Goal: Task Accomplishment & Management: Manage account settings

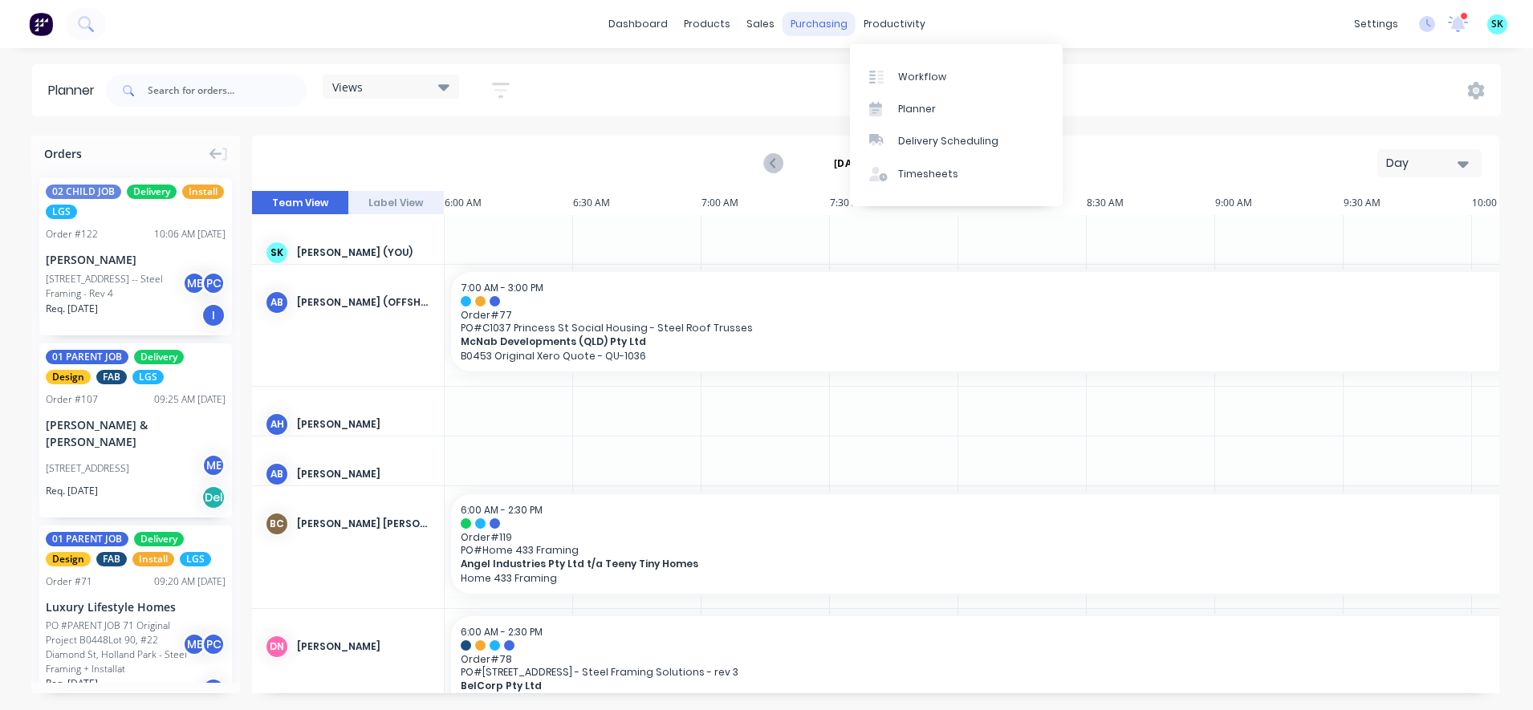
scroll to position [0, 1084]
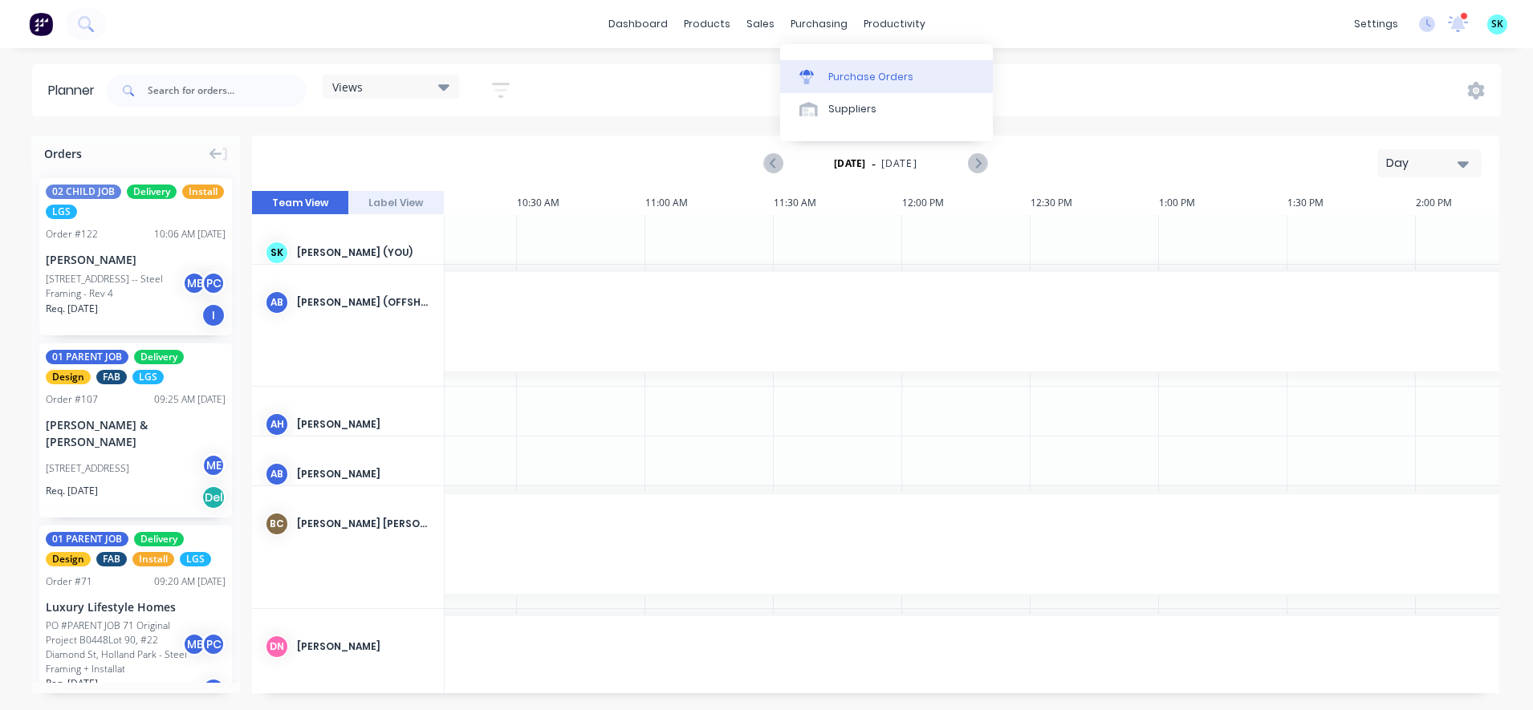
click at [799, 67] on link "Purchase Orders" at bounding box center [886, 76] width 213 height 32
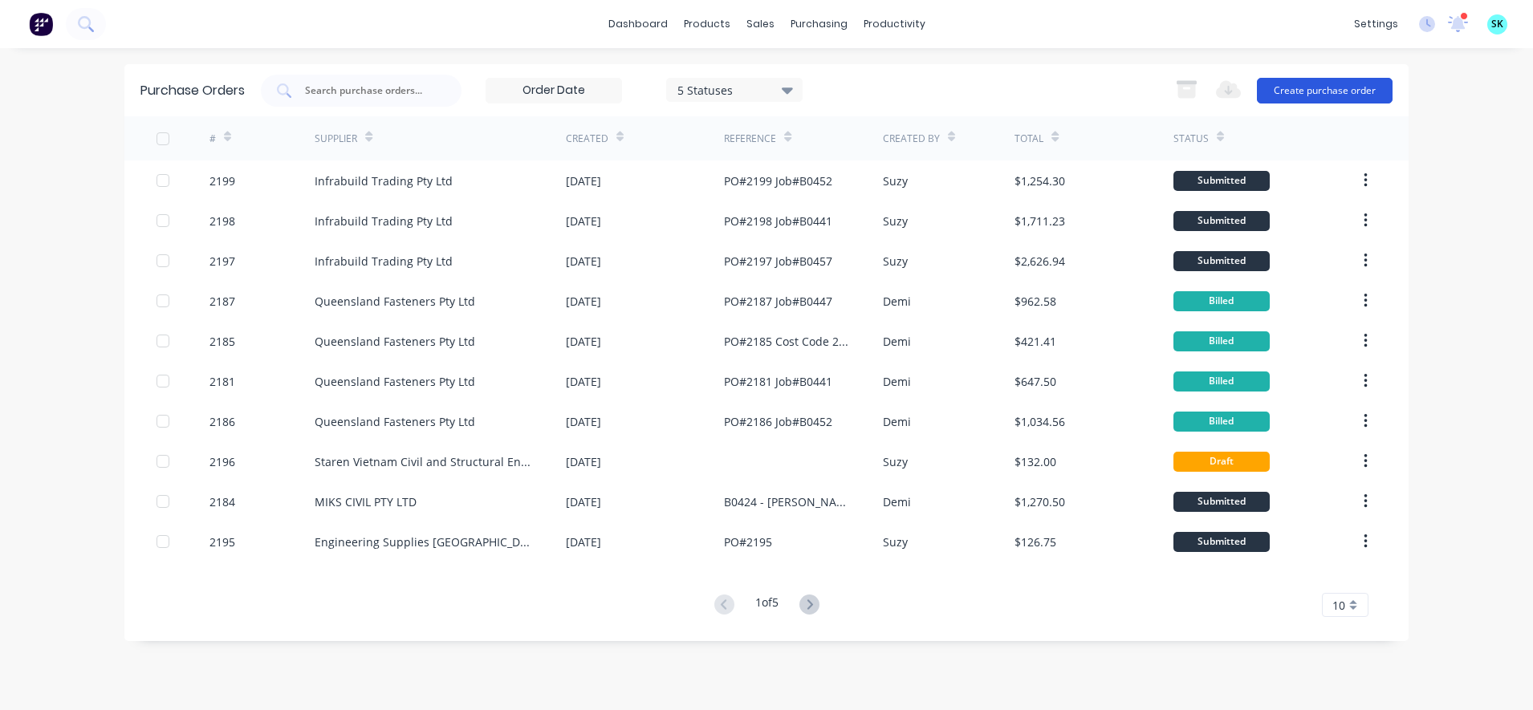
click at [1283, 92] on button "Create purchase order" at bounding box center [1325, 91] width 136 height 26
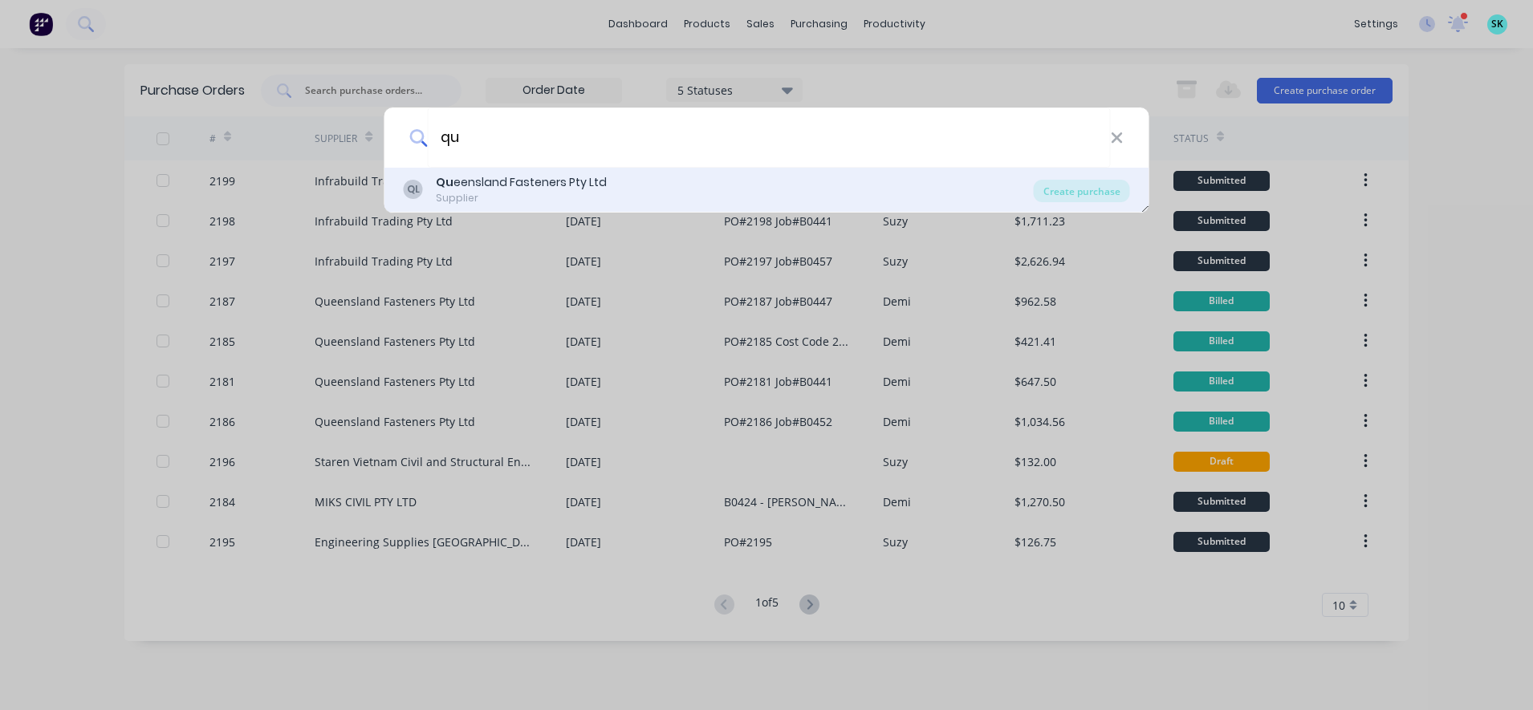
type input "qu"
click at [616, 177] on div "QL Qu eensland Fasteners Pty Ltd Supplier" at bounding box center [719, 189] width 630 height 31
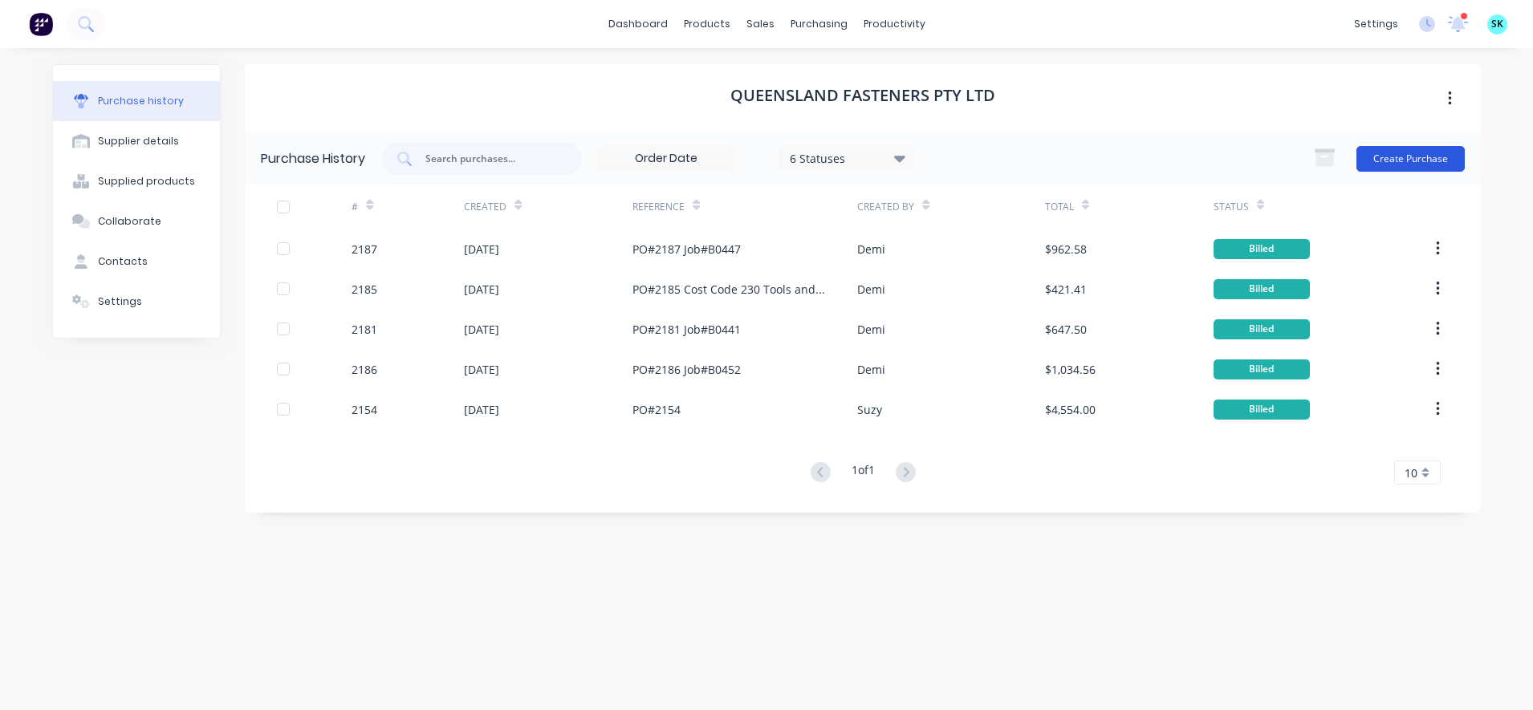
click at [1370, 155] on button "Create Purchase" at bounding box center [1411, 159] width 108 height 26
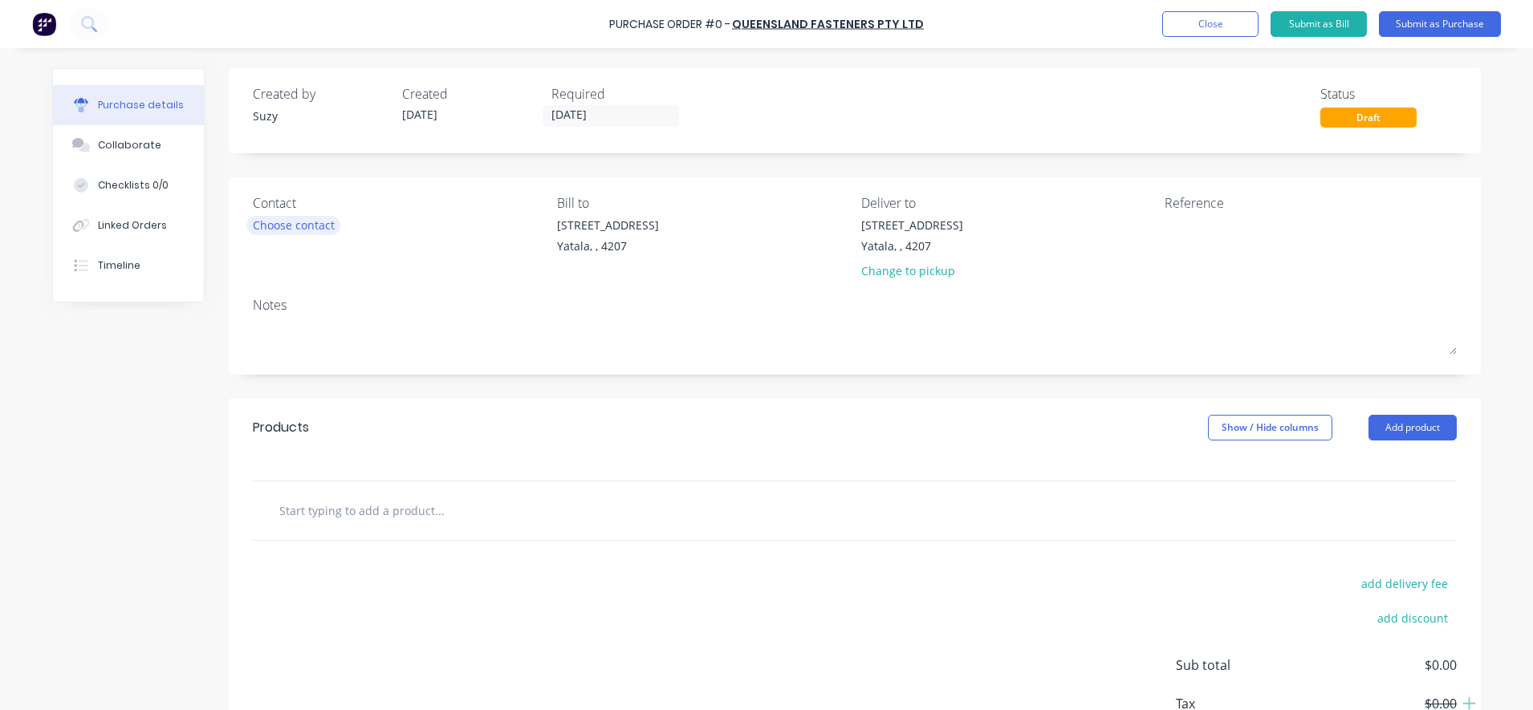
click at [320, 232] on div "Choose contact" at bounding box center [294, 225] width 82 height 17
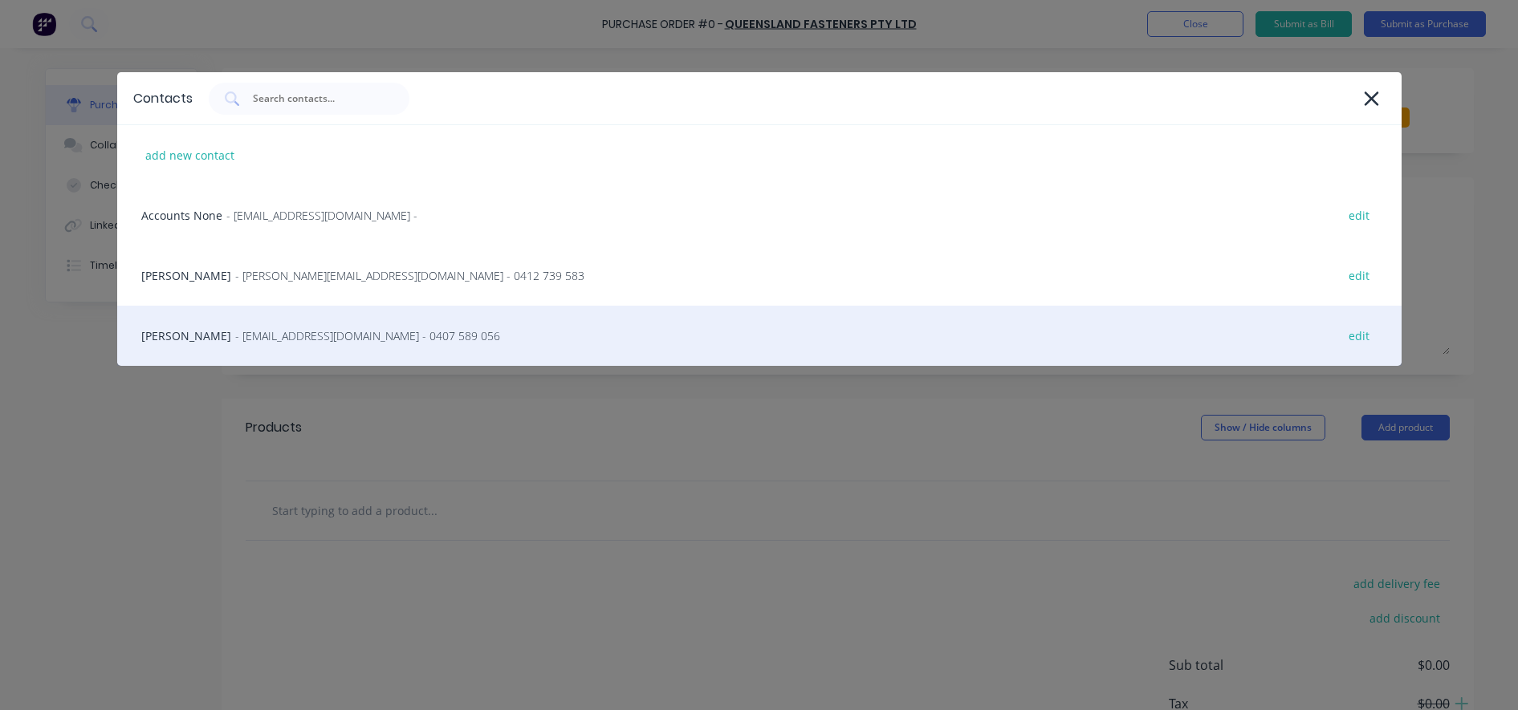
click at [304, 320] on div "[PERSON_NAME] - [EMAIL_ADDRESS][DOMAIN_NAME] - 0407 589 056 edit" at bounding box center [759, 336] width 1284 height 60
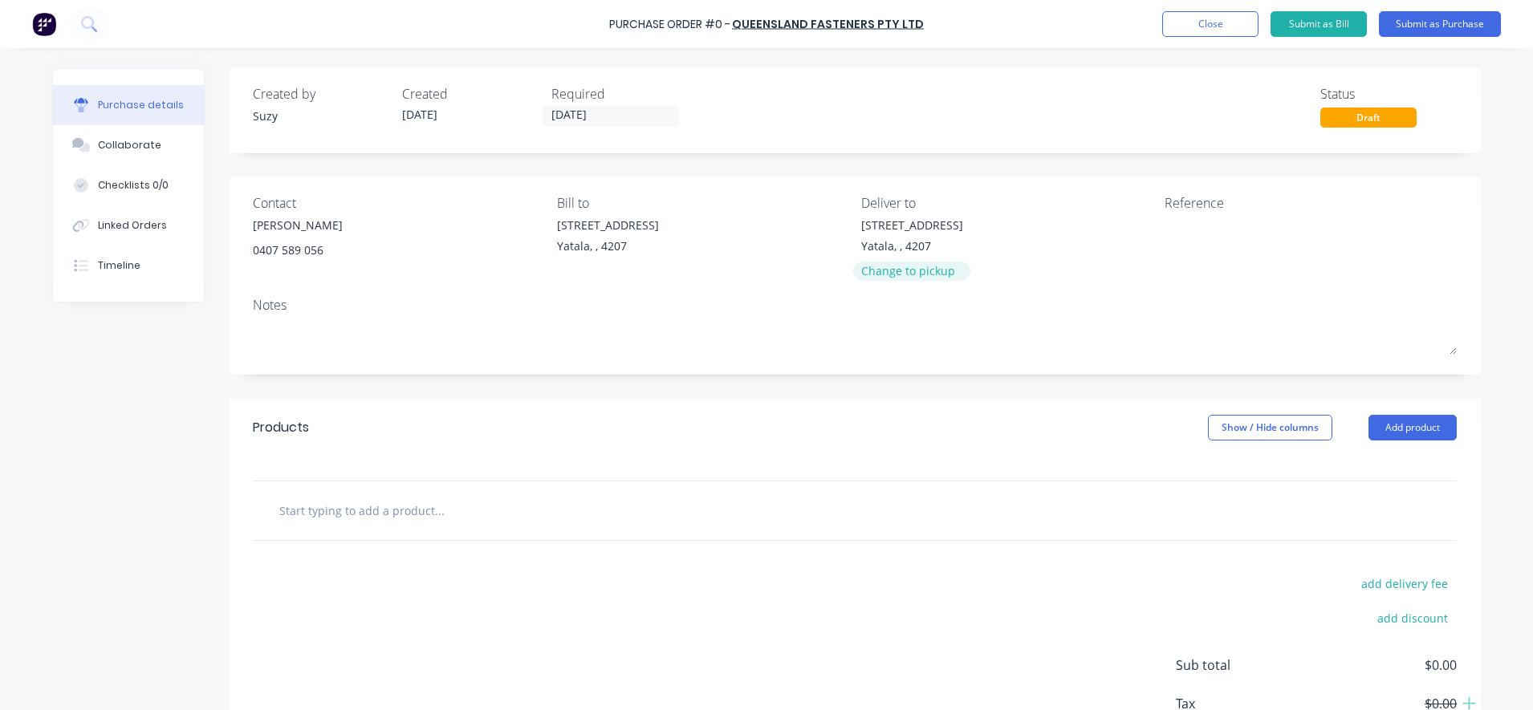
click at [891, 275] on div "Change to pickup" at bounding box center [912, 270] width 102 height 17
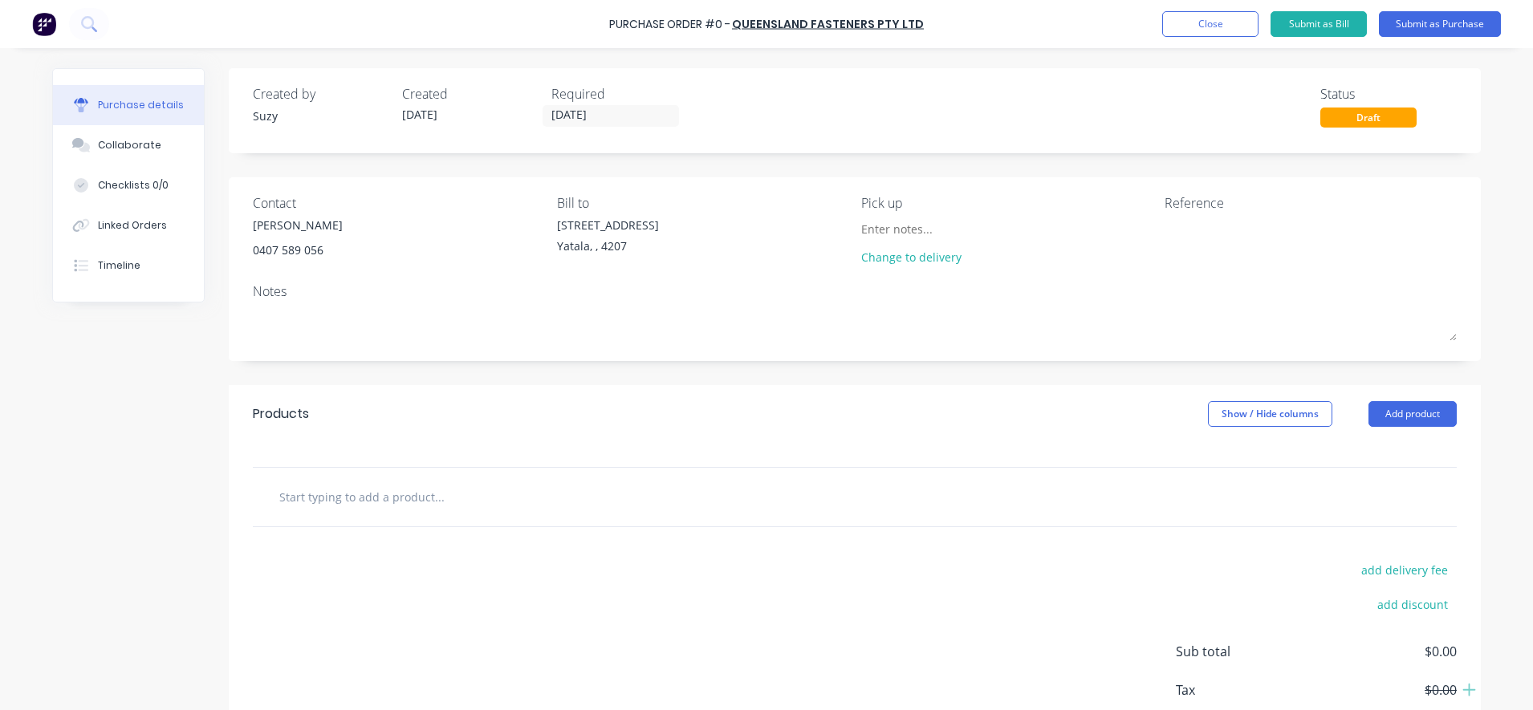
click at [905, 270] on div "Change to delivery" at bounding box center [934, 245] width 146 height 57
click at [906, 260] on div "Change to delivery" at bounding box center [934, 257] width 146 height 17
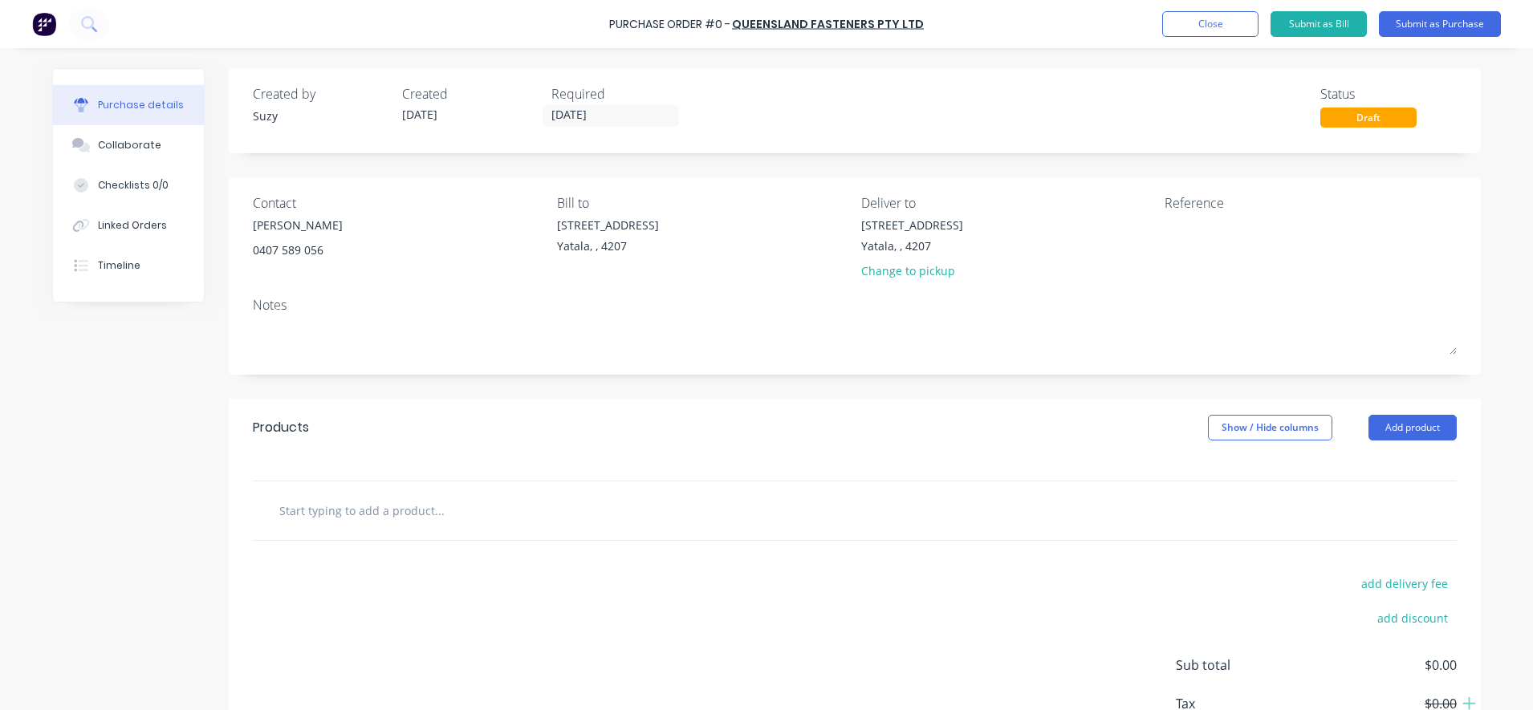
click at [348, 518] on input "text" at bounding box center [439, 510] width 321 height 32
click at [308, 515] on input "text" at bounding box center [439, 510] width 321 height 32
paste input "QF2654-18.00"
type input "QF2654-18.00"
click at [397, 531] on div "QF2654-18.00" at bounding box center [855, 511] width 1204 height 59
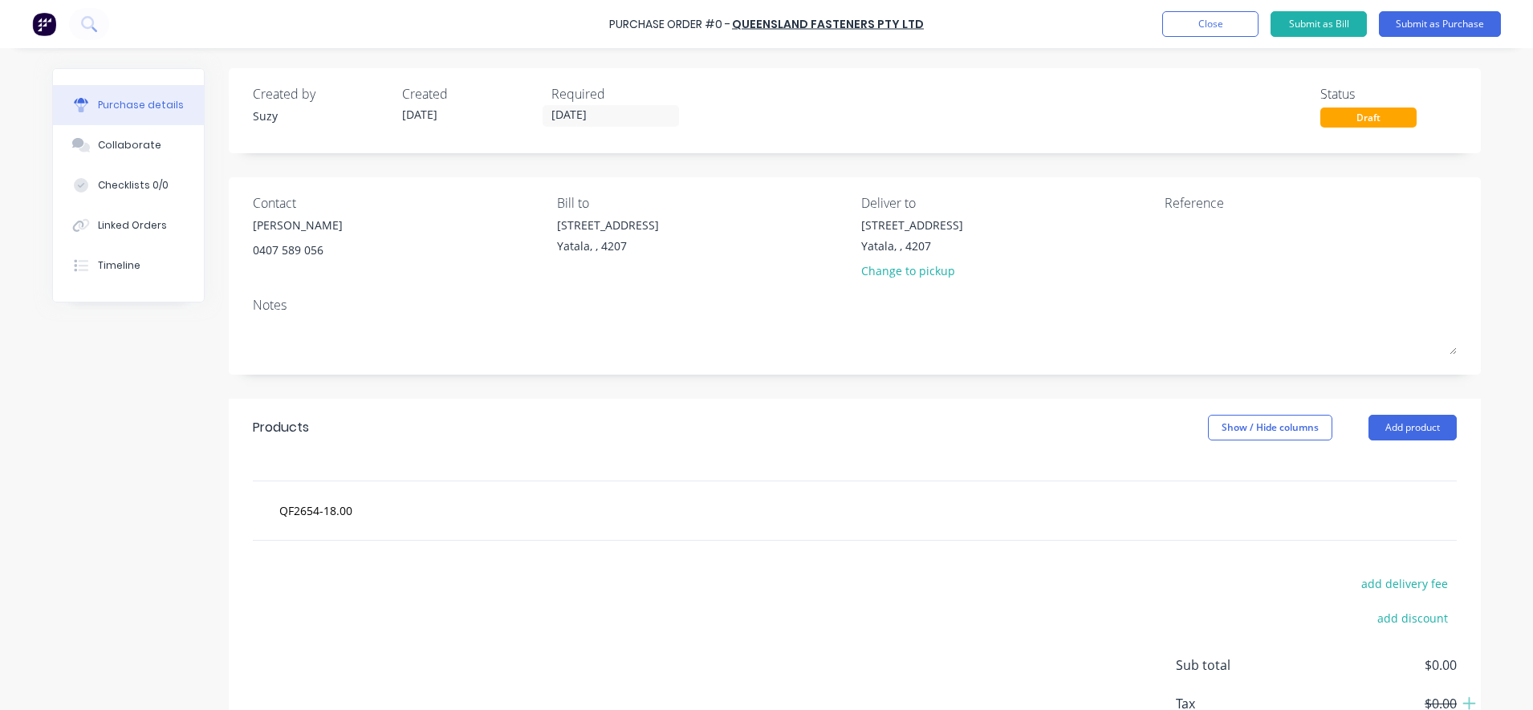
click at [382, 571] on div "add delivery fee add discount Sub total $0.00 Tax $0.00 Total $0.00" at bounding box center [855, 673] width 1252 height 264
click at [344, 518] on input "QF2654-18.00" at bounding box center [439, 510] width 321 height 32
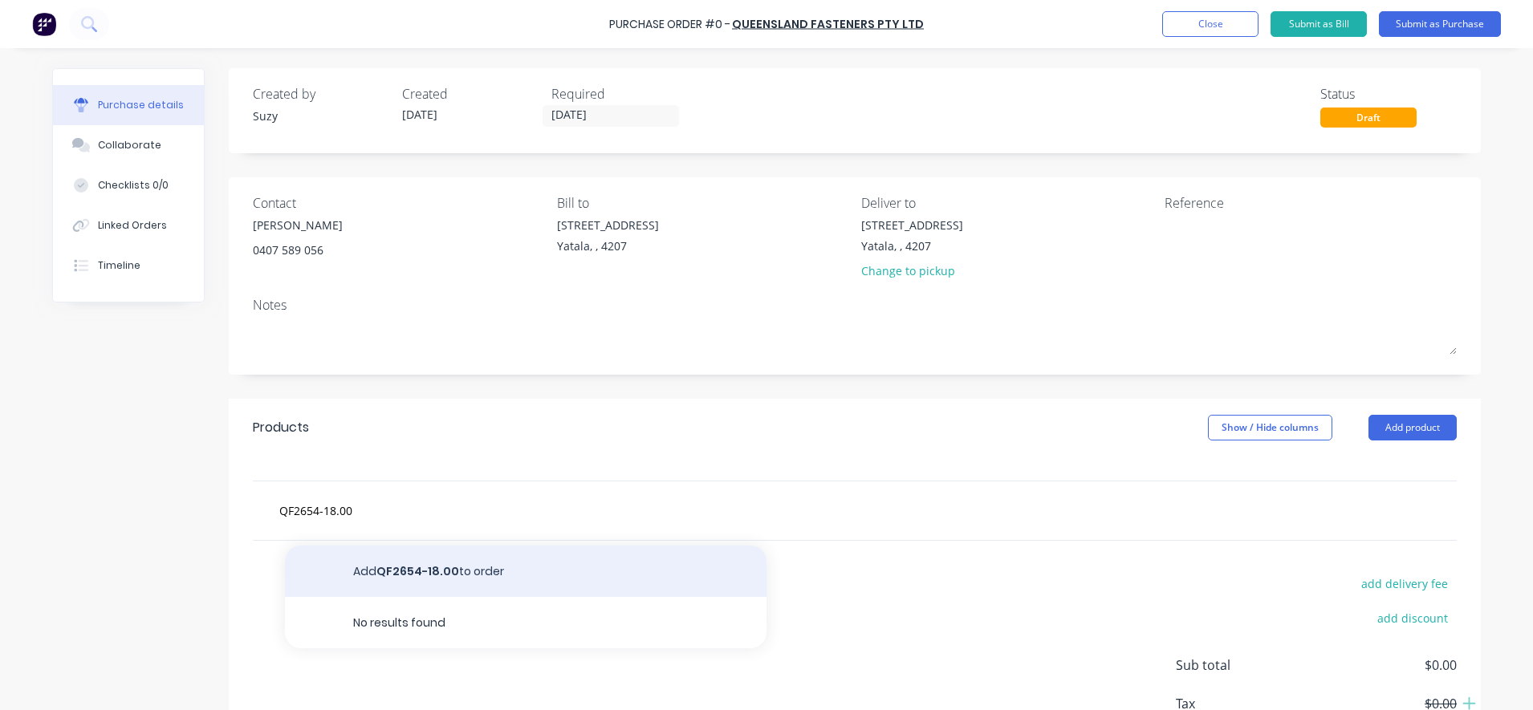
click at [396, 585] on button "Add QF2654-18.00 to order" at bounding box center [526, 571] width 482 height 51
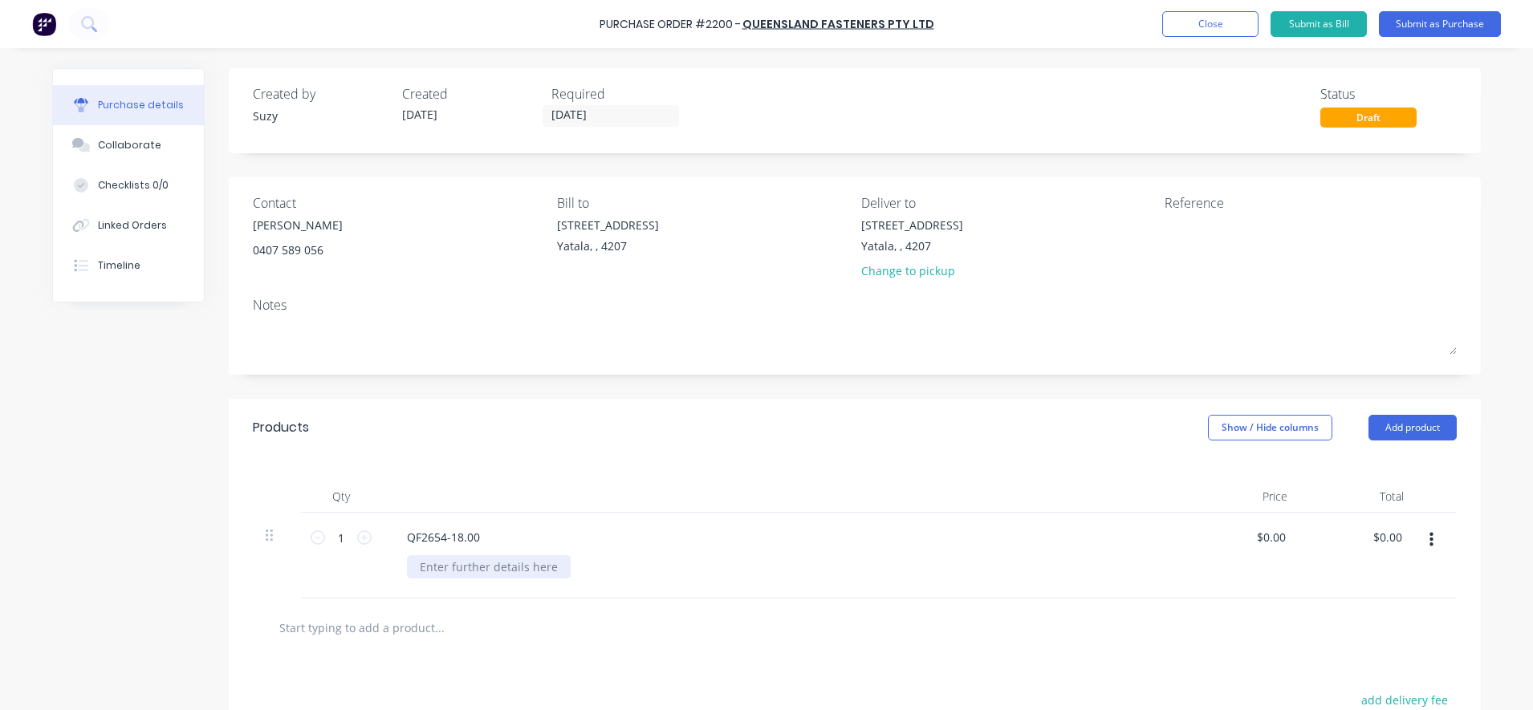
click at [457, 571] on div at bounding box center [489, 566] width 164 height 23
click at [529, 559] on div at bounding box center [489, 566] width 164 height 23
paste div
click at [366, 537] on div "1 1" at bounding box center [341, 564] width 80 height 103
click at [1254, 537] on input "0.0000" at bounding box center [1270, 537] width 37 height 23
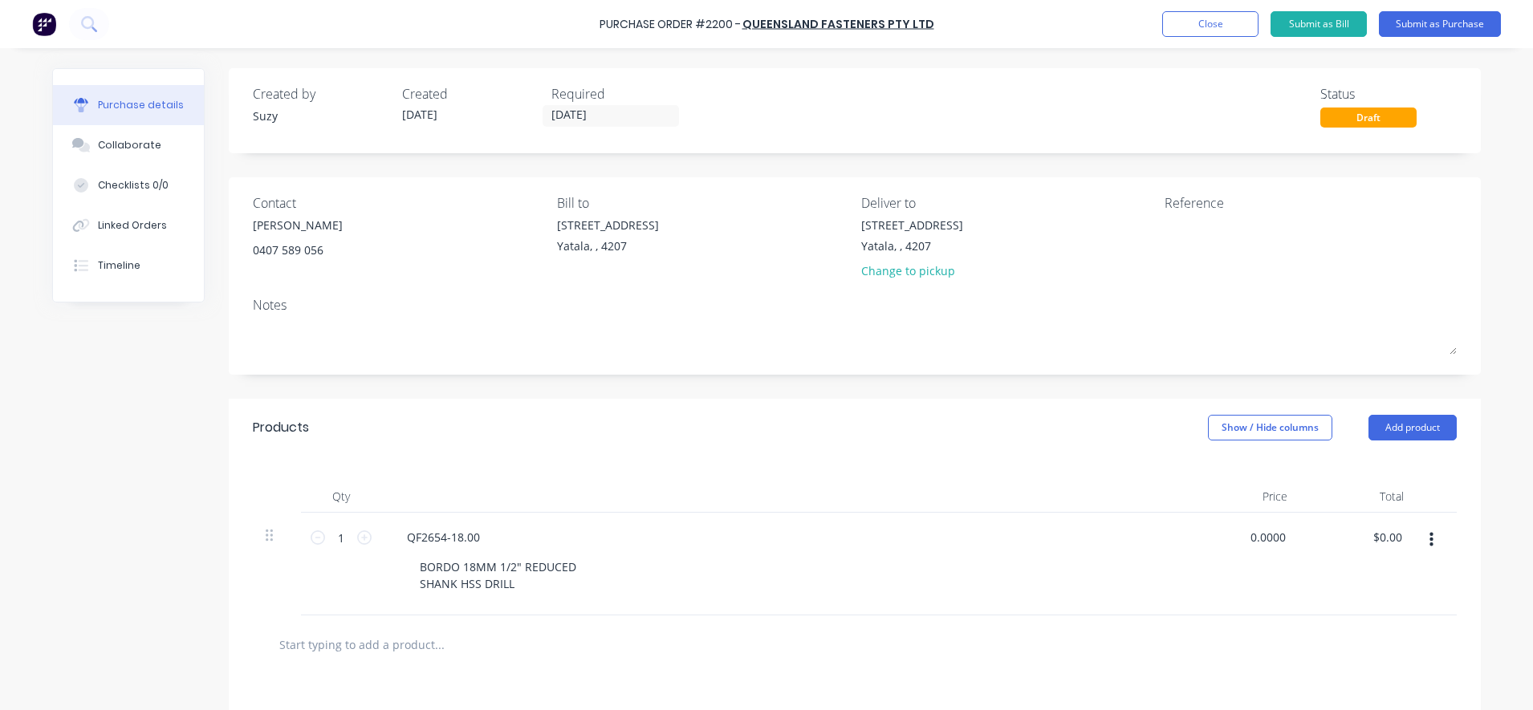
drag, startPoint x: 1279, startPoint y: 537, endPoint x: 1218, endPoint y: 538, distance: 61.8
click at [1218, 538] on div "0.0000 0.0000" at bounding box center [1242, 564] width 116 height 103
type input "$45.00"
click at [331, 543] on input "1" at bounding box center [341, 538] width 32 height 24
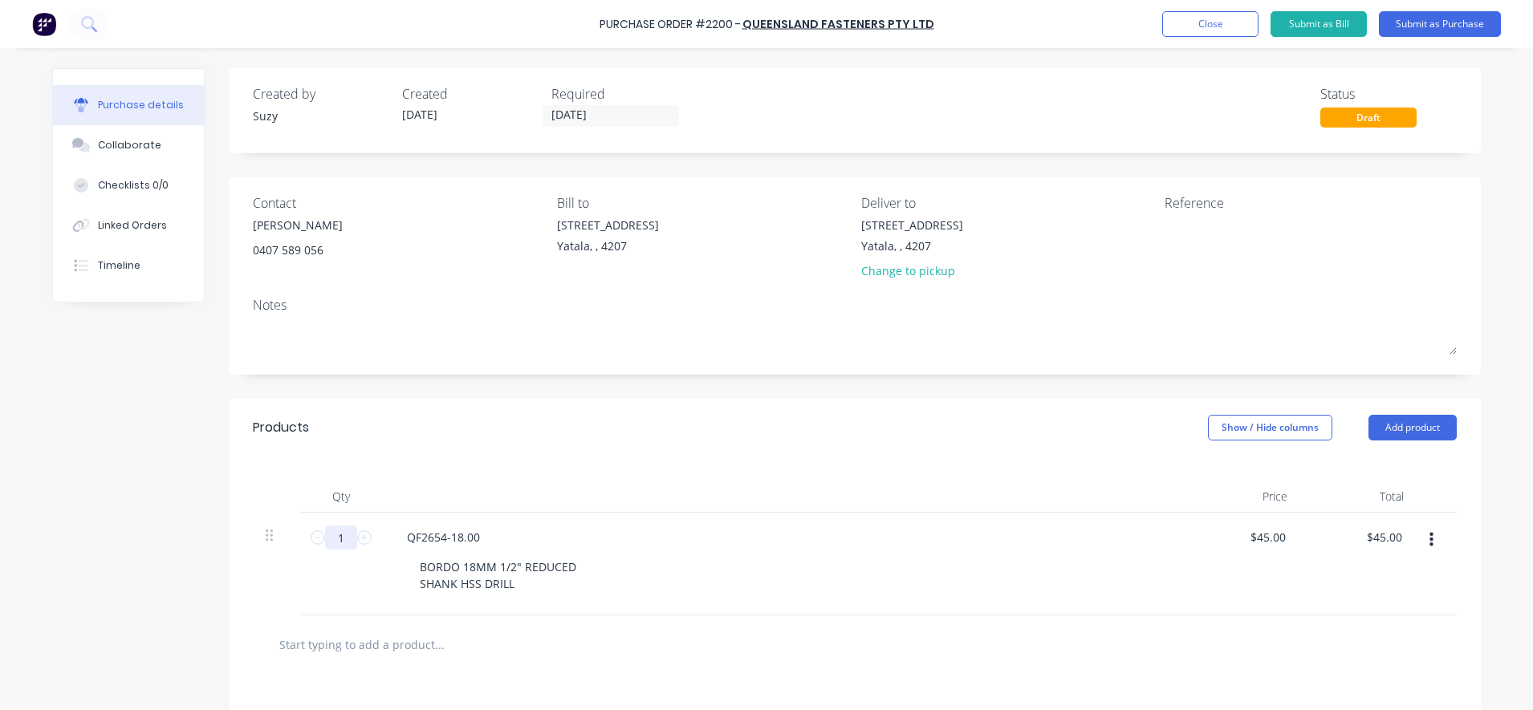
type input "2"
type input "$90.00"
type input "2"
click at [645, 469] on div "Qty Price Total 2 2 QF2654-18.00 BORDO 18MM 1/2" REDUCED SHANK HSS DRILL $45.00…" at bounding box center [855, 536] width 1252 height 159
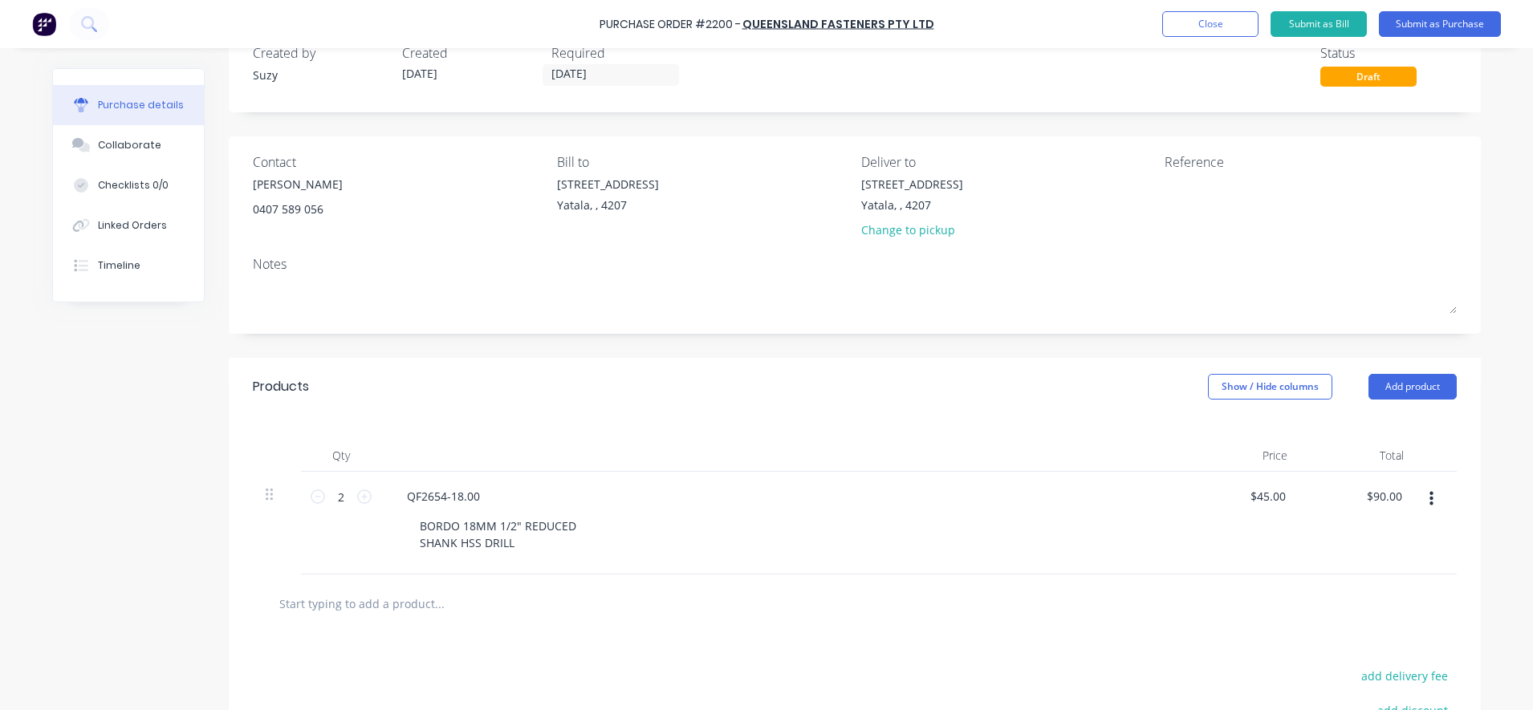
scroll to position [100, 0]
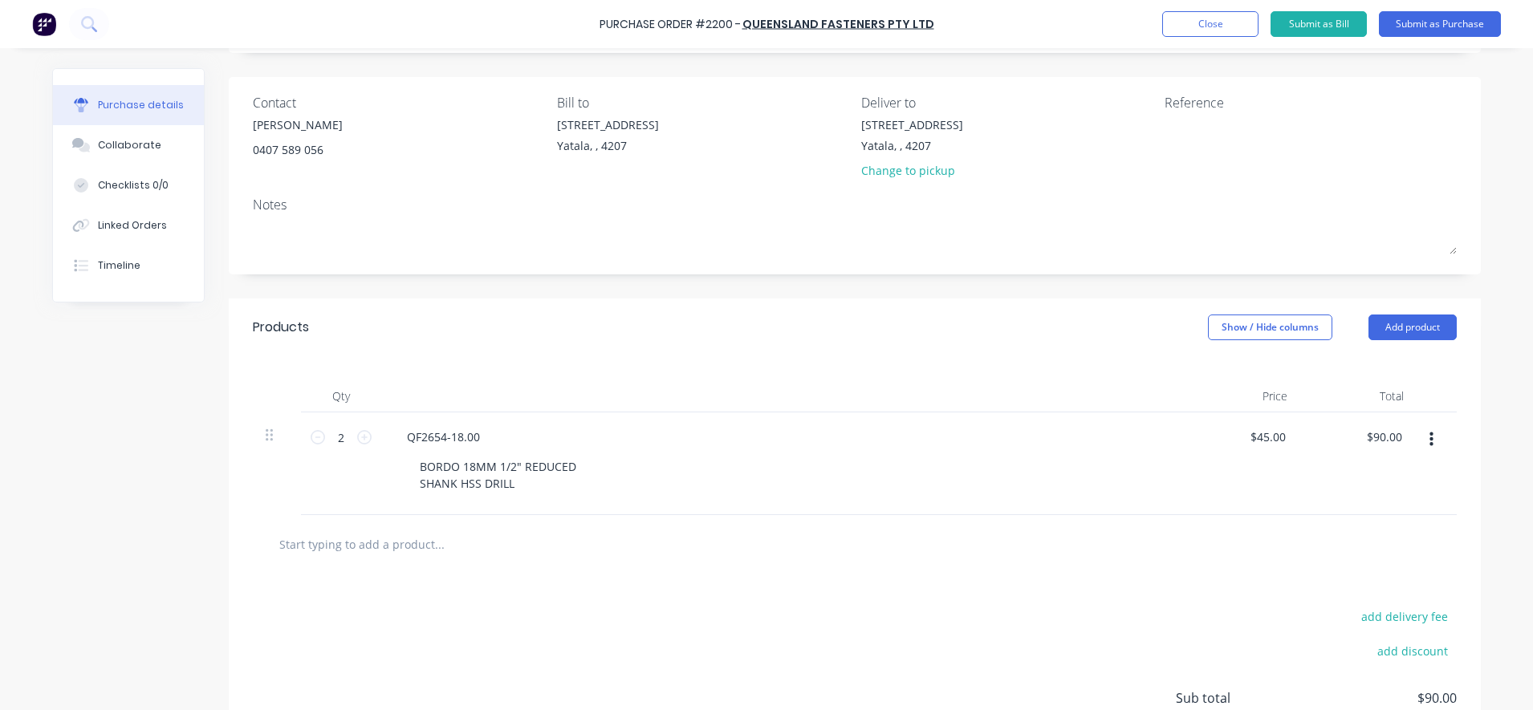
click at [357, 553] on input "text" at bounding box center [439, 544] width 321 height 32
click at [360, 539] on input "text" at bounding box center [439, 544] width 321 height 32
paste input "QFESB16100G"
type input "QFESB16100G"
click at [433, 592] on div "add delivery fee add discount Sub total $90.00 Tax $9.00 Total $99.00" at bounding box center [855, 706] width 1252 height 264
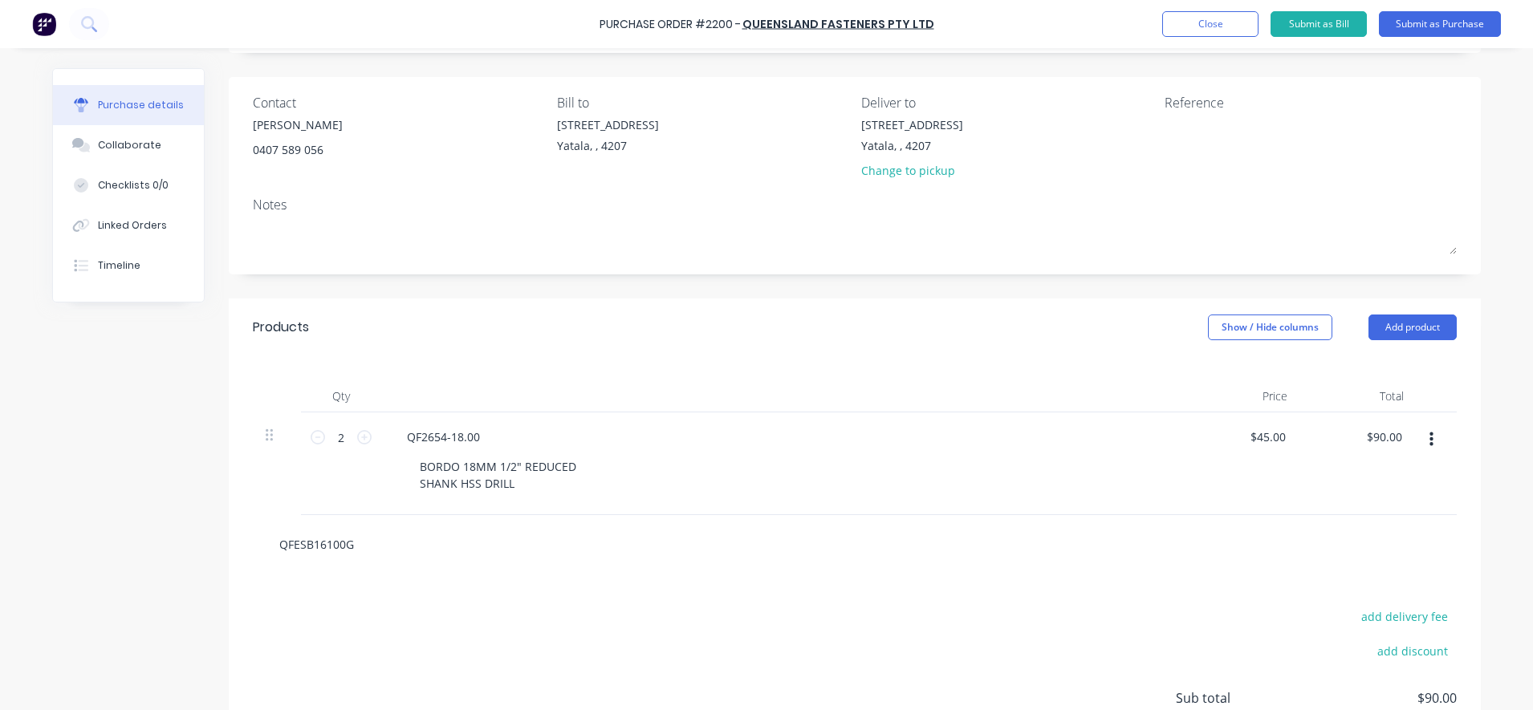
click at [388, 551] on input "QFESB16100G" at bounding box center [439, 544] width 321 height 32
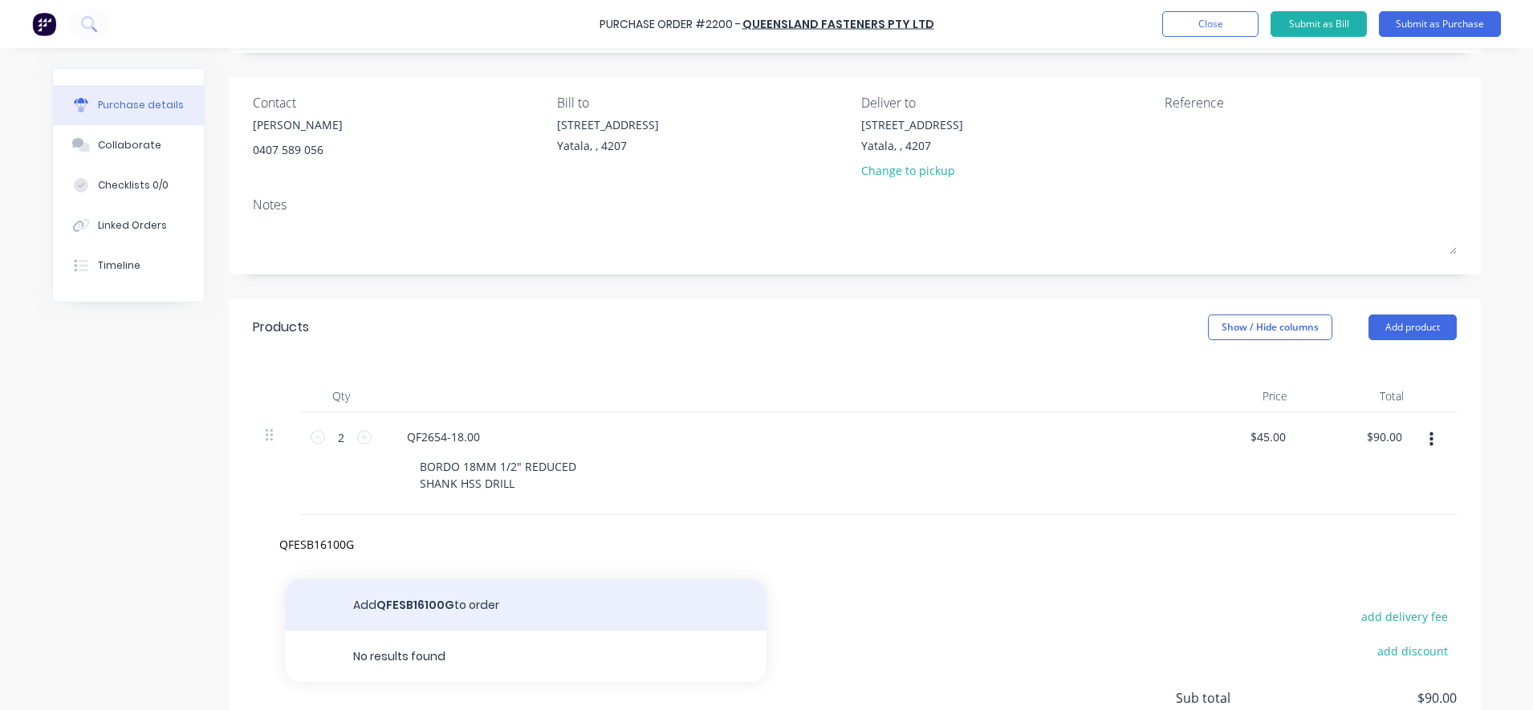
click at [394, 600] on button "Add QFESB16100G to order" at bounding box center [526, 605] width 482 height 51
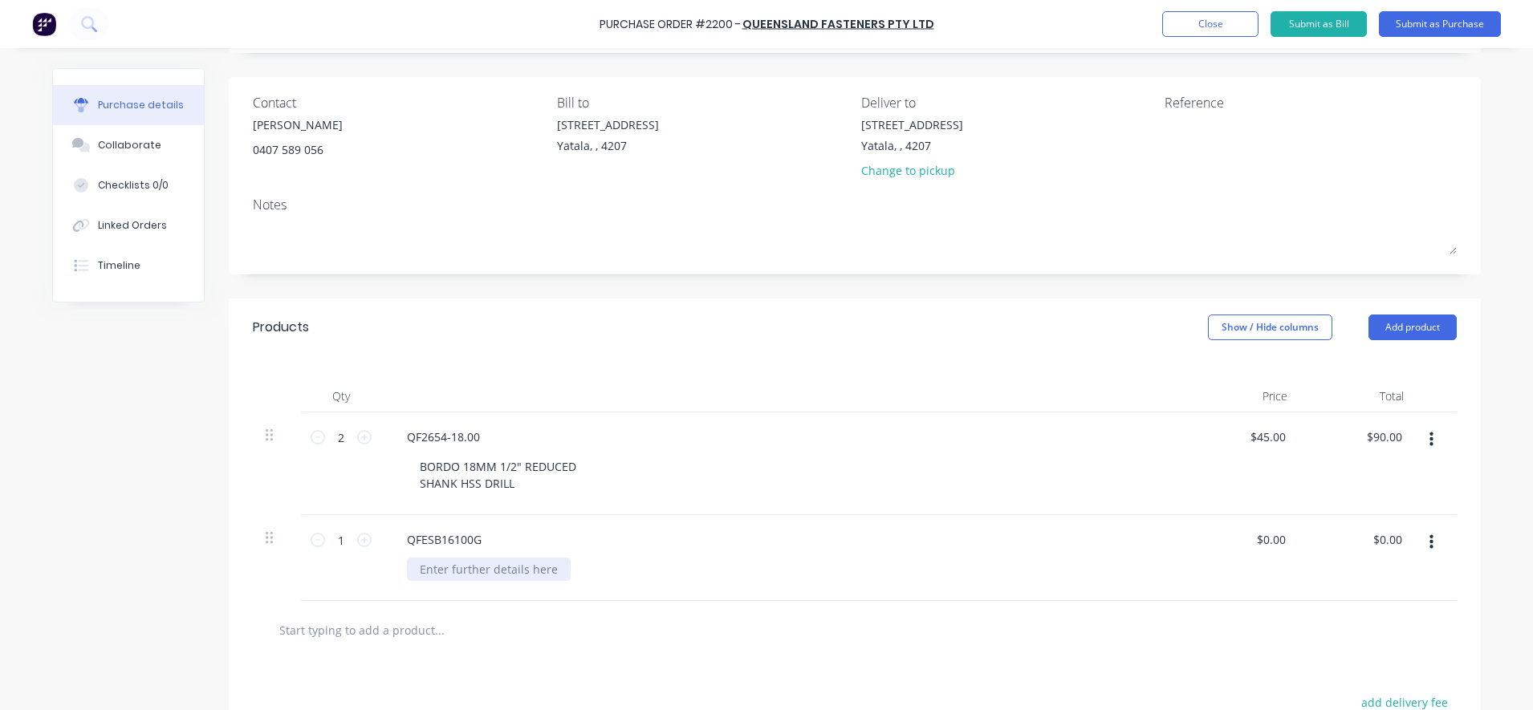
click at [472, 567] on div at bounding box center [489, 569] width 164 height 23
paste div
click at [774, 596] on div "16 X 100 CONCA ECONOMY SCREW BOLT GAL" at bounding box center [789, 578] width 764 height 40
click at [1252, 535] on div "0.00 $0.00" at bounding box center [1270, 539] width 37 height 23
drag, startPoint x: 1279, startPoint y: 540, endPoint x: 1249, endPoint y: 543, distance: 29.8
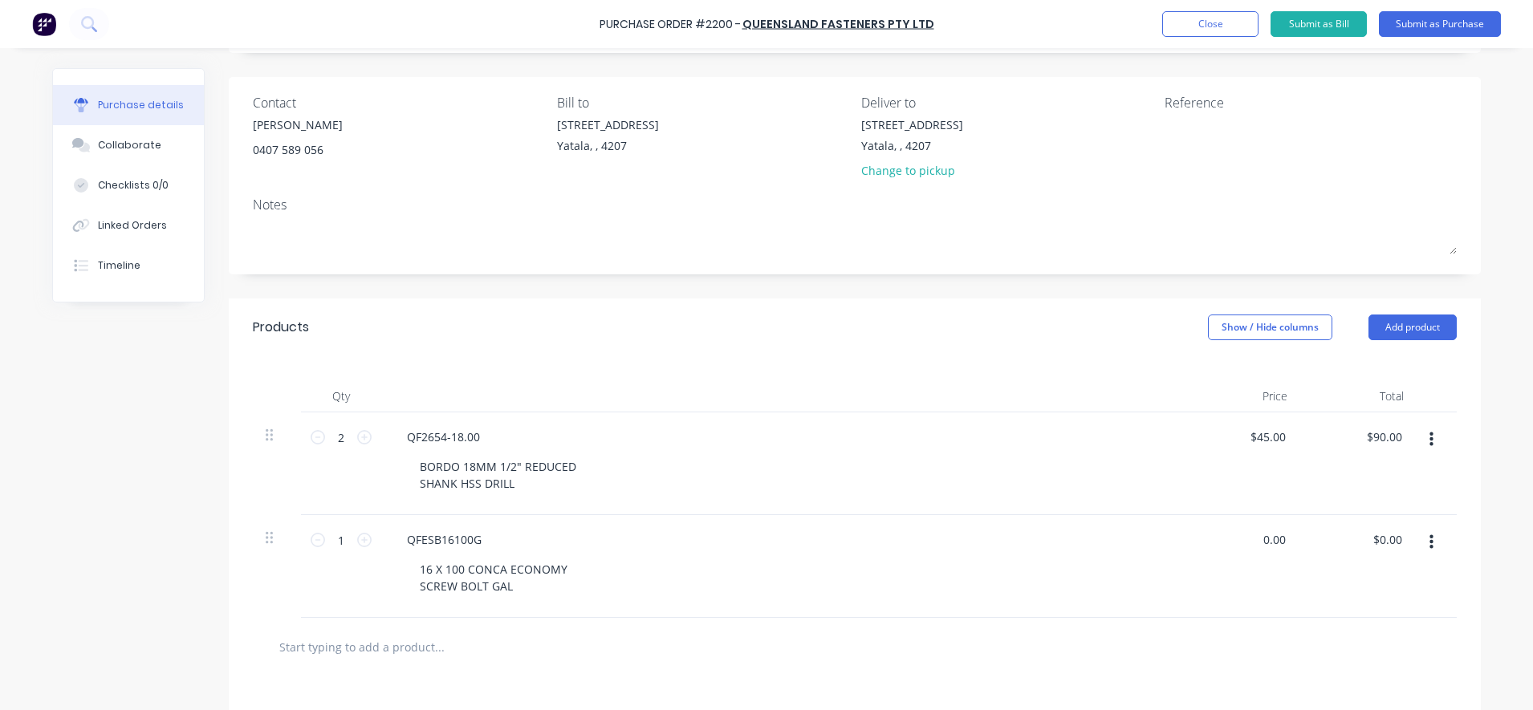
click at [1249, 543] on div "0.00 0.00" at bounding box center [1242, 566] width 116 height 103
type input "$3.48"
click at [1144, 619] on div at bounding box center [855, 647] width 1204 height 59
click at [331, 535] on input "1" at bounding box center [341, 540] width 32 height 24
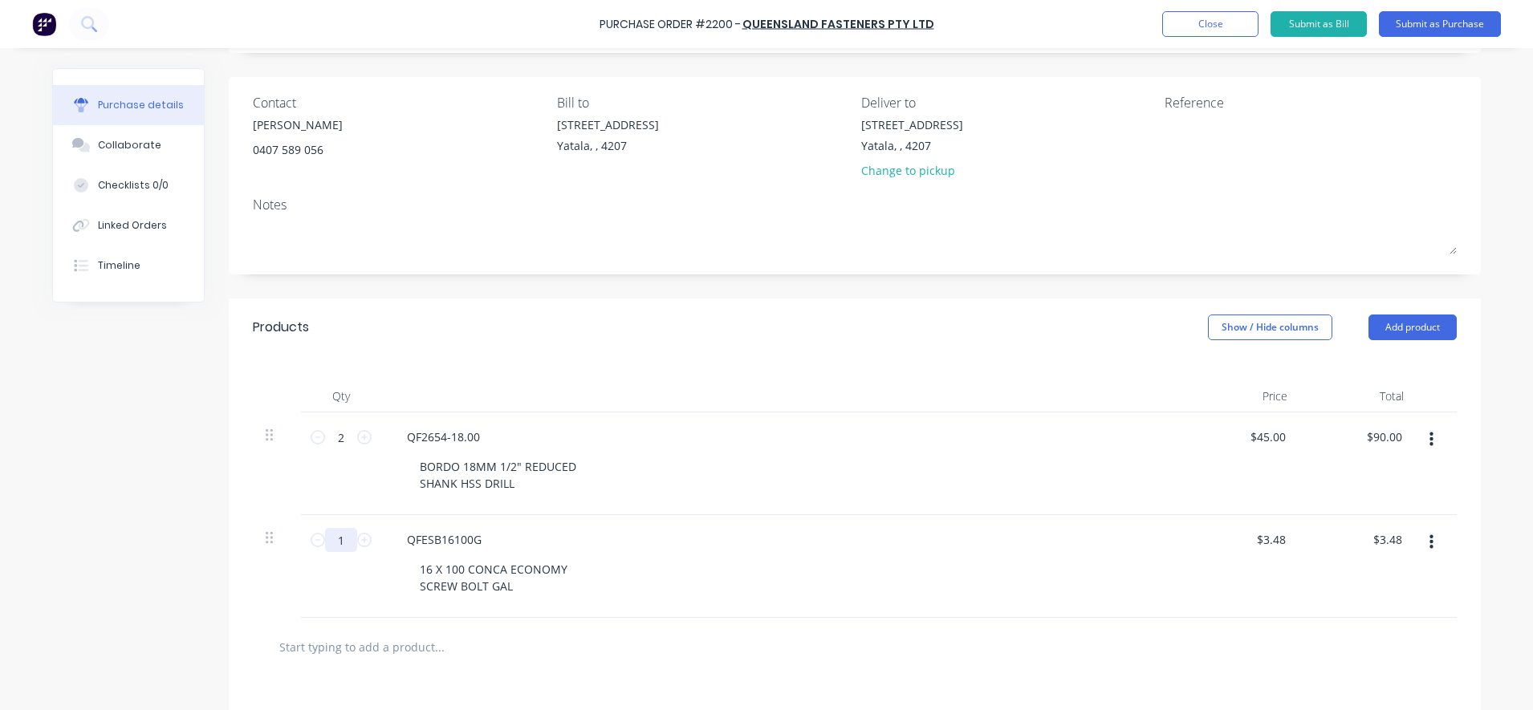
type input "10"
type input "$34.80"
type input "105"
type input "$365.40"
type input "105"
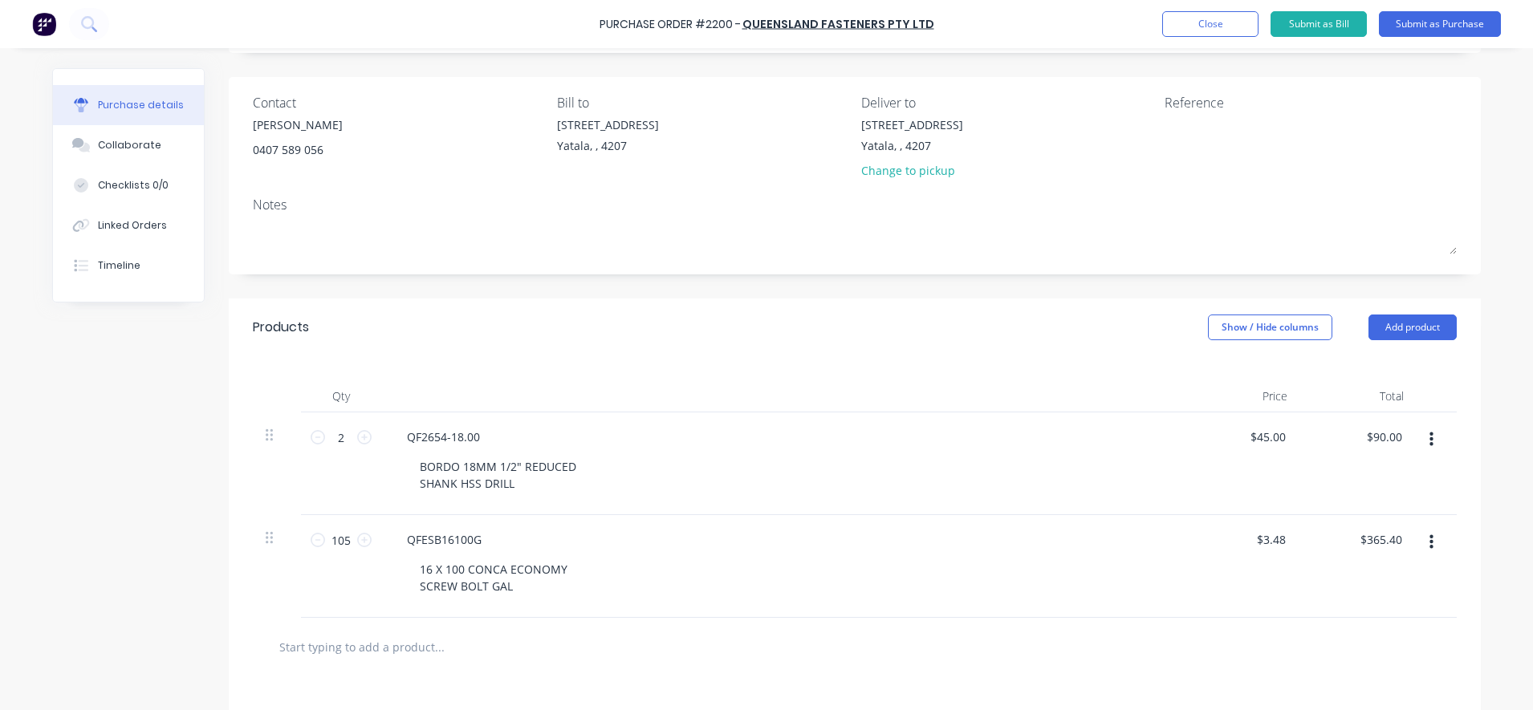
click at [339, 601] on div "105 105" at bounding box center [341, 566] width 80 height 103
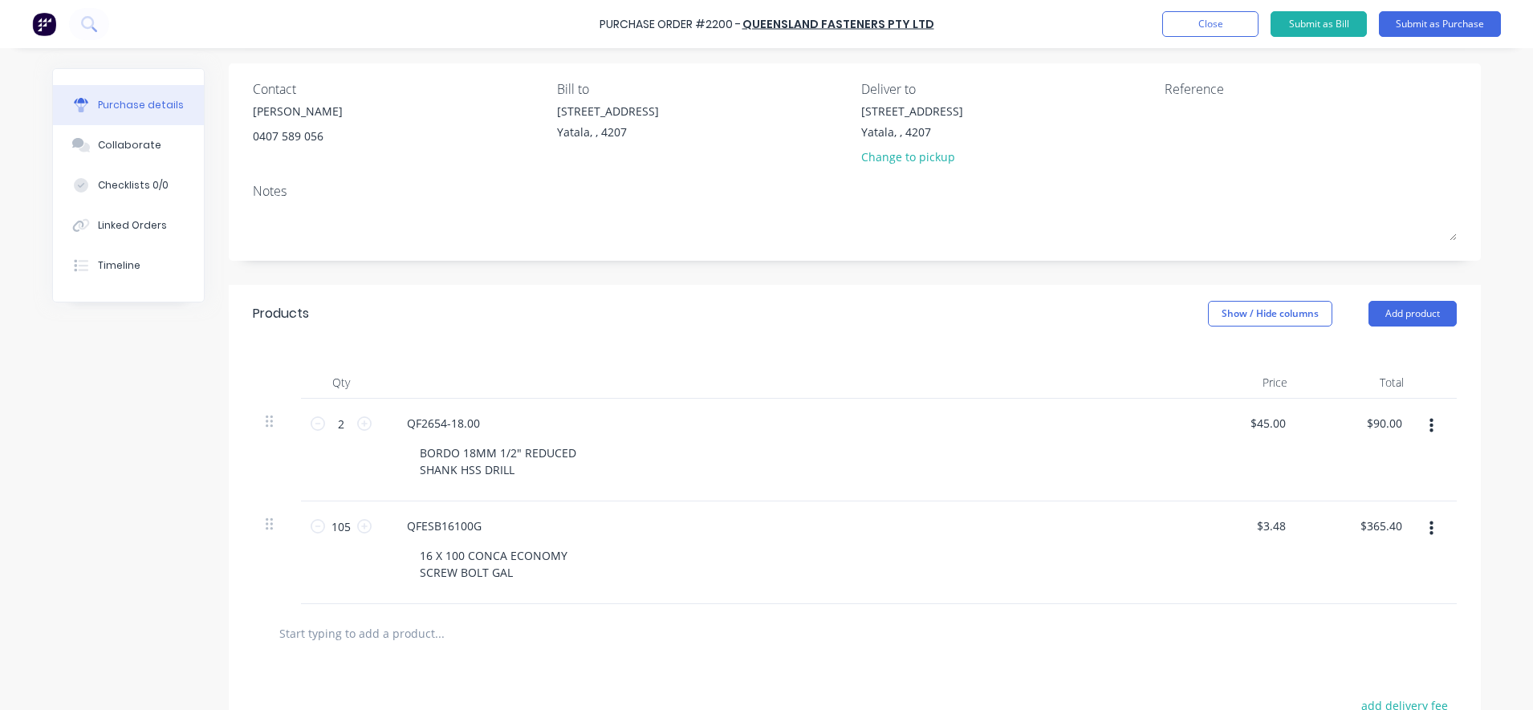
scroll to position [0, 0]
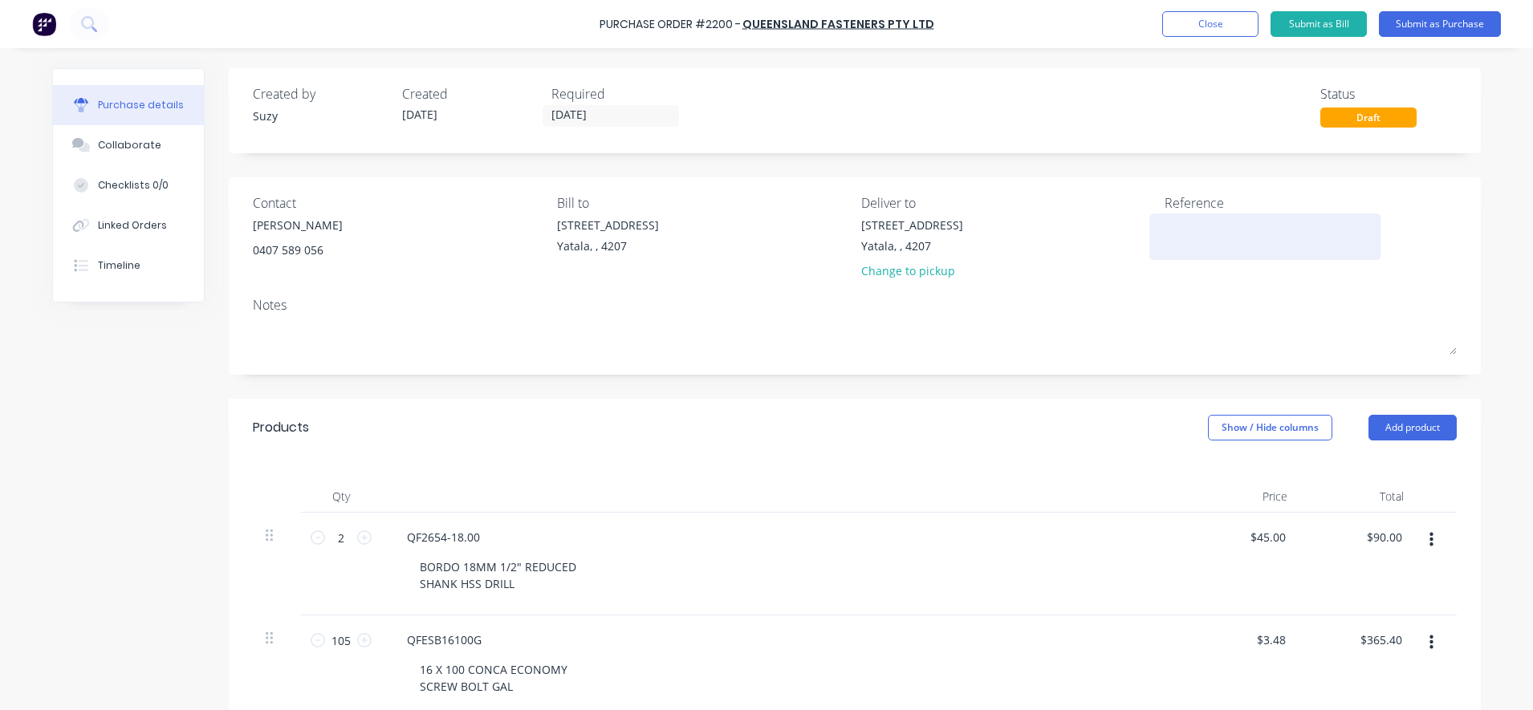
click at [1202, 229] on textarea at bounding box center [1265, 235] width 201 height 36
type textarea "PO#2200 Job#B0334"
type textarea "x"
type textarea "PO#2200 Job#B0334"
click at [1450, 22] on button "Submit as Purchase" at bounding box center [1440, 24] width 122 height 26
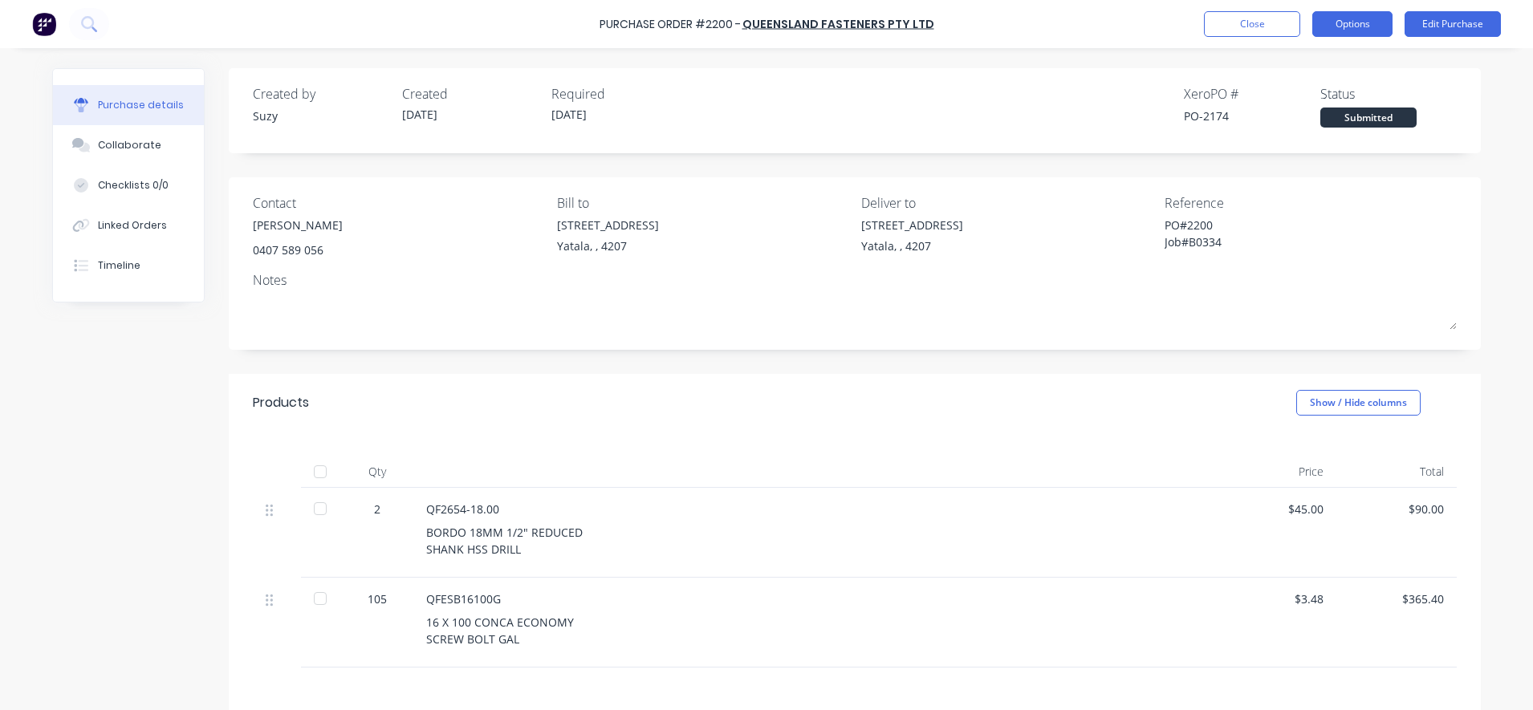
click at [1357, 25] on button "Options" at bounding box center [1352, 24] width 80 height 26
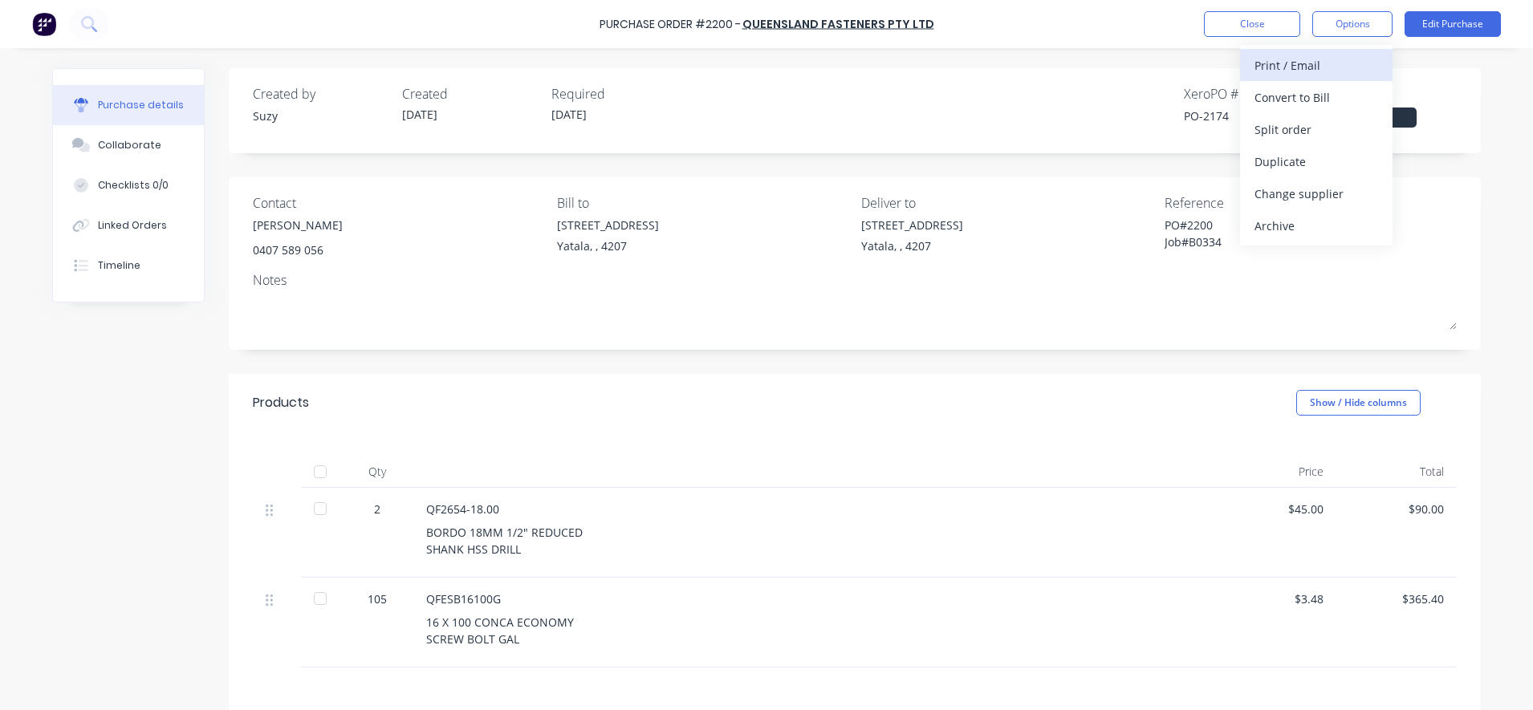
click at [1293, 73] on div "Print / Email" at bounding box center [1317, 65] width 124 height 23
click at [1290, 95] on div "With pricing" at bounding box center [1317, 97] width 124 height 23
type textarea "x"
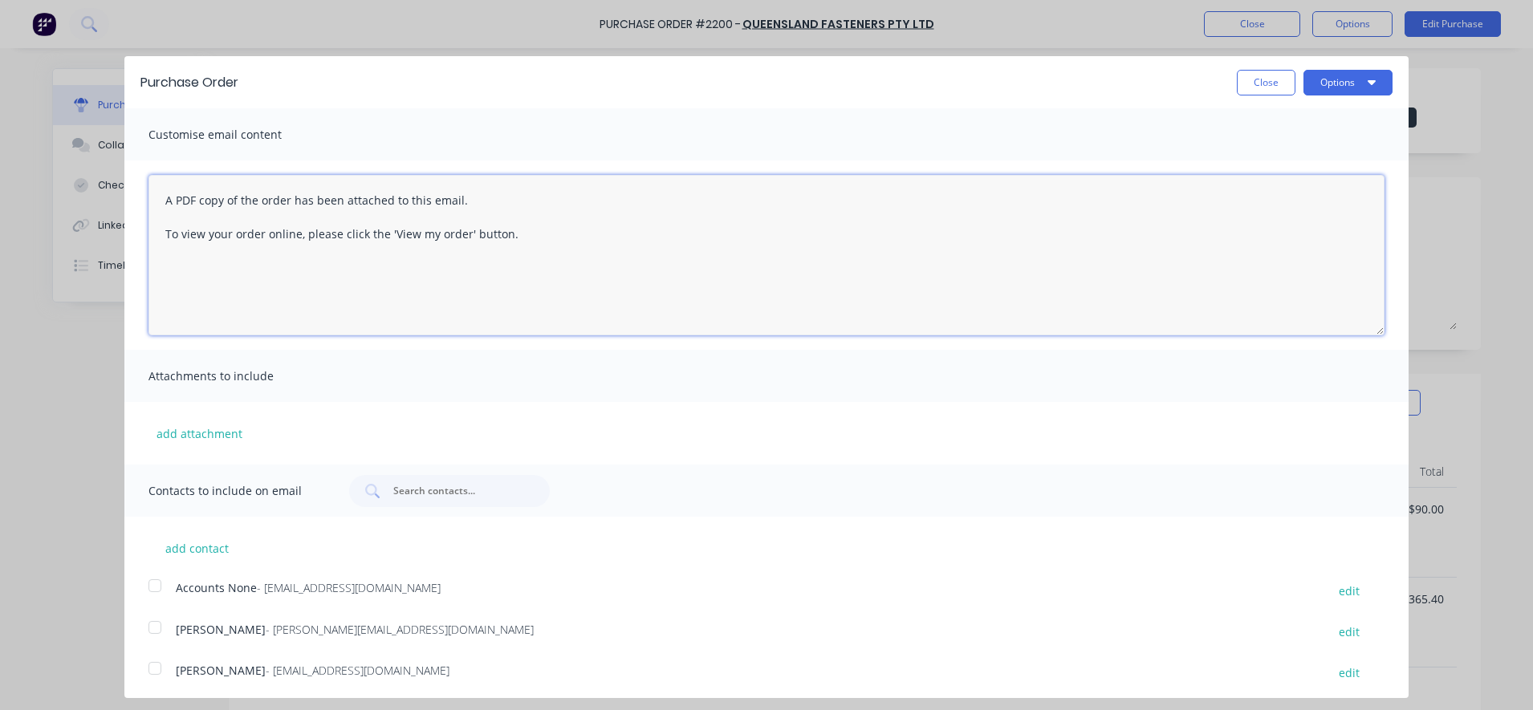
drag, startPoint x: 556, startPoint y: 254, endPoint x: 175, endPoint y: 198, distance: 385.4
click at [175, 198] on textarea "A PDF copy of the order has been attached to this email. To view your order onl…" at bounding box center [766, 255] width 1236 height 161
type textarea "A"
click at [155, 676] on div at bounding box center [155, 669] width 32 height 32
click at [161, 628] on div at bounding box center [155, 628] width 32 height 32
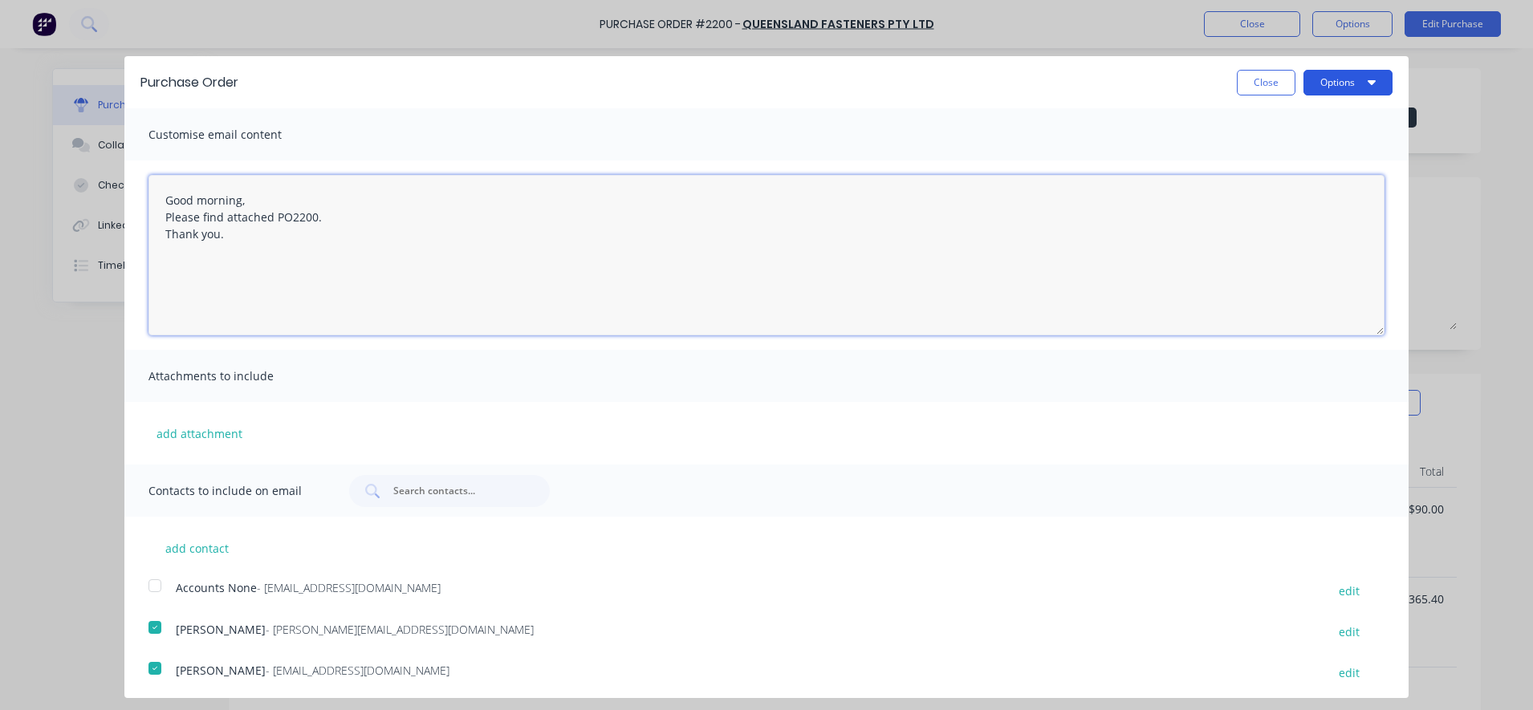
type textarea "Good morning, Please find attached PO2200. Thank you."
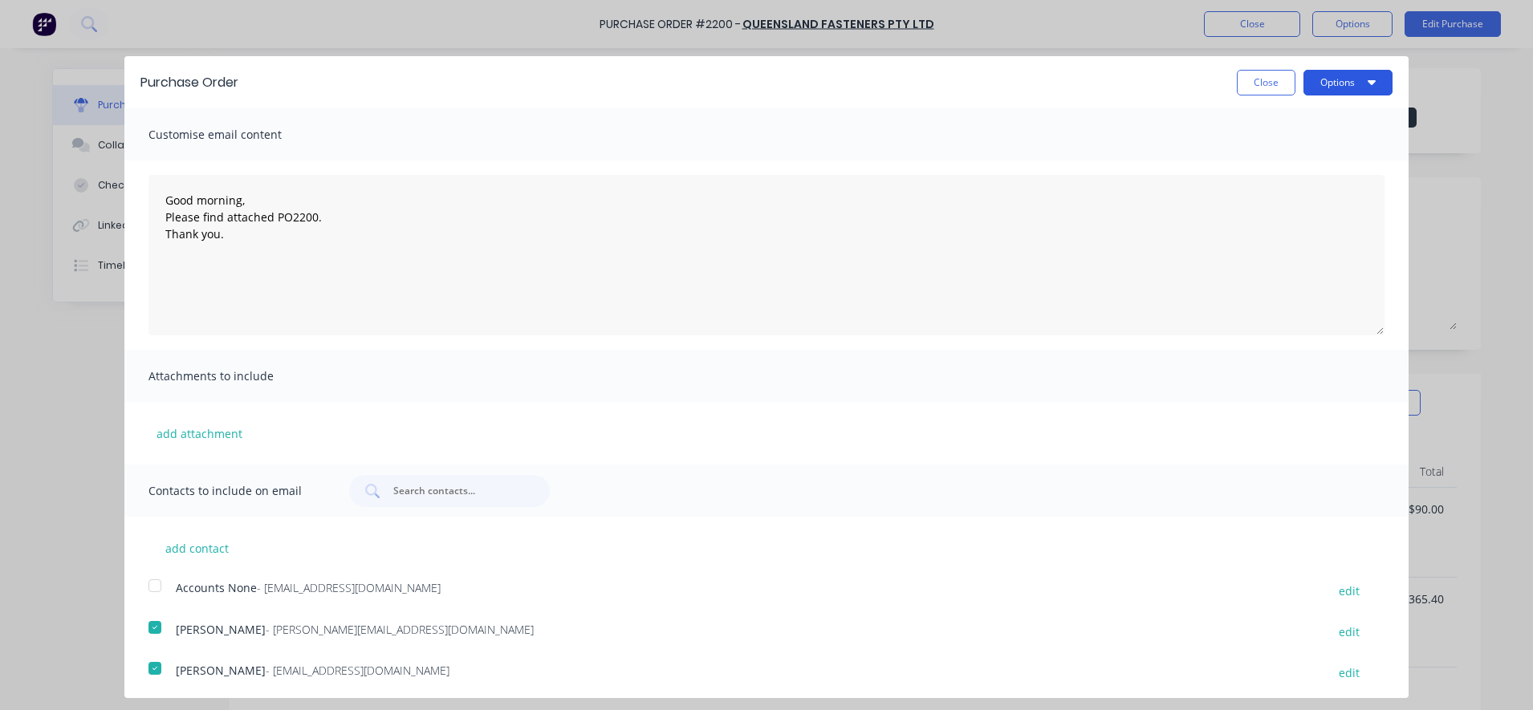
click at [1324, 92] on button "Options" at bounding box center [1348, 83] width 89 height 26
click at [1287, 161] on div "Email" at bounding box center [1317, 155] width 124 height 23
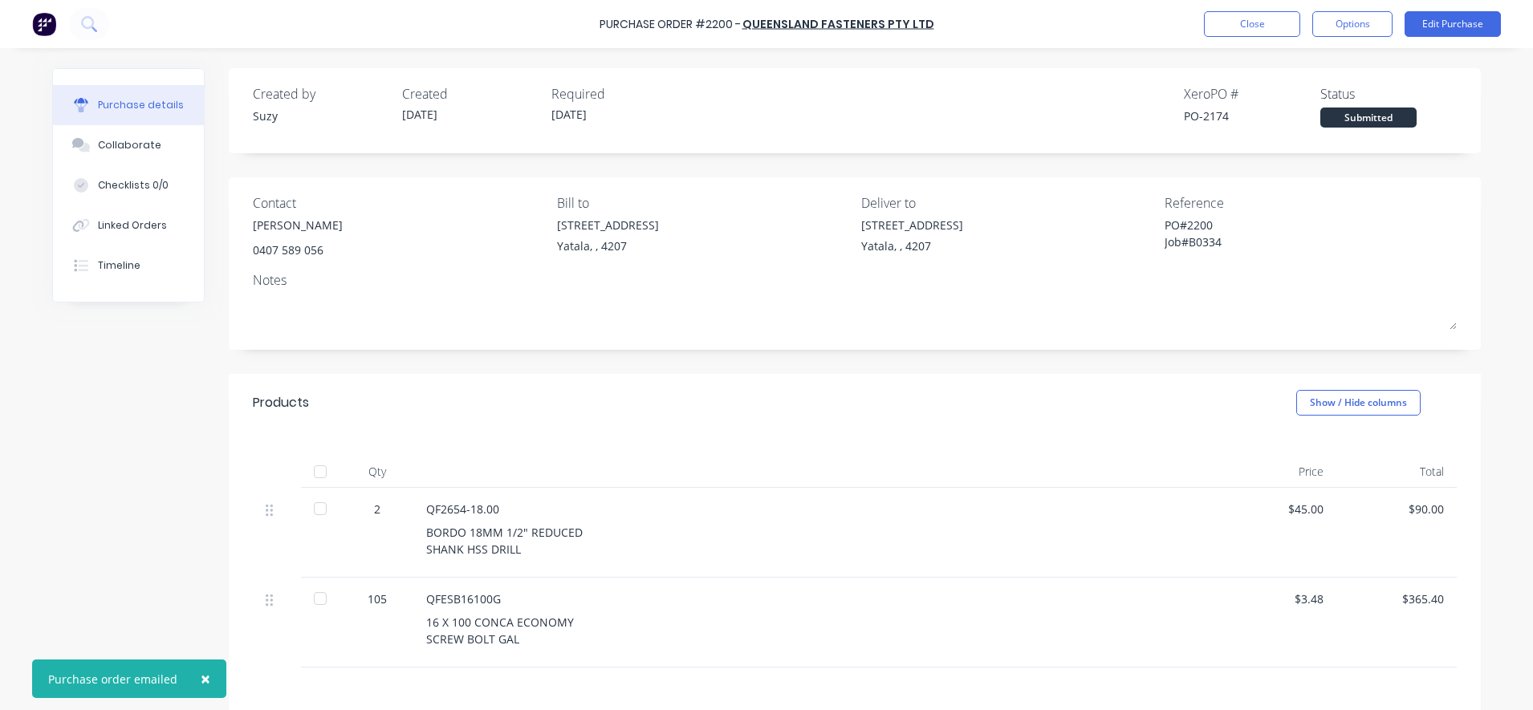
type textarea "x"
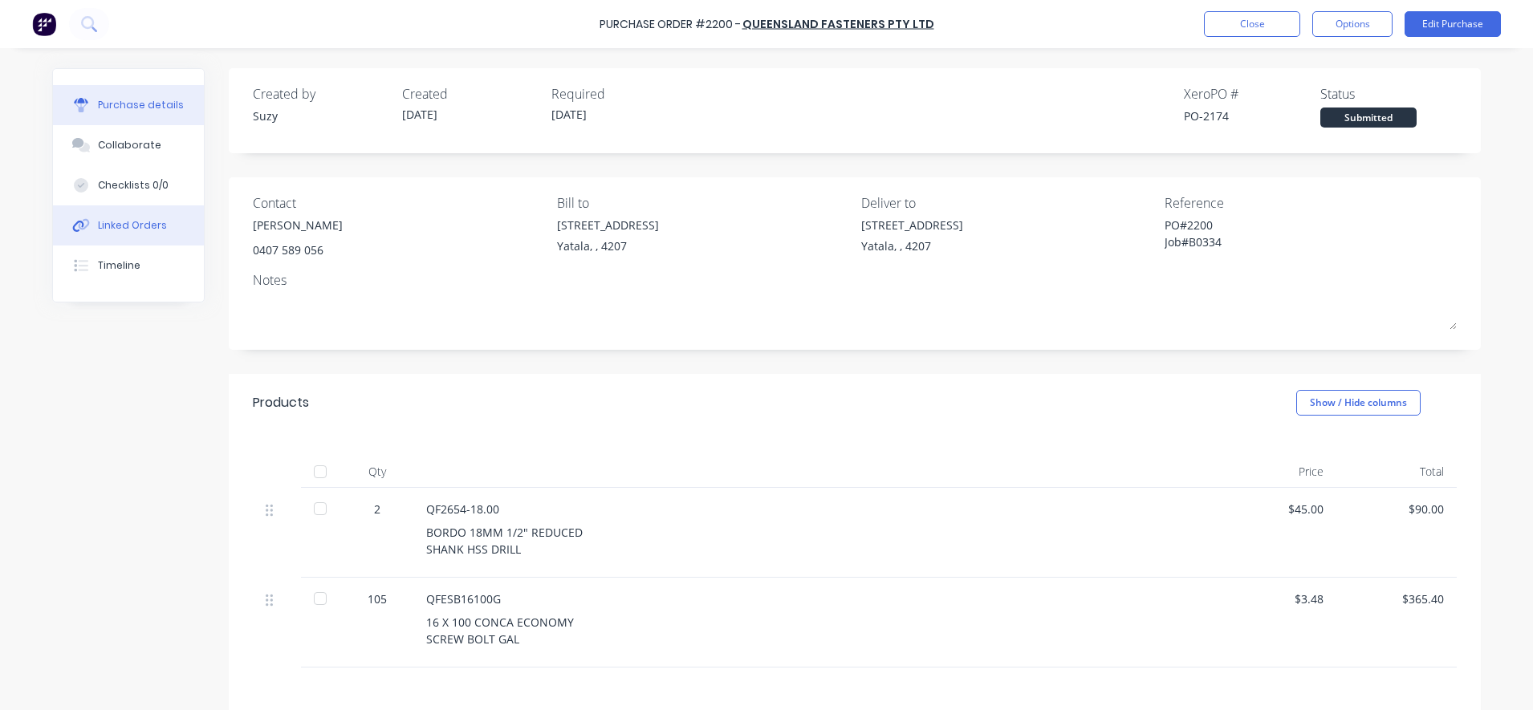
click at [111, 226] on div "Linked Orders" at bounding box center [132, 225] width 69 height 14
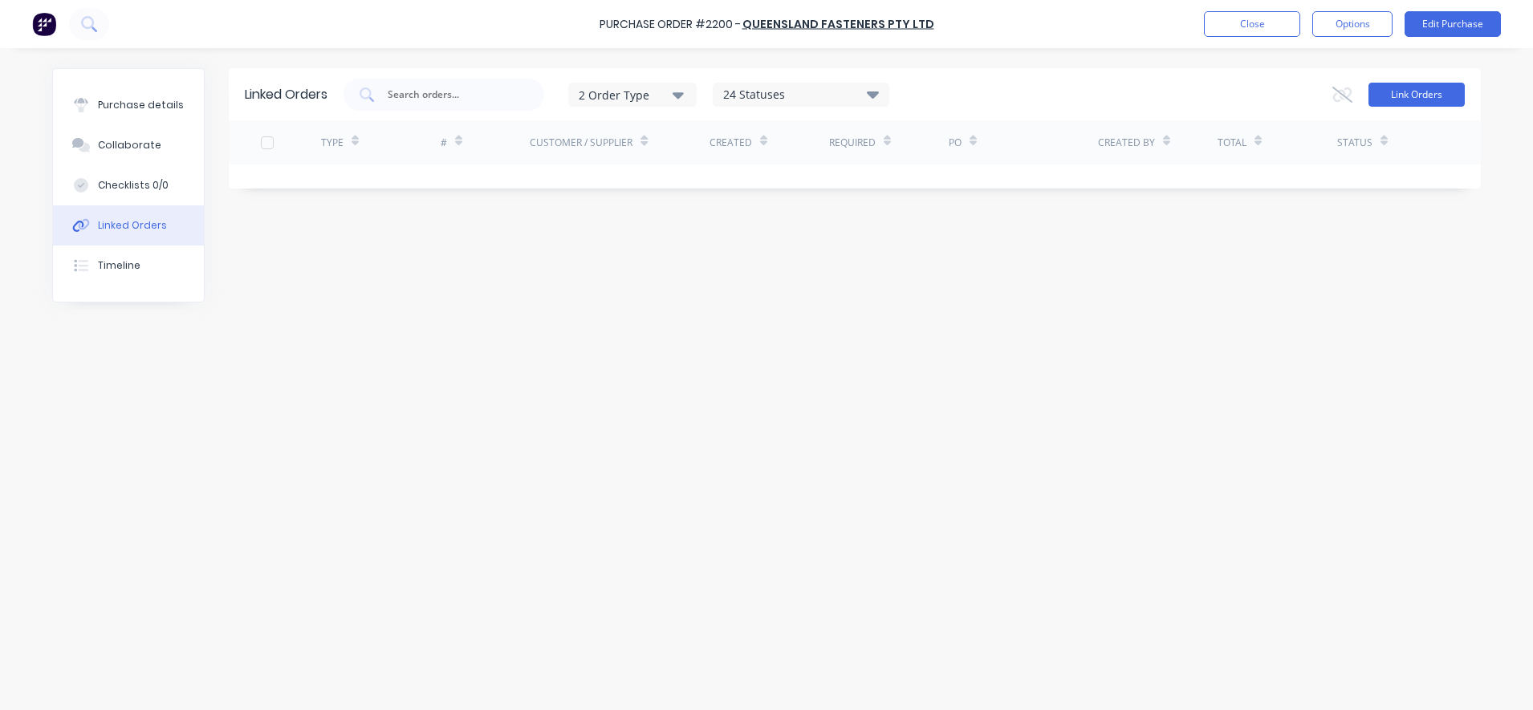
click at [1381, 92] on button "Link Orders" at bounding box center [1417, 95] width 96 height 24
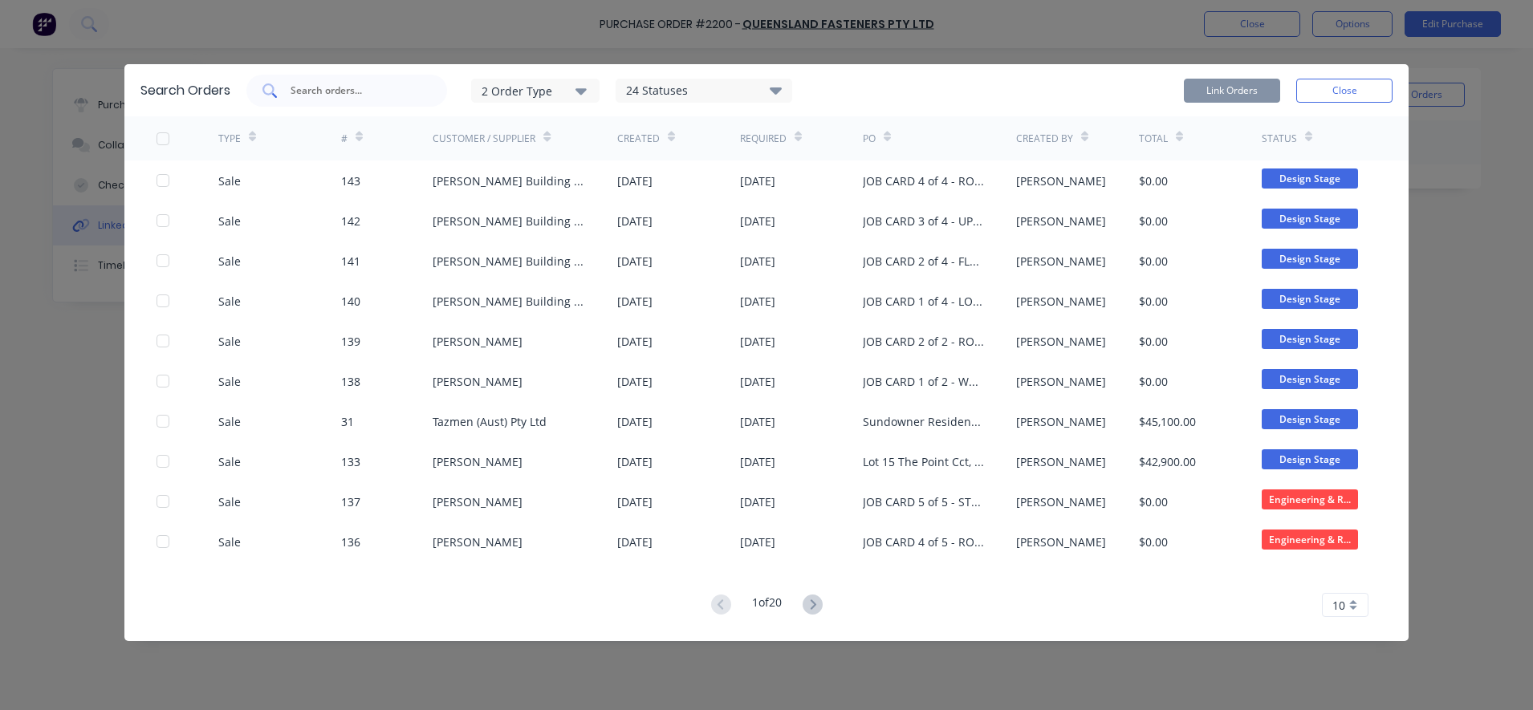
click at [341, 96] on input "text" at bounding box center [355, 91] width 133 height 16
type input "B0334"
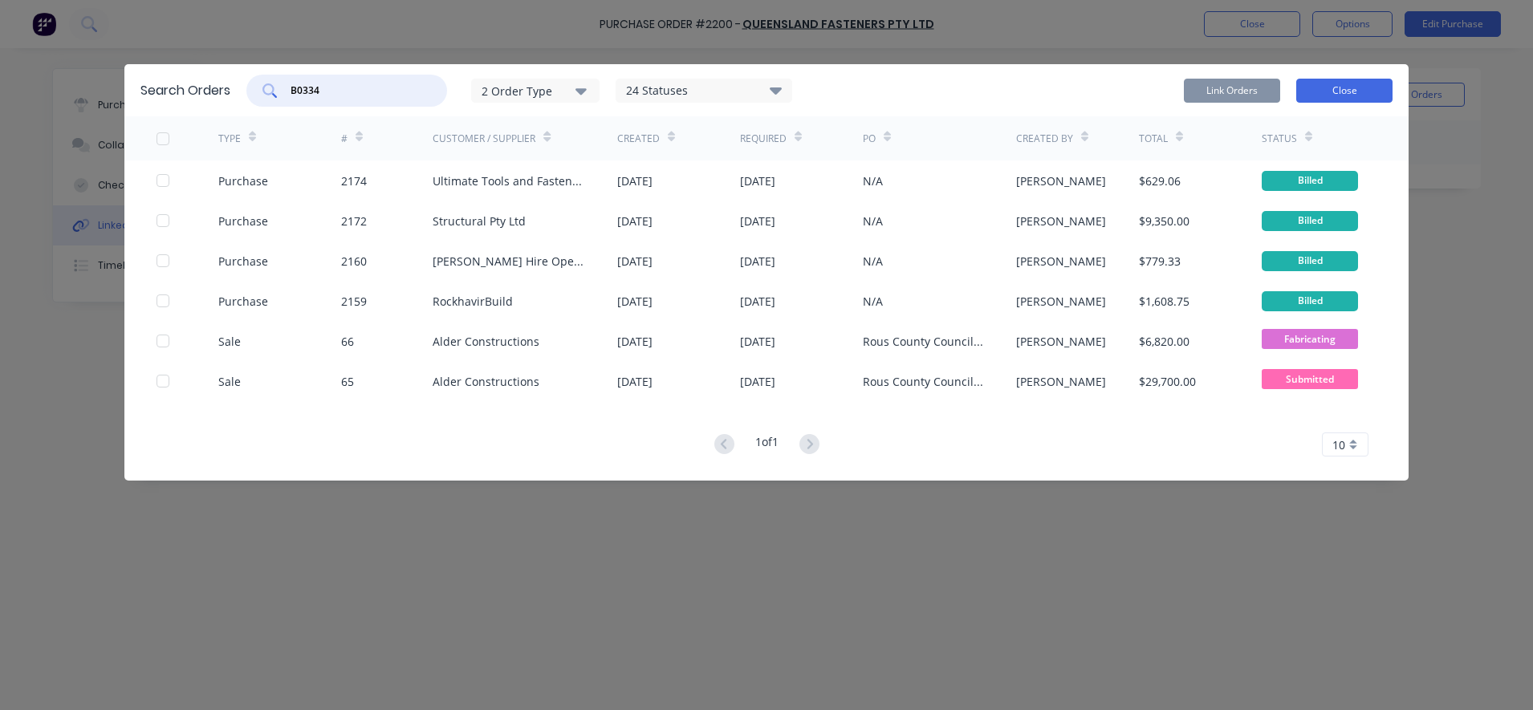
click at [1332, 84] on button "Close" at bounding box center [1344, 91] width 96 height 24
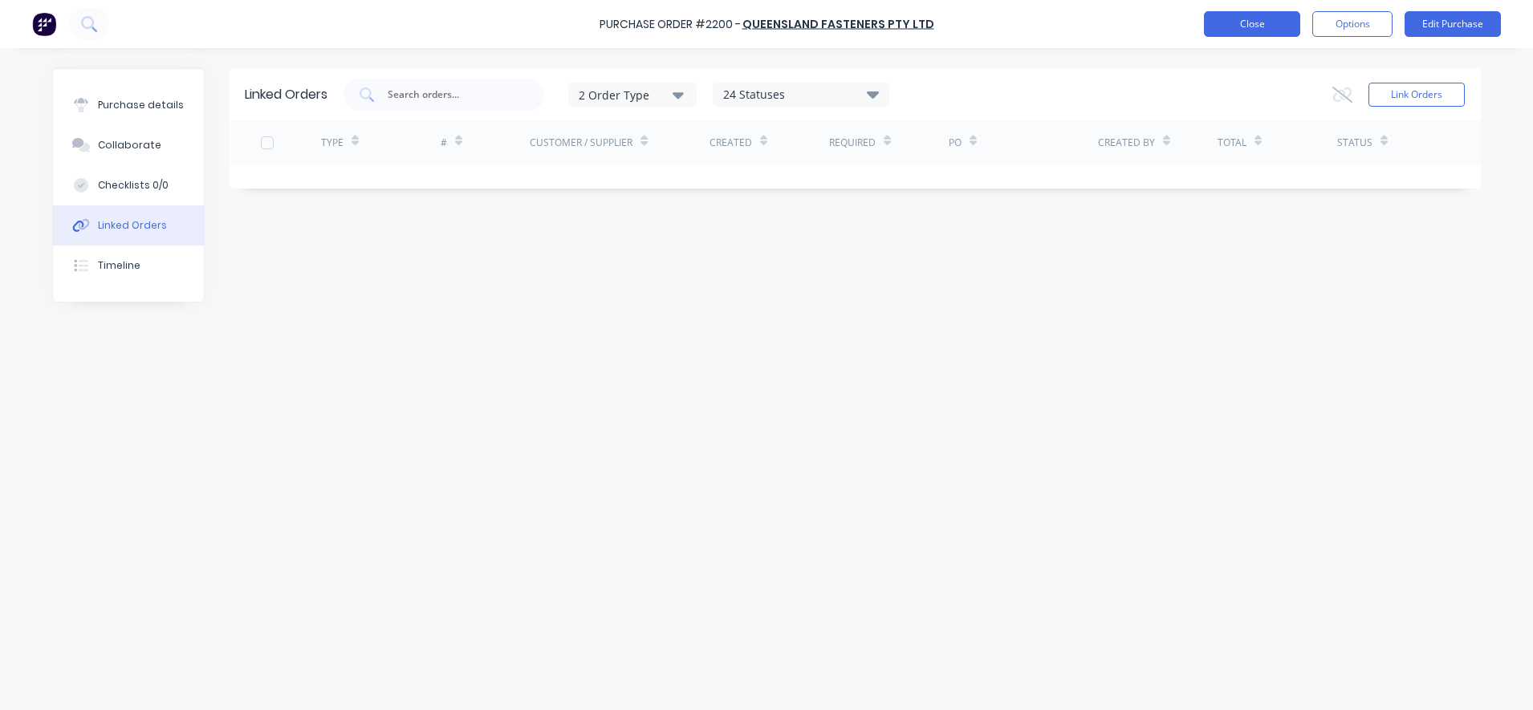
click at [1235, 28] on button "Close" at bounding box center [1252, 24] width 96 height 26
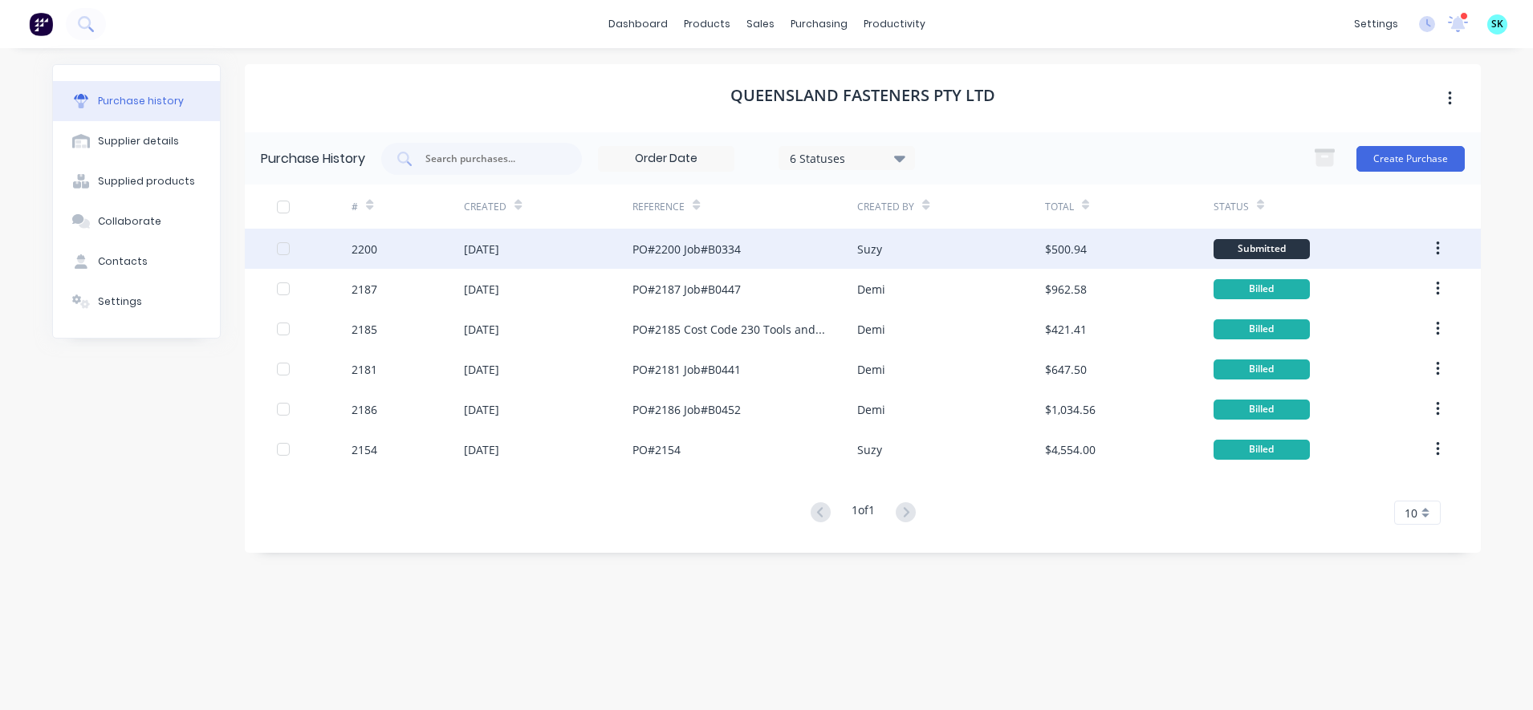
click at [803, 264] on div "PO#2200 Job#B0334" at bounding box center [744, 249] width 225 height 40
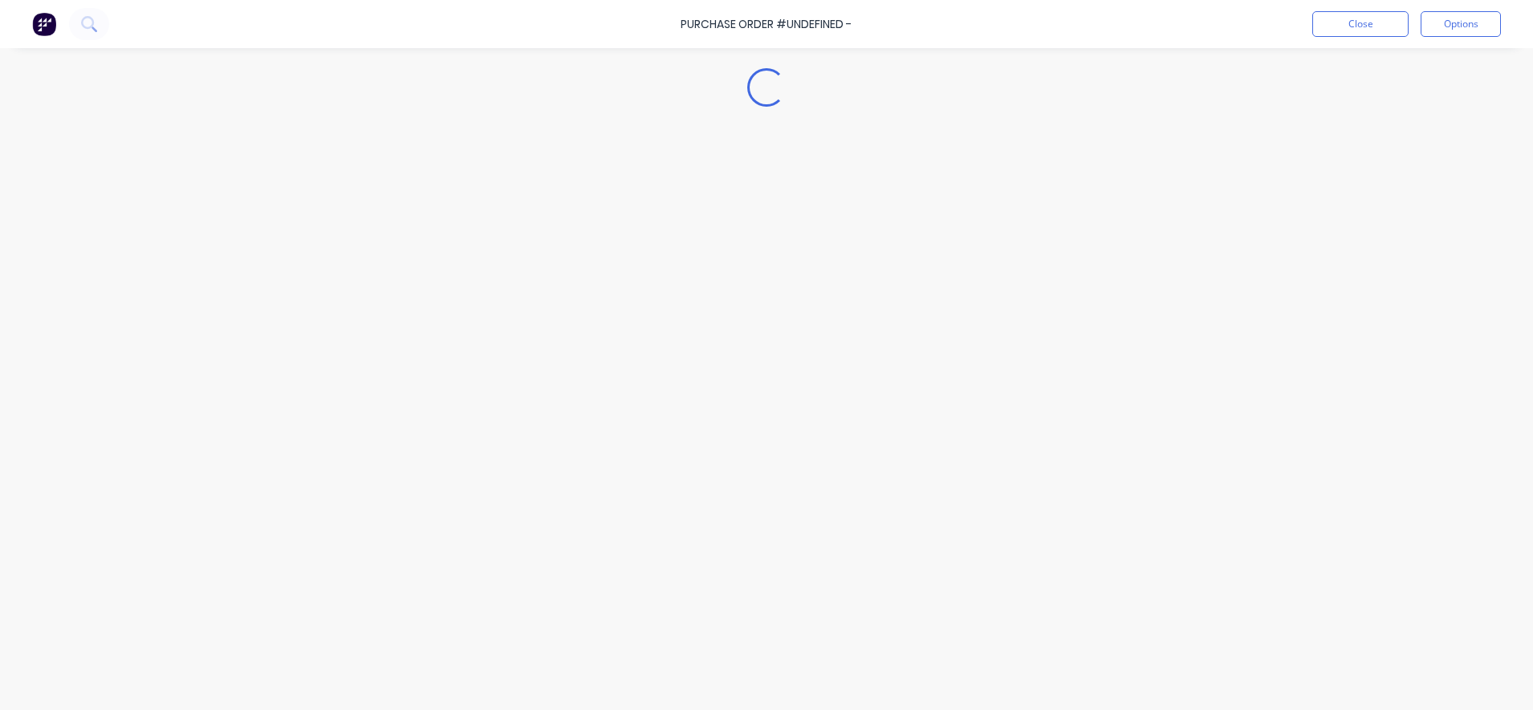
type textarea "x"
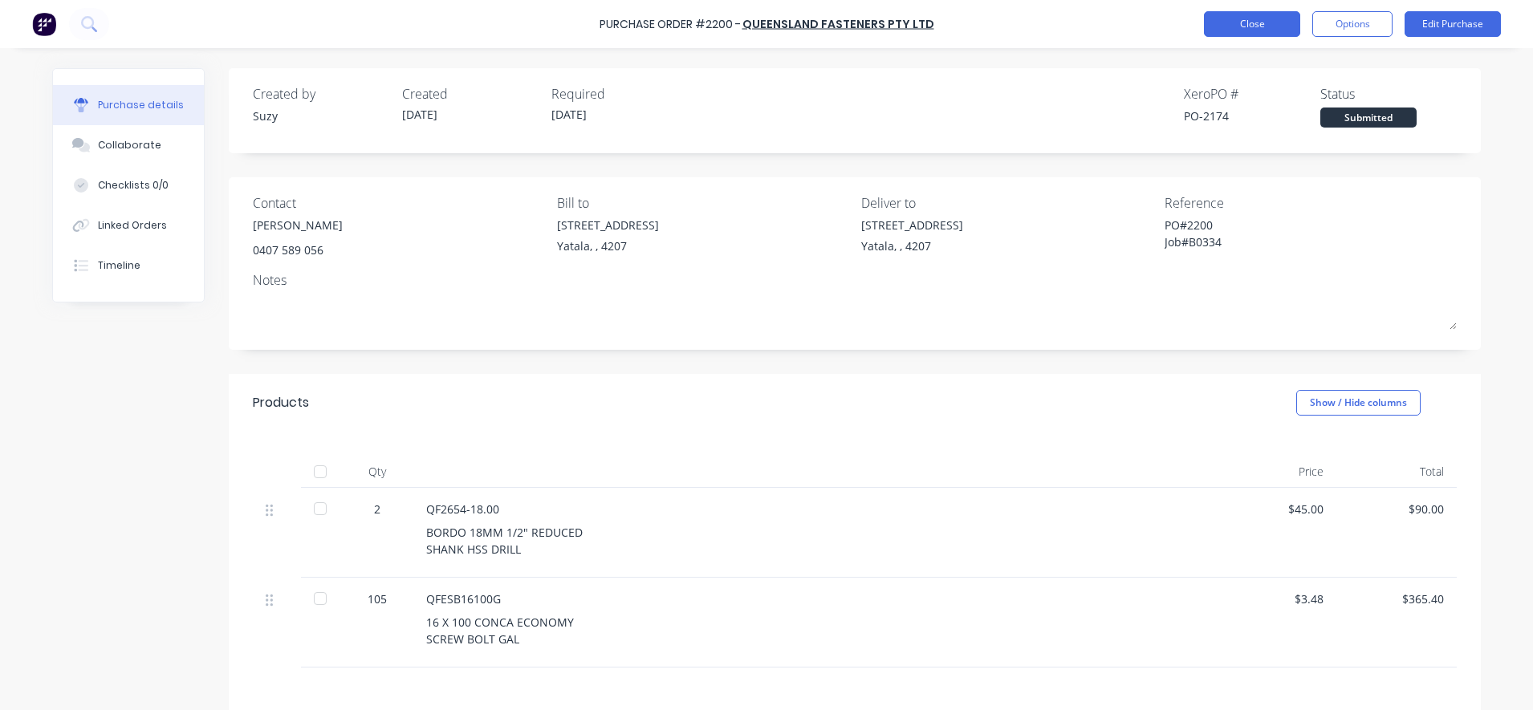
click at [1267, 31] on button "Close" at bounding box center [1252, 24] width 96 height 26
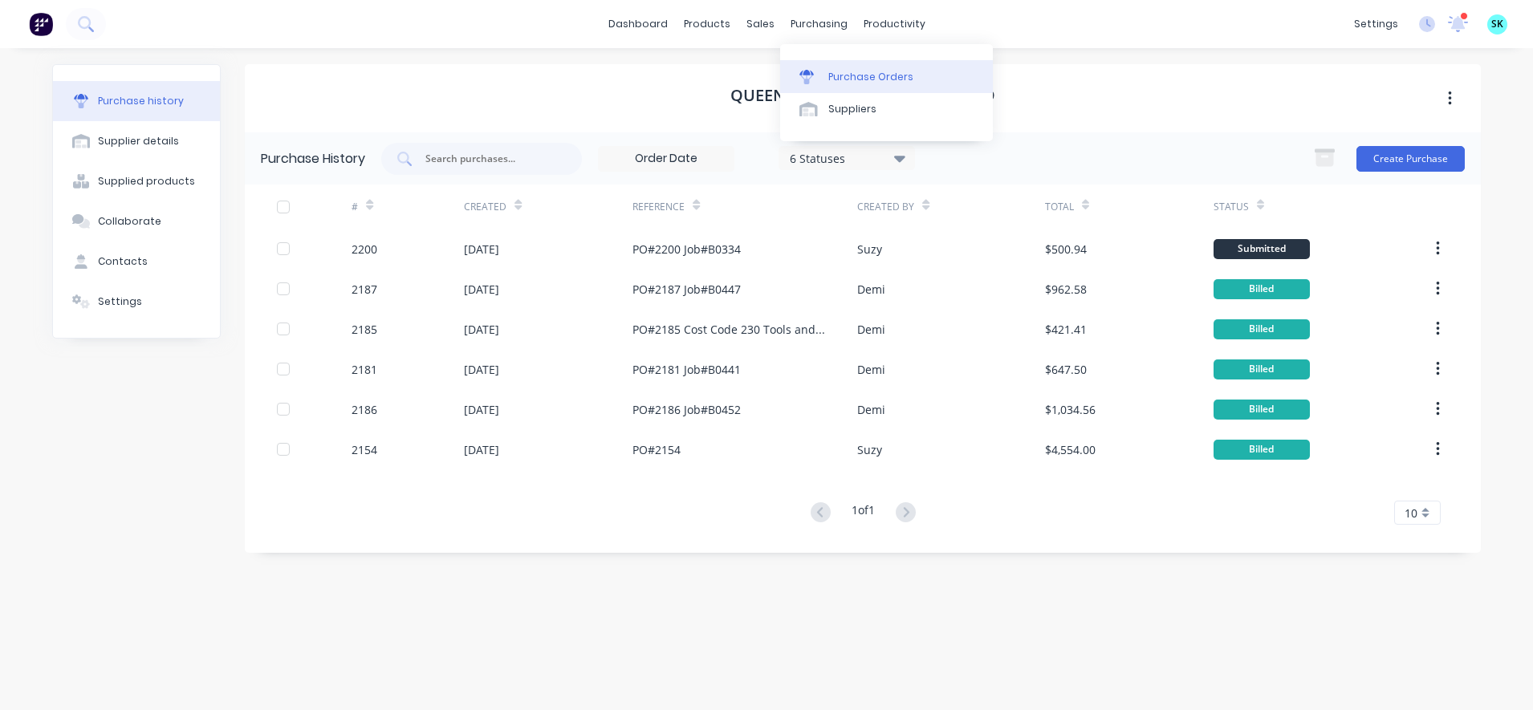
click at [824, 67] on link "Purchase Orders" at bounding box center [886, 76] width 213 height 32
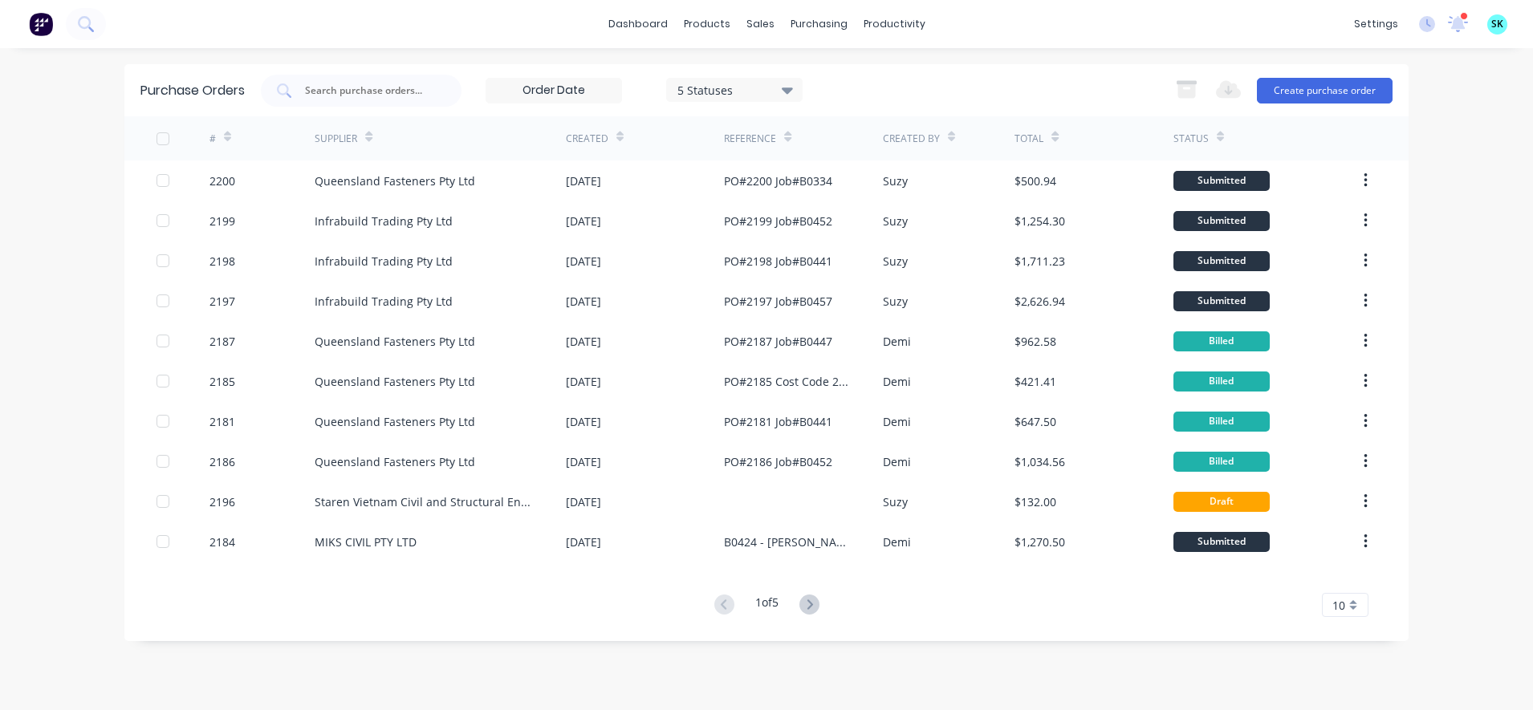
click at [1359, 612] on div "10" at bounding box center [1345, 605] width 47 height 24
click at [1359, 582] on div "35" at bounding box center [1345, 578] width 45 height 28
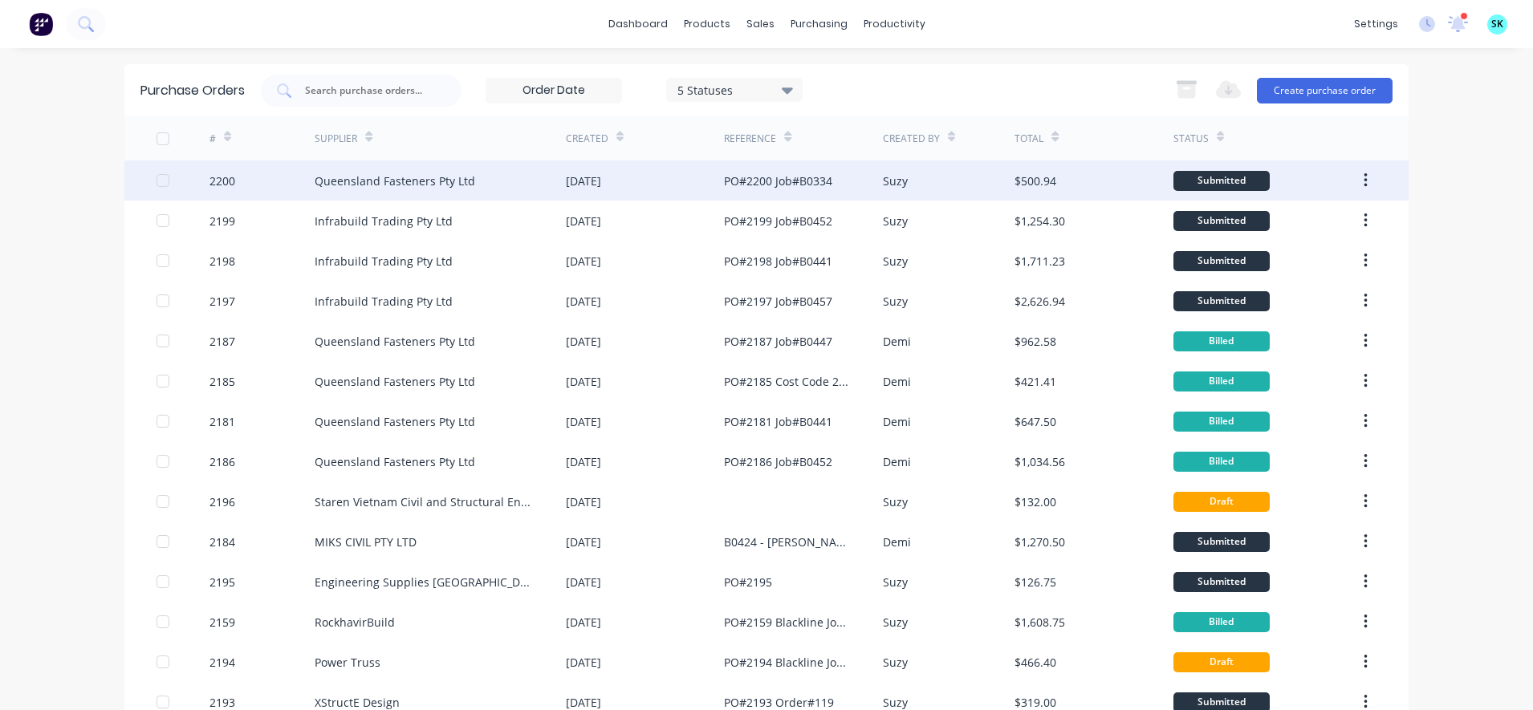
click at [375, 191] on div "Queensland Fasteners Pty Ltd" at bounding box center [440, 181] width 251 height 40
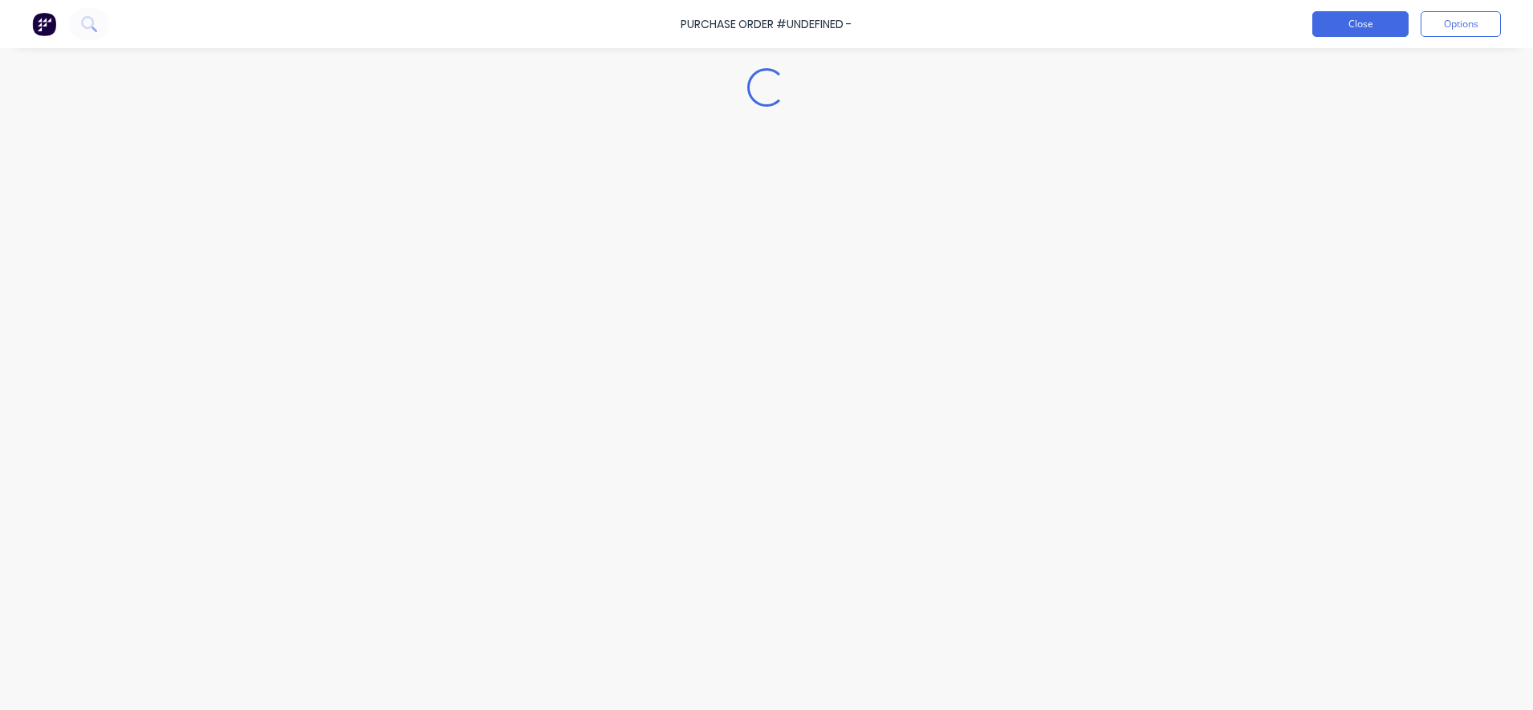
click at [1364, 28] on button "Close" at bounding box center [1360, 24] width 96 height 26
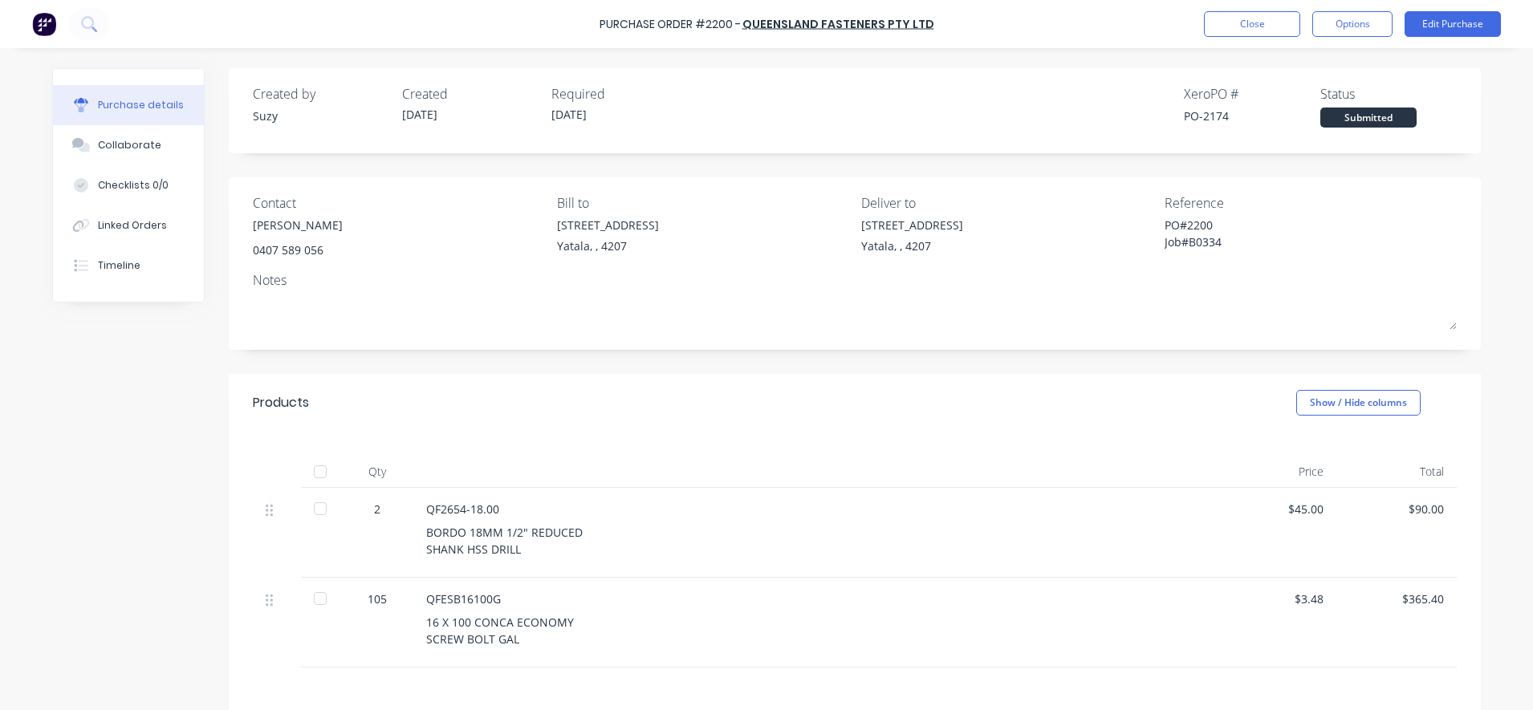
click at [1269, 39] on div "Purchase Order #2200 - Queensland Fasteners Pty Ltd Close Options Edit Purchase" at bounding box center [766, 24] width 1533 height 48
click at [1268, 18] on button "Close" at bounding box center [1252, 24] width 96 height 26
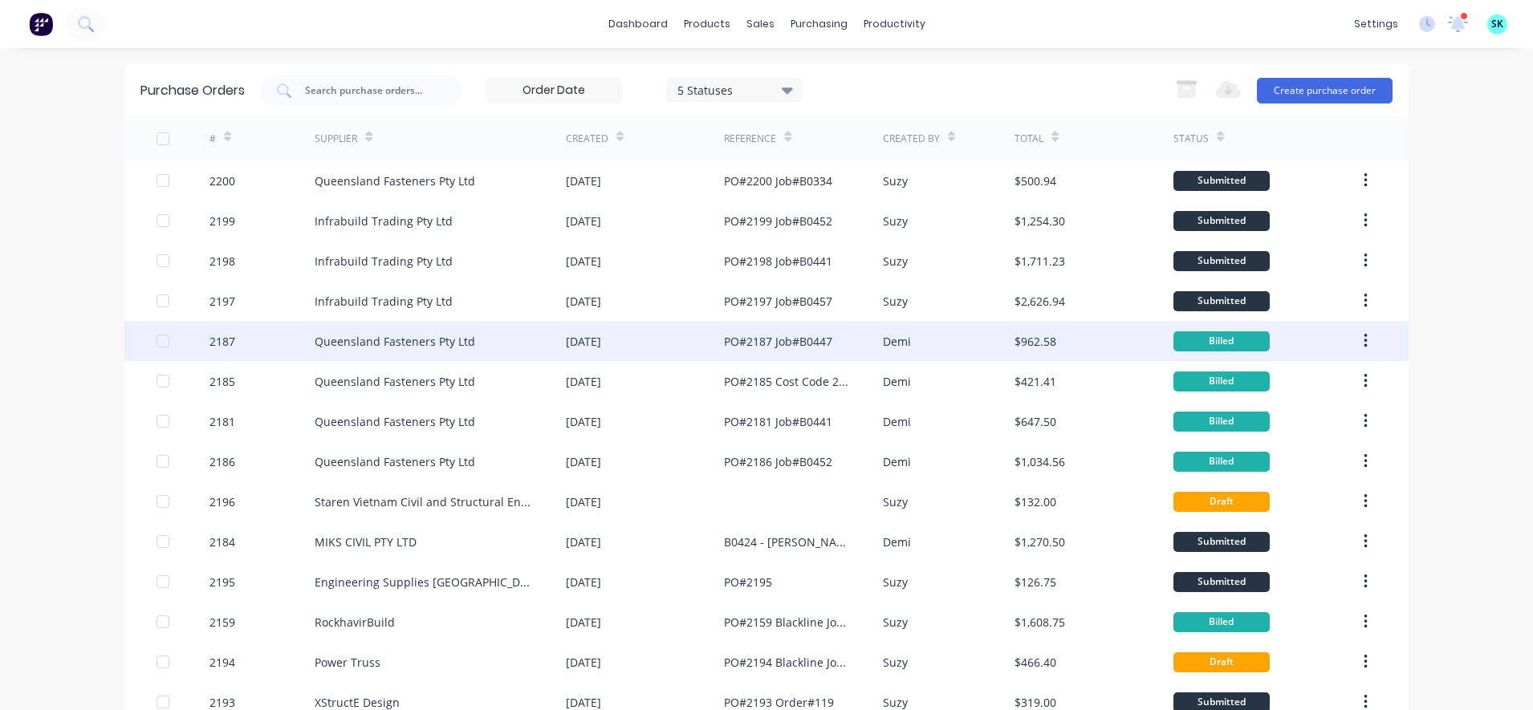
click at [566, 344] on div "[DATE]" at bounding box center [583, 341] width 35 height 17
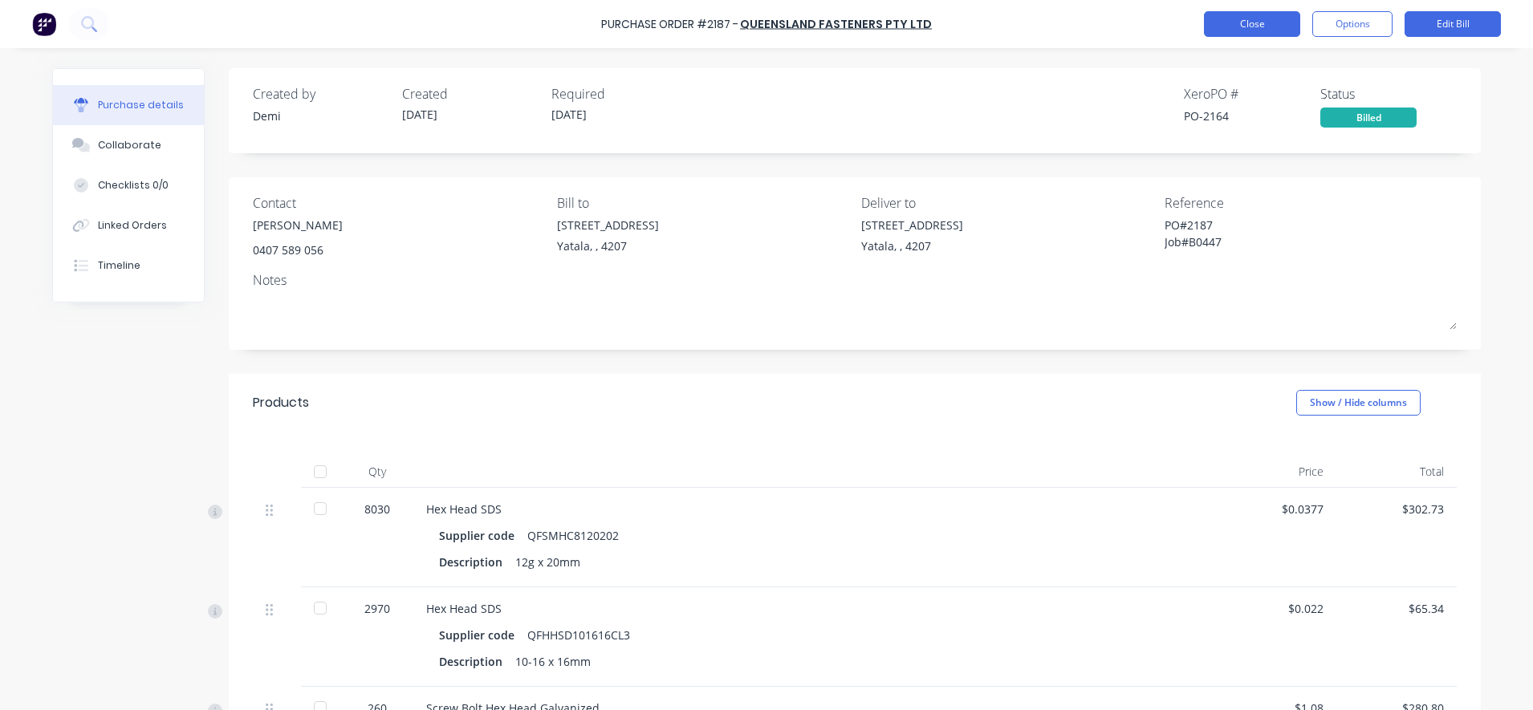
click at [1243, 17] on button "Close" at bounding box center [1252, 24] width 96 height 26
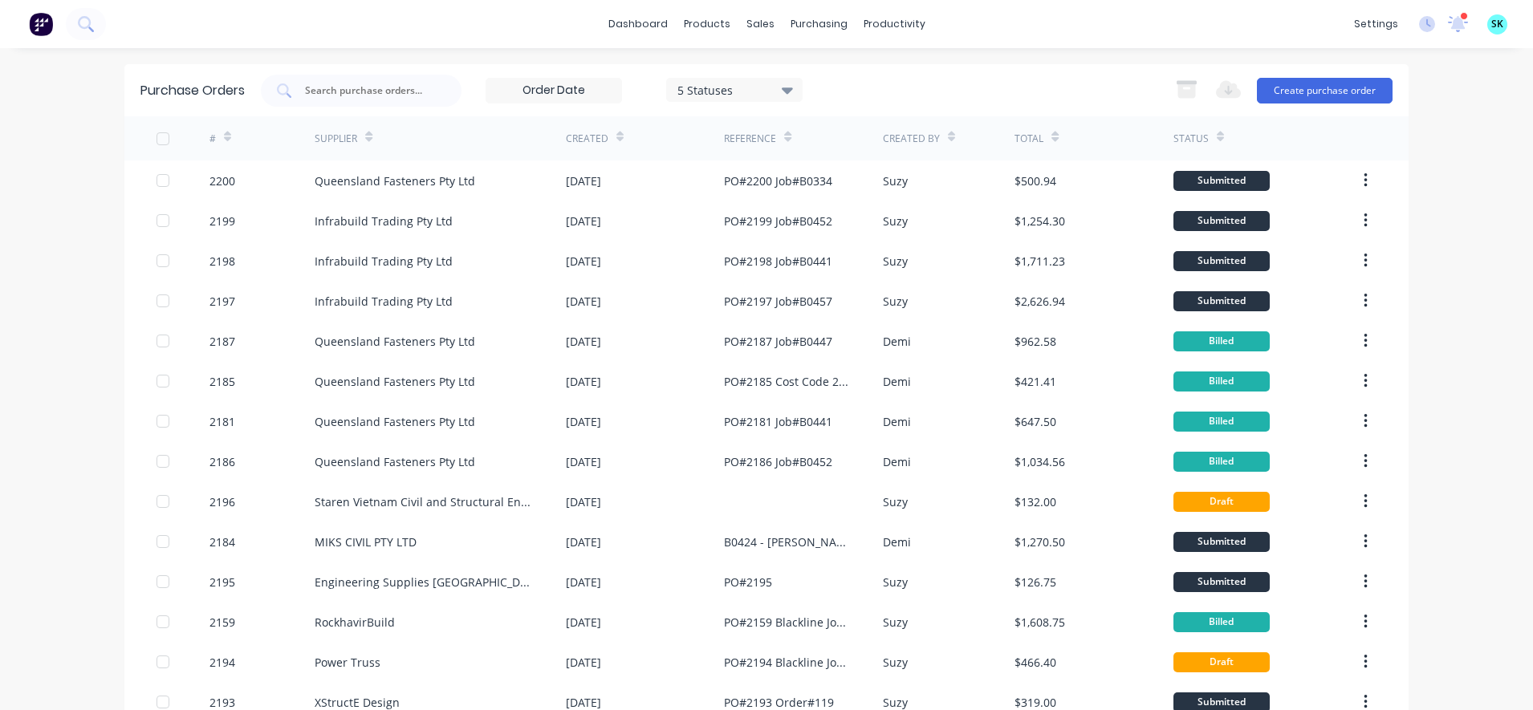
click at [1460, 17] on div at bounding box center [1464, 16] width 8 height 8
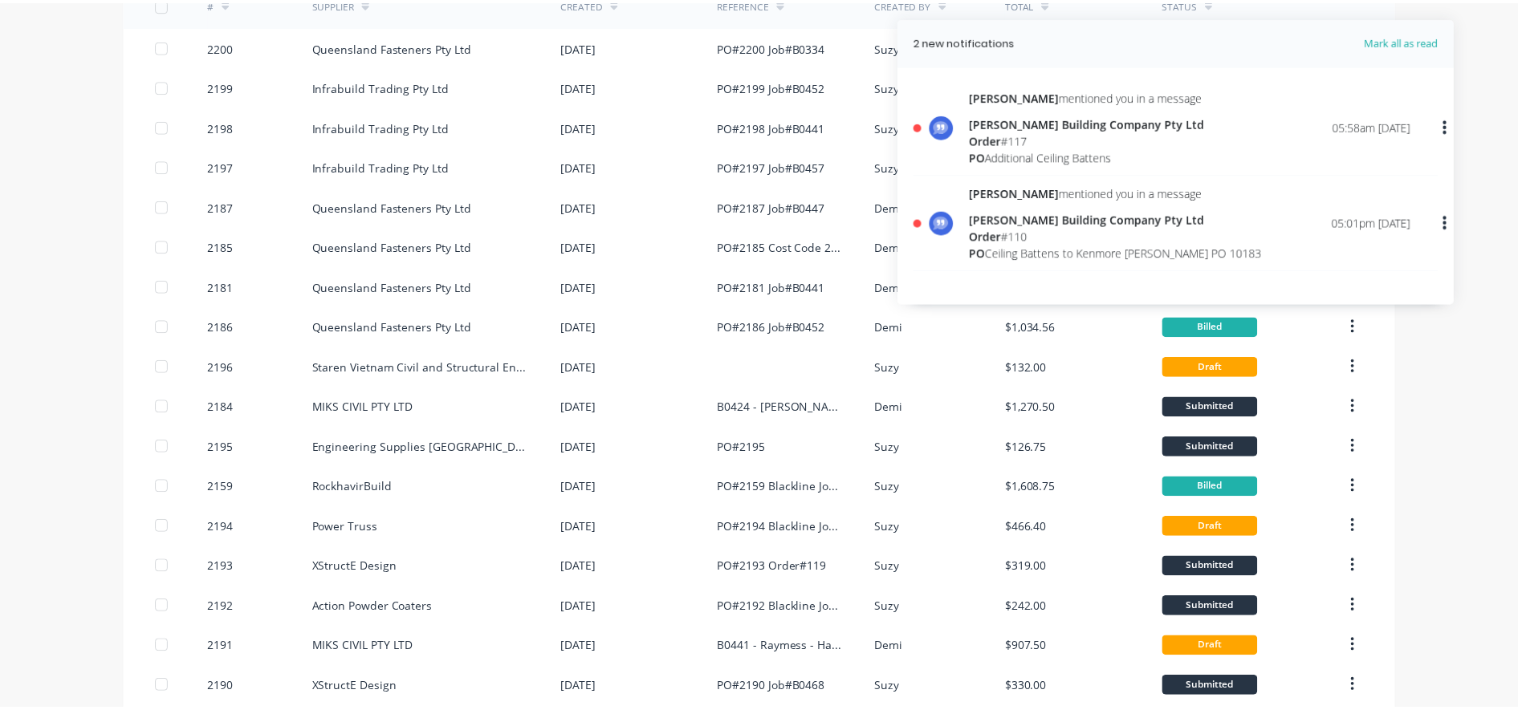
scroll to position [100, 0]
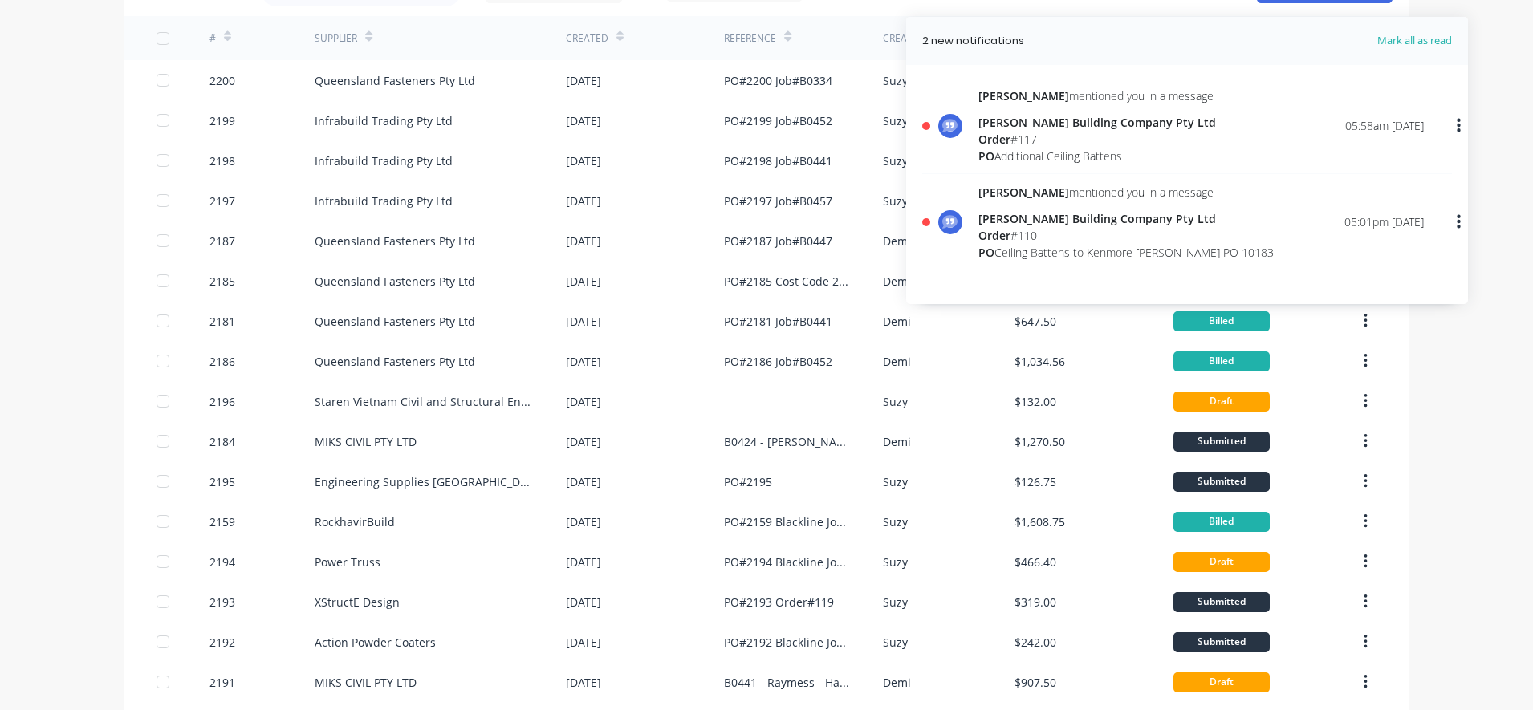
click at [1044, 240] on div "Order # 110" at bounding box center [1125, 235] width 295 height 17
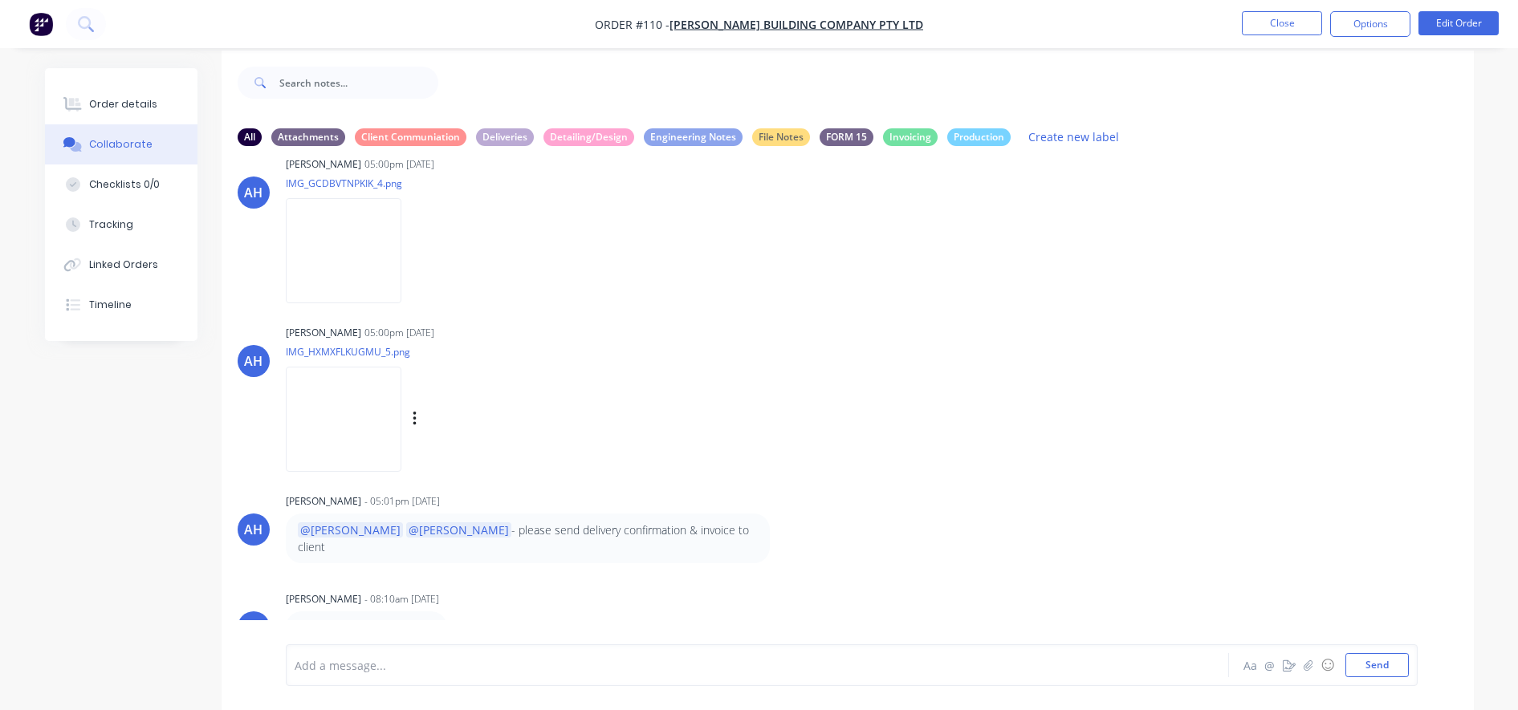
scroll to position [24, 0]
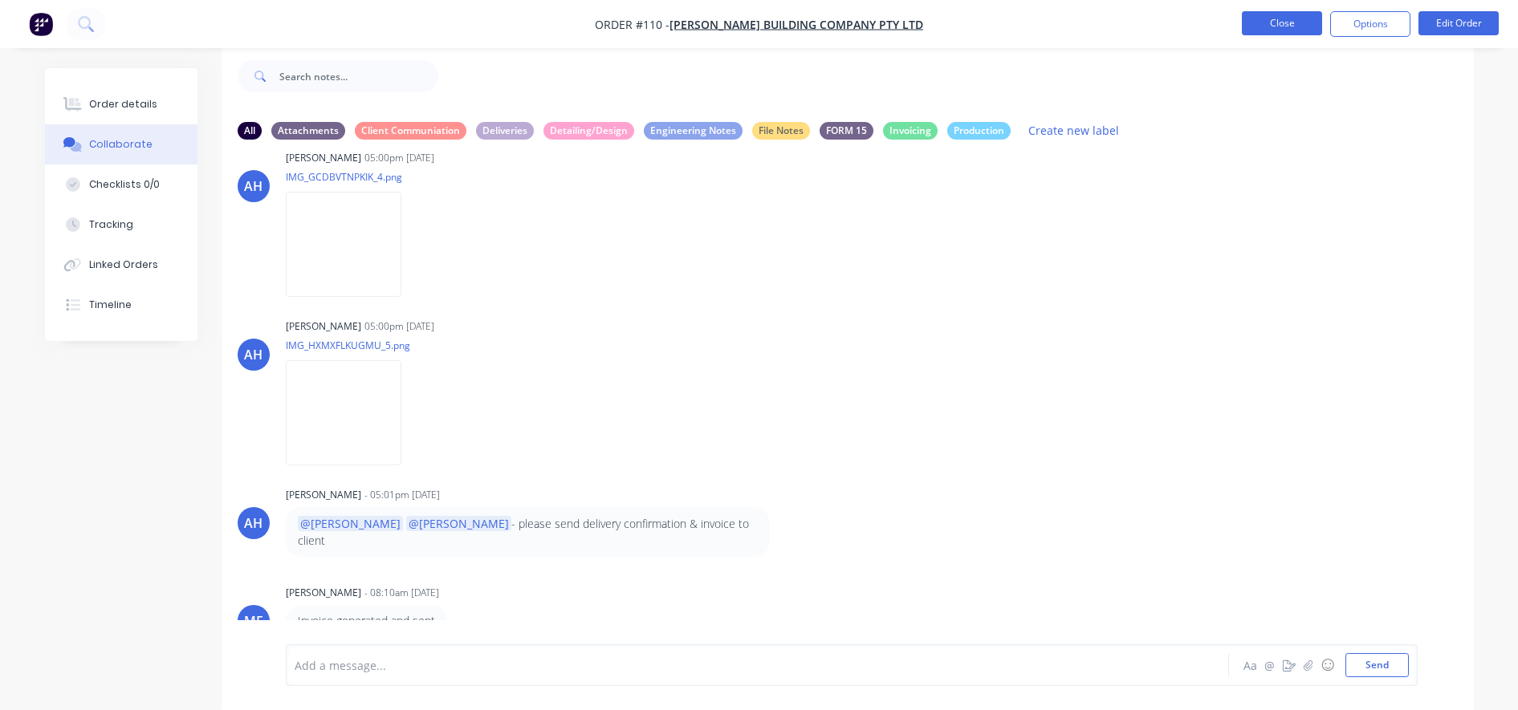
click at [1272, 31] on button "Close" at bounding box center [1282, 23] width 80 height 24
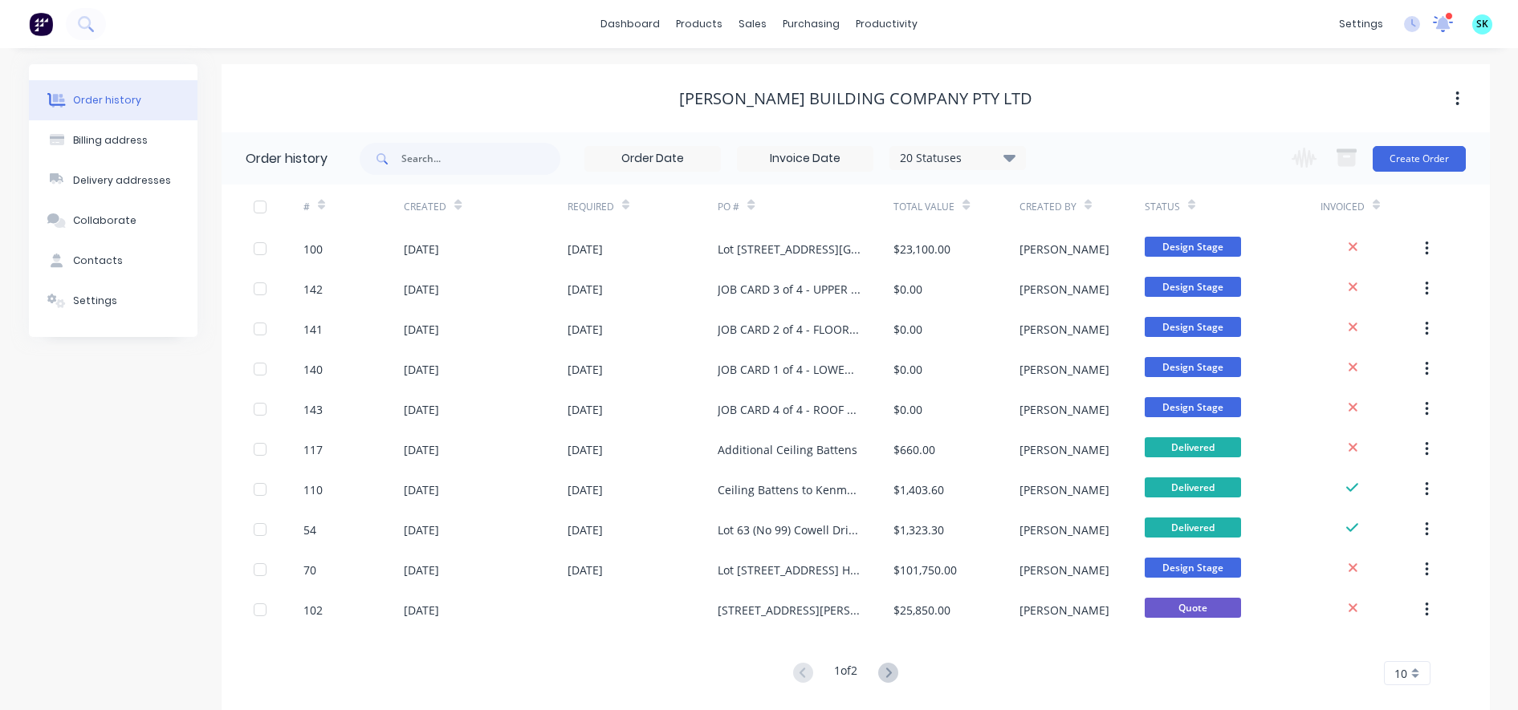
click at [1444, 23] on icon at bounding box center [1442, 22] width 15 height 14
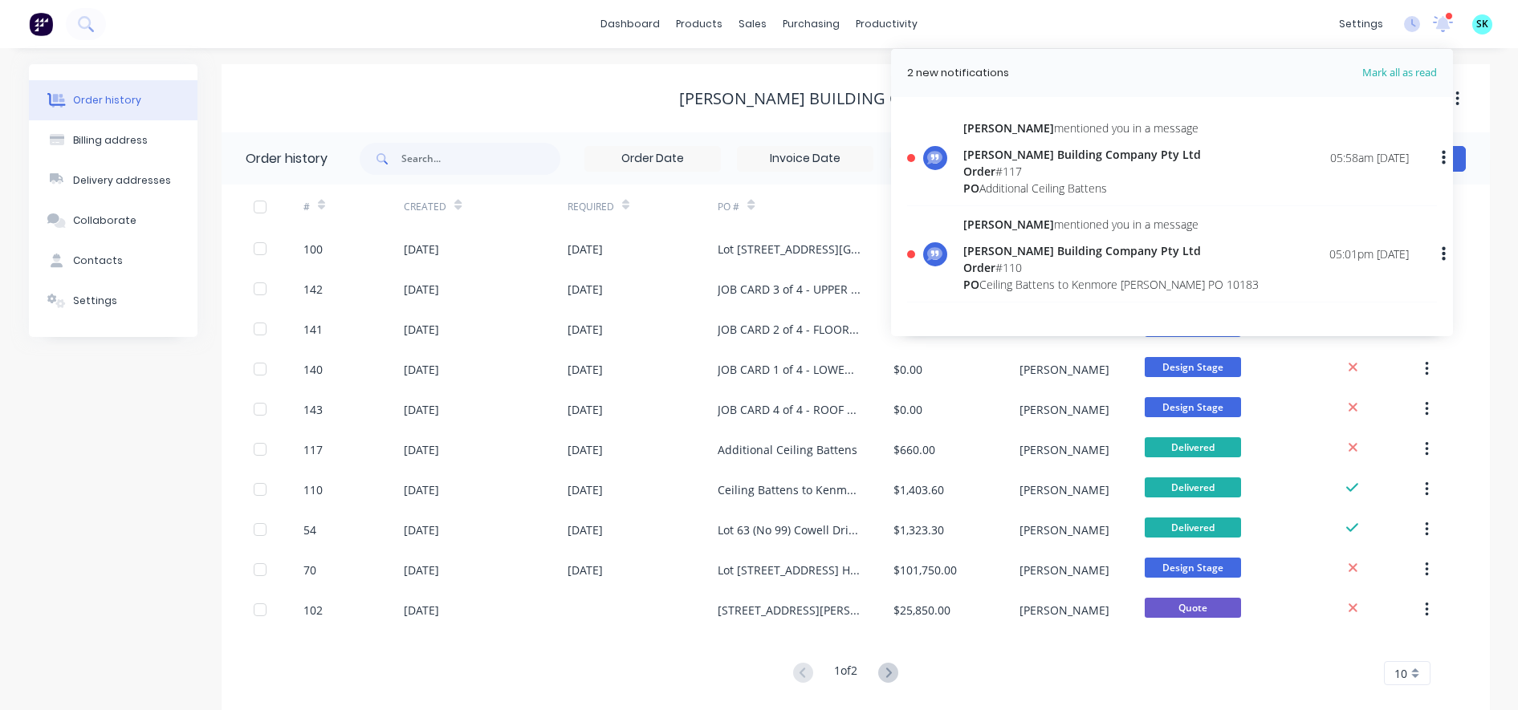
click at [1091, 183] on div "PO Additional Ceiling Battens" at bounding box center [1082, 188] width 238 height 17
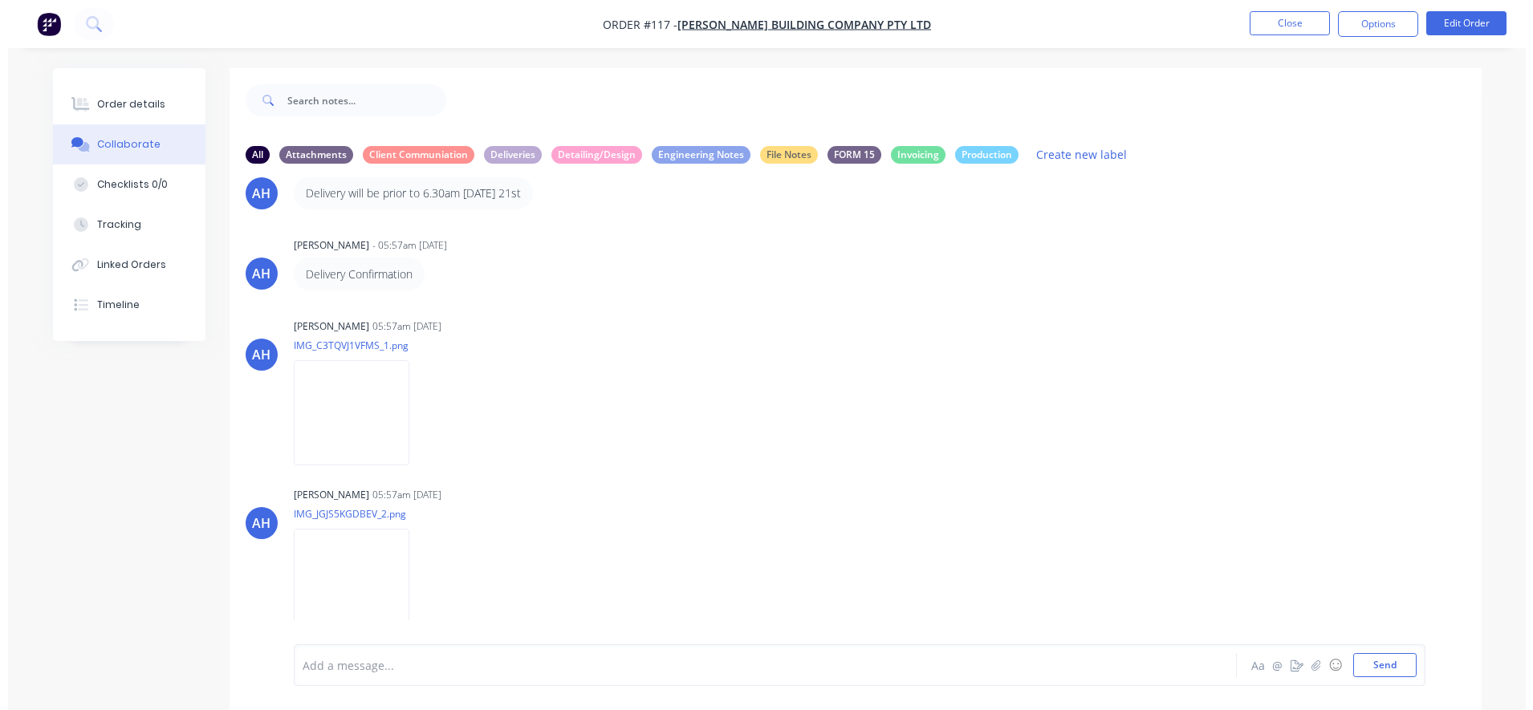
scroll to position [1079, 0]
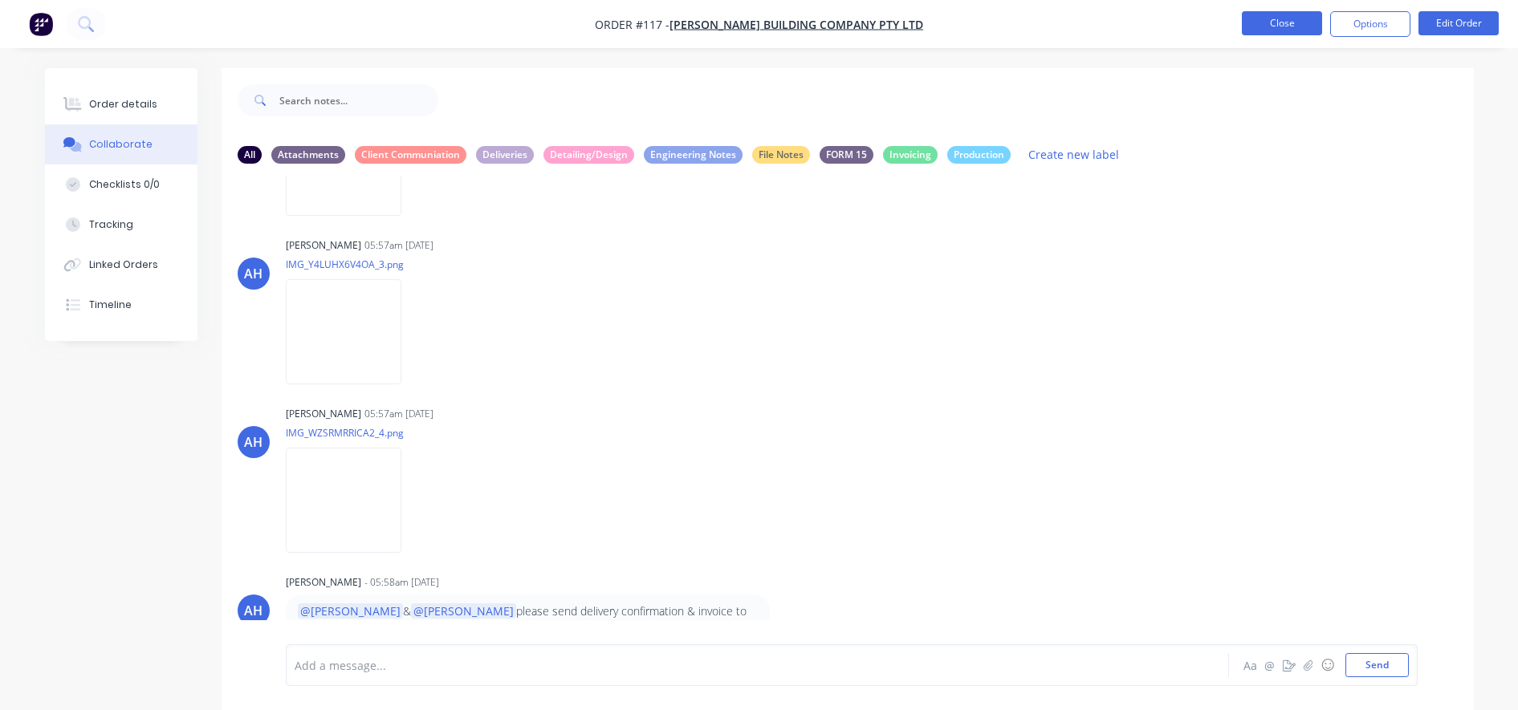
click at [1292, 31] on button "Close" at bounding box center [1282, 23] width 80 height 24
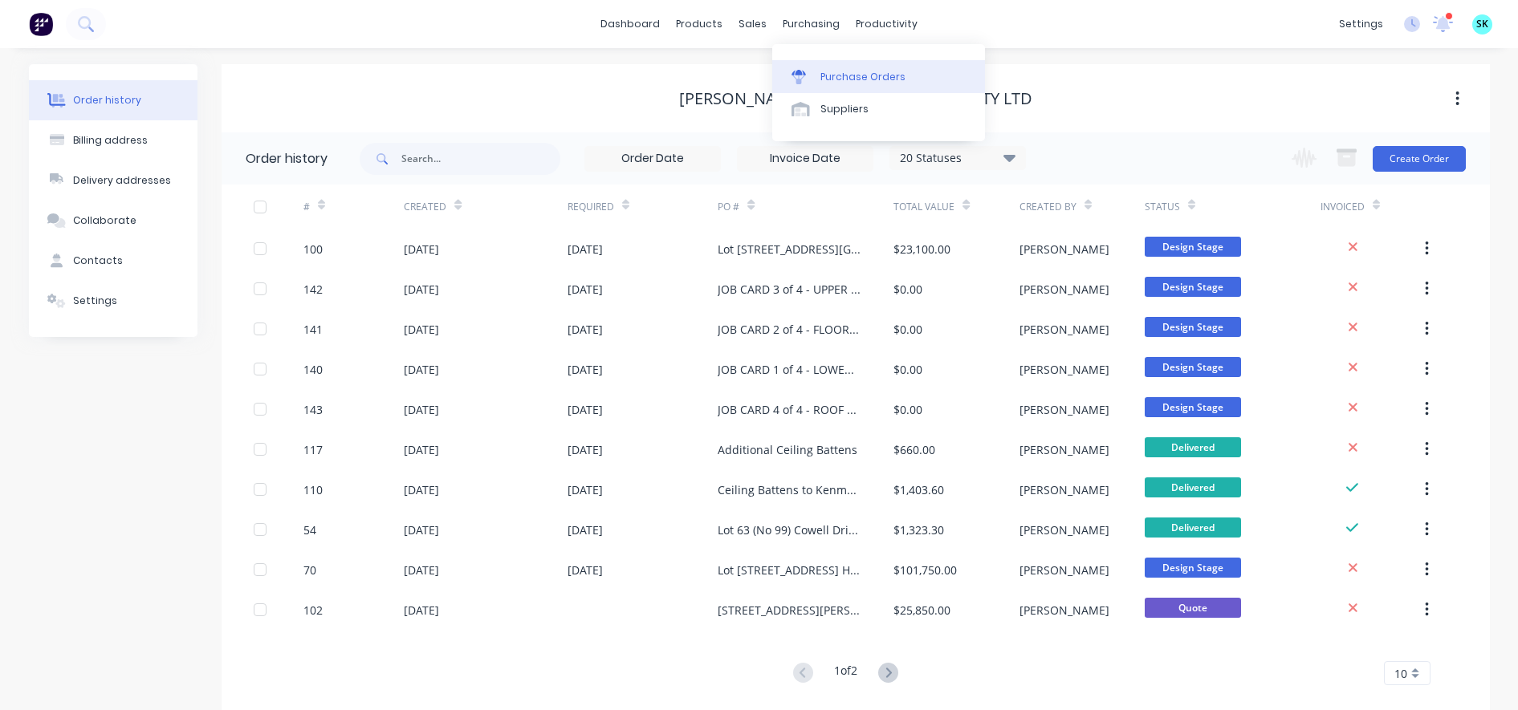
click at [819, 62] on link "Purchase Orders" at bounding box center [878, 76] width 213 height 32
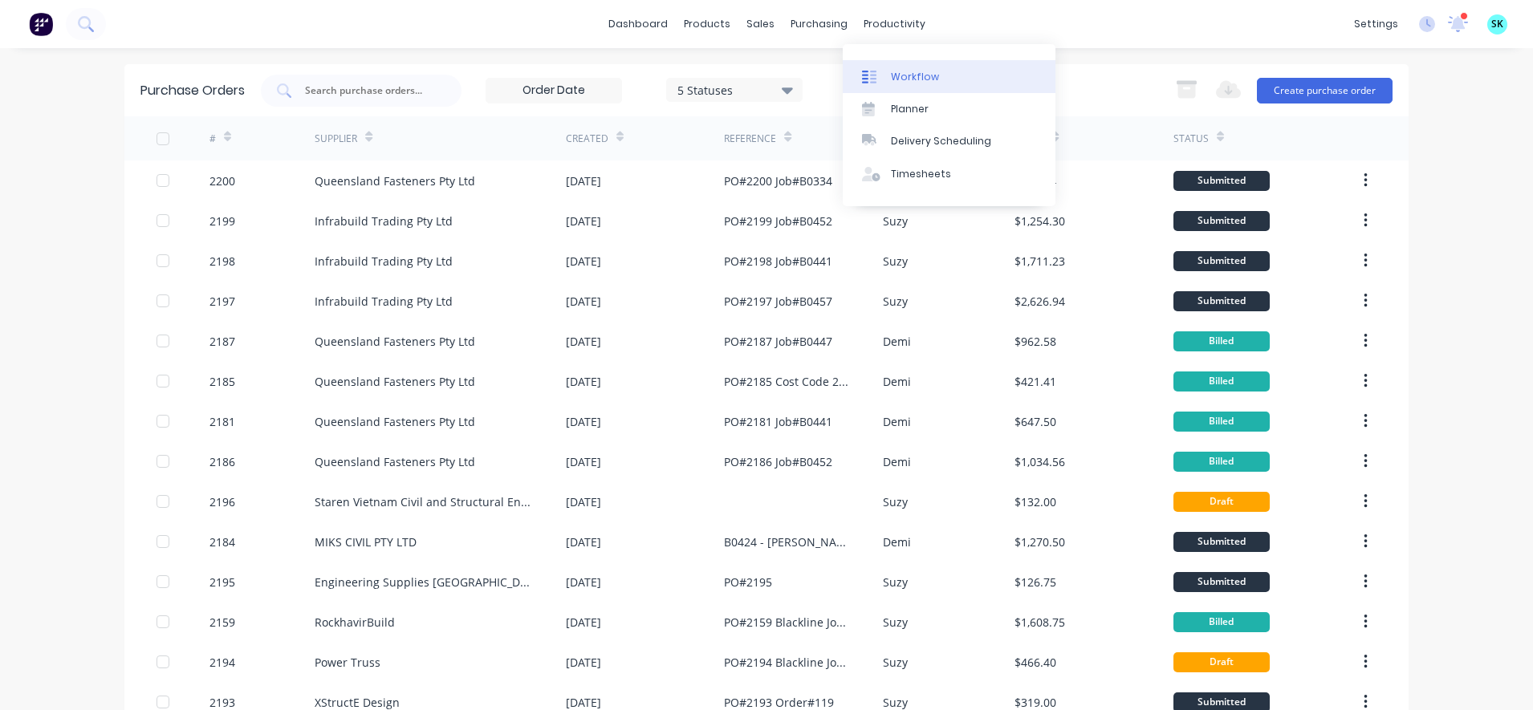
click at [868, 79] on icon at bounding box center [869, 77] width 14 height 14
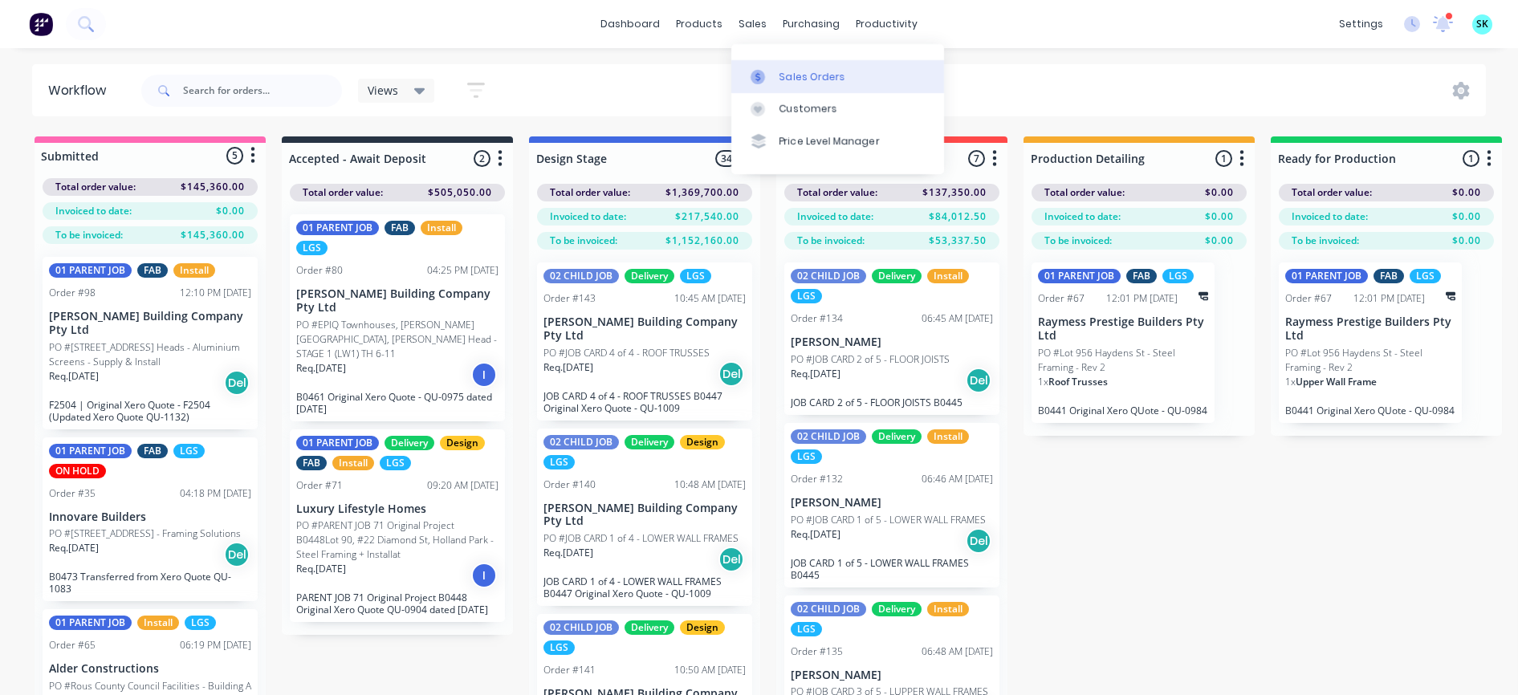
click at [753, 84] on link "Sales Orders" at bounding box center [837, 76] width 213 height 32
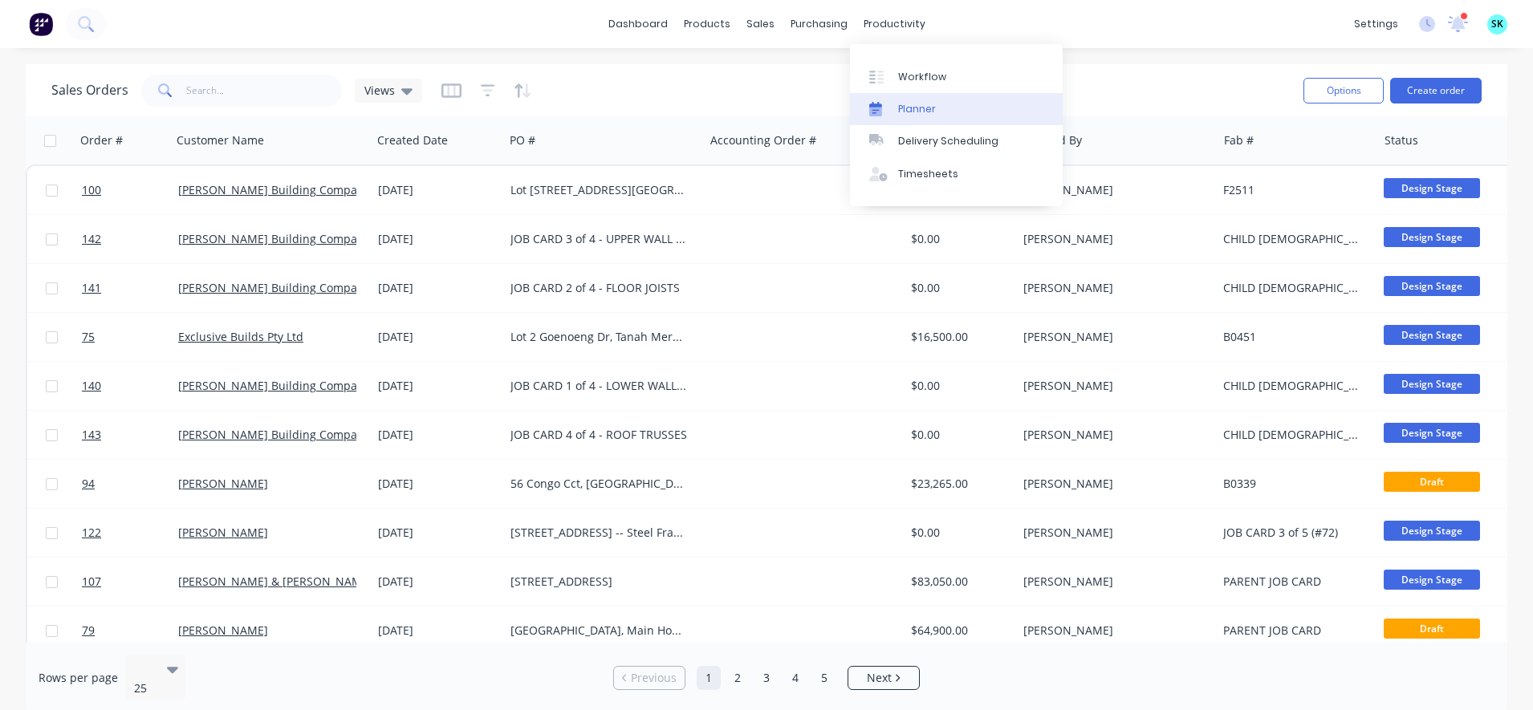
click at [877, 108] on icon at bounding box center [875, 112] width 13 height 9
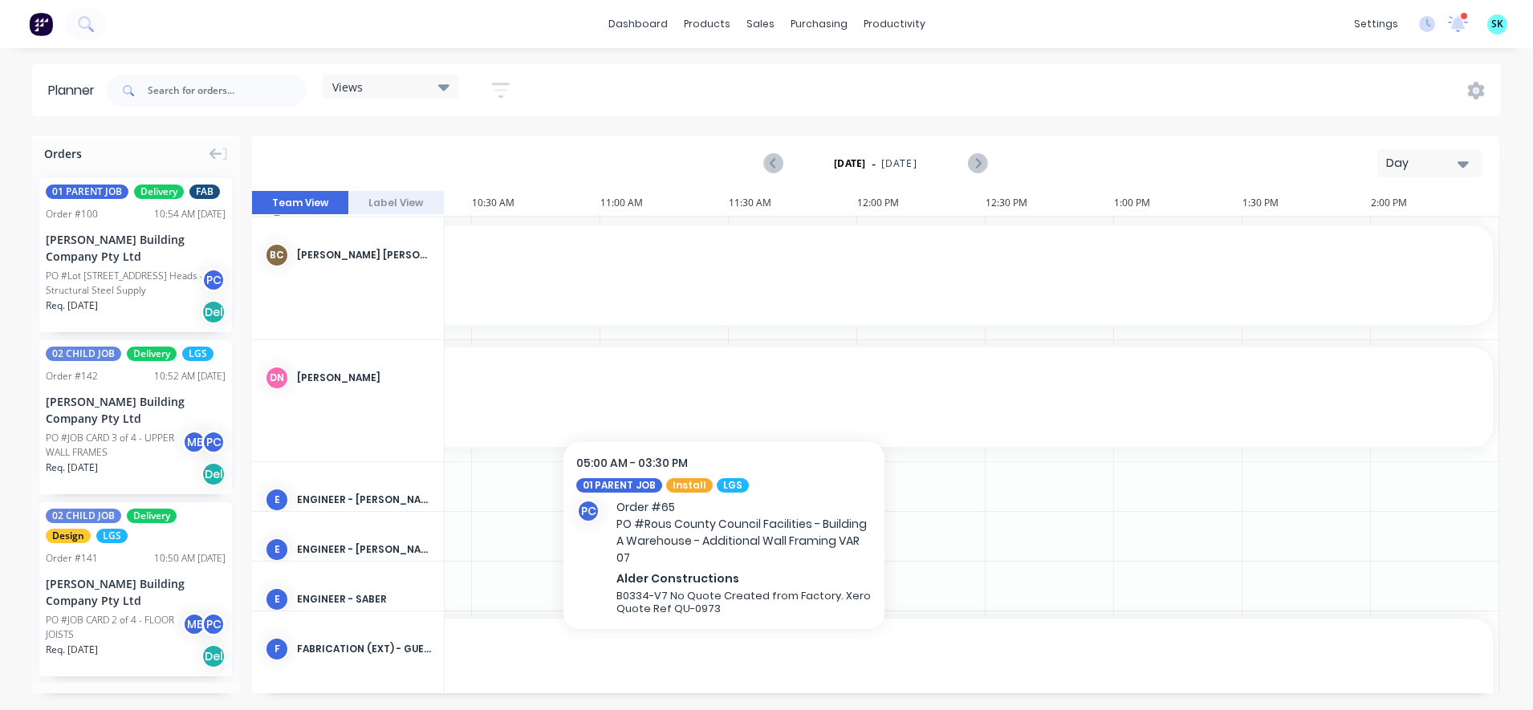
scroll to position [0, 1135]
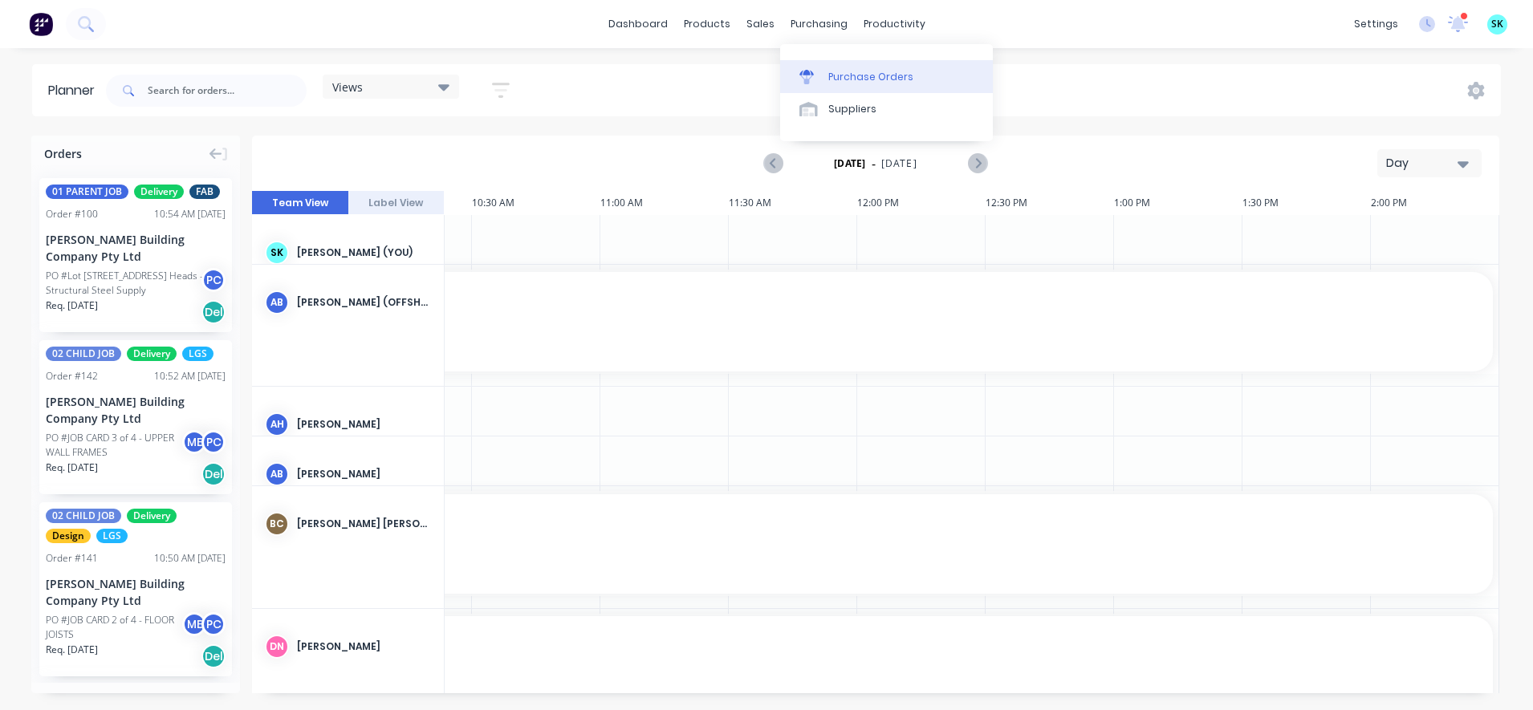
click at [819, 71] on div at bounding box center [811, 77] width 24 height 14
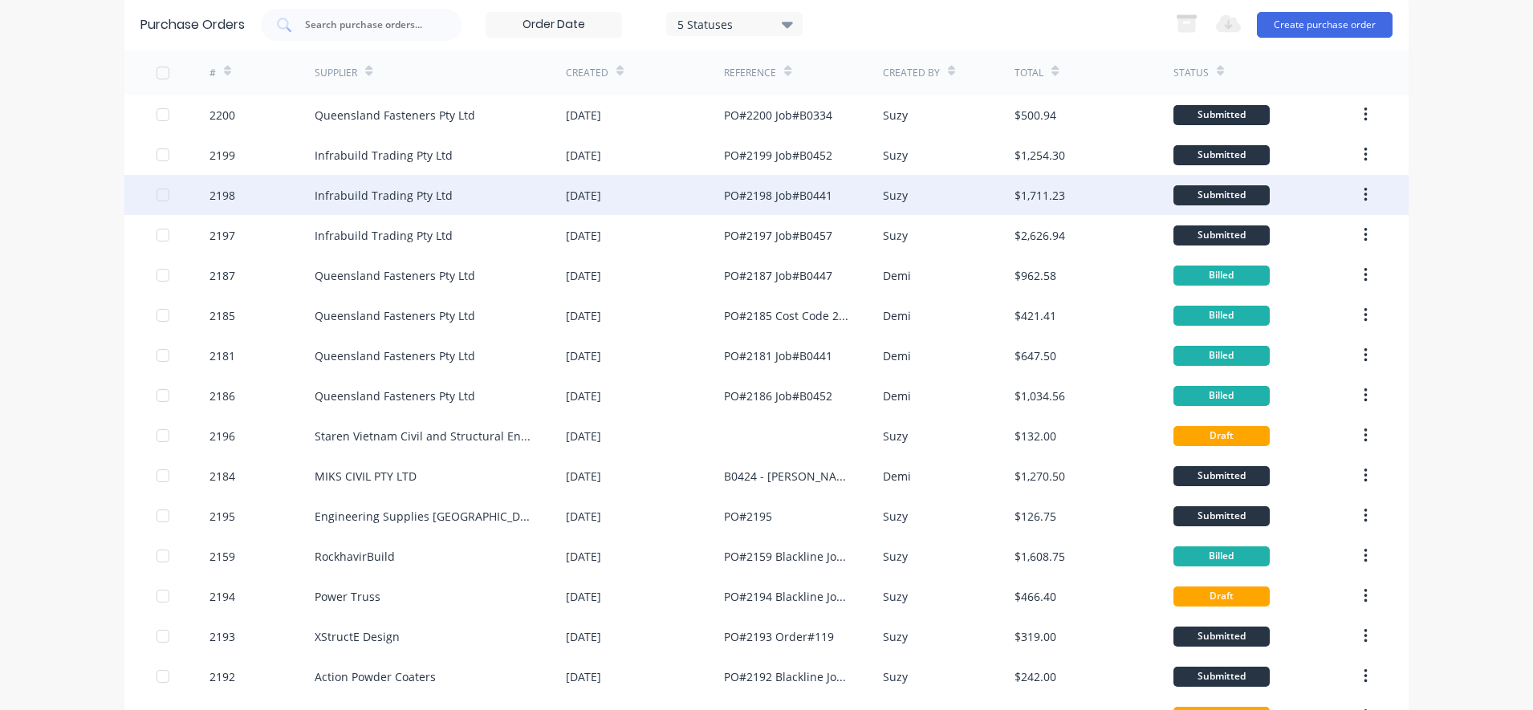
scroll to position [100, 0]
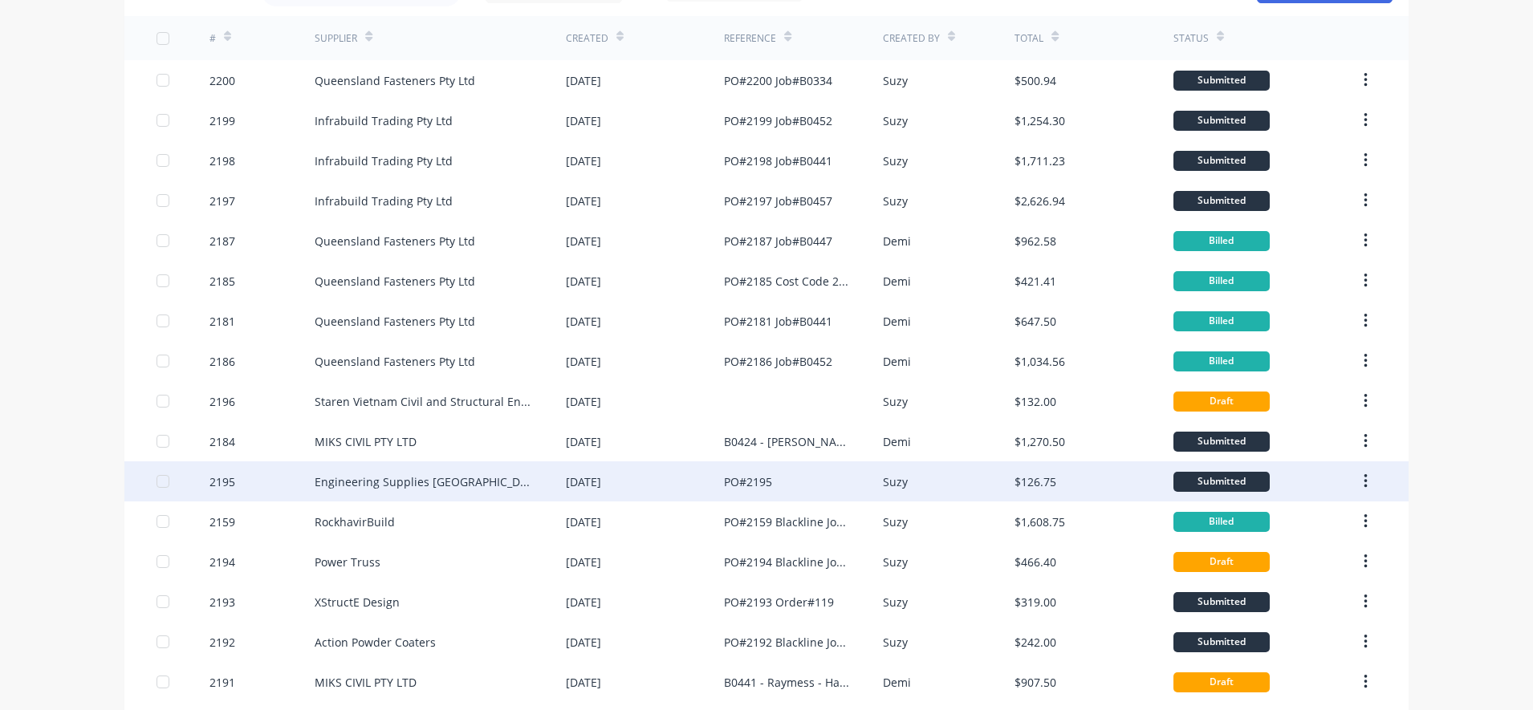
click at [338, 487] on div "Engineering Supplies [GEOGRAPHIC_DATA]" at bounding box center [424, 482] width 219 height 17
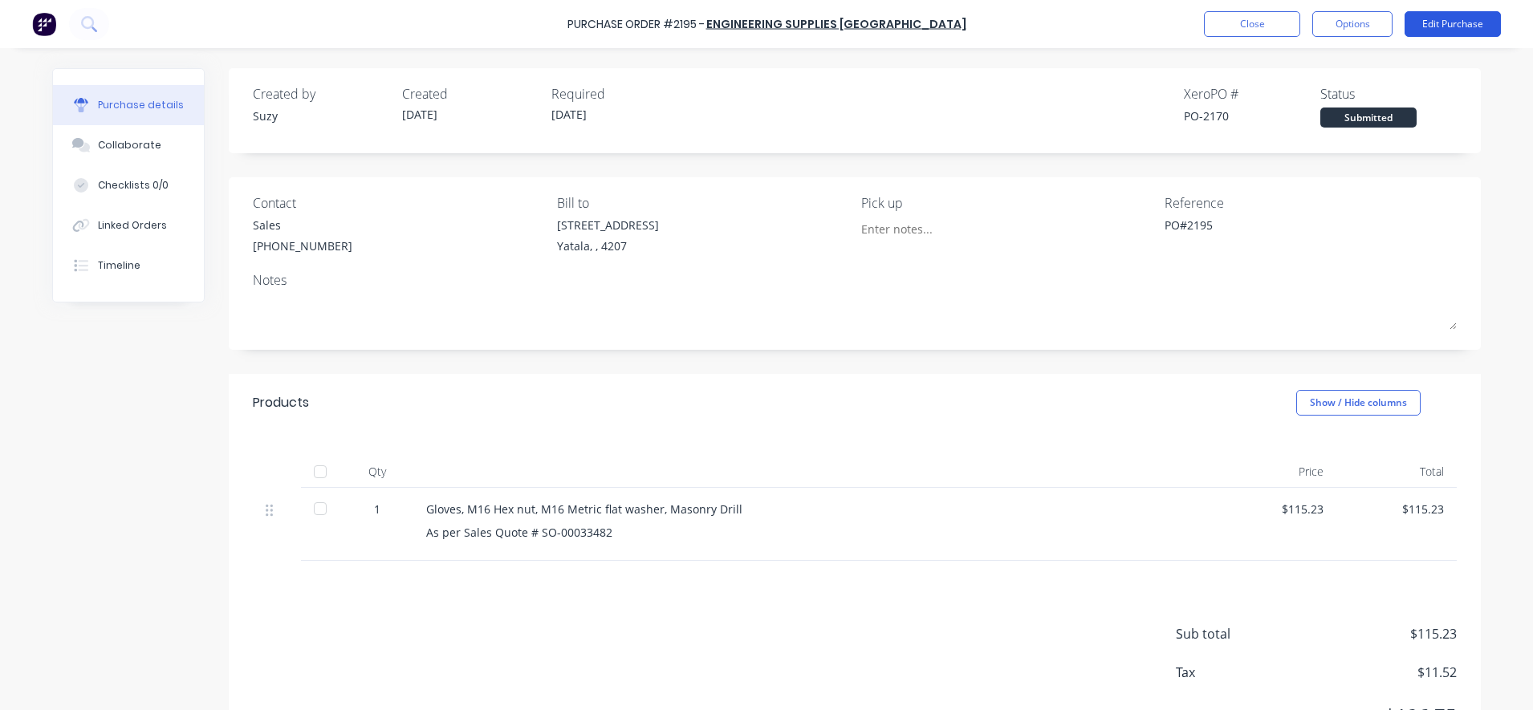
click at [1444, 31] on button "Edit Purchase" at bounding box center [1453, 24] width 96 height 26
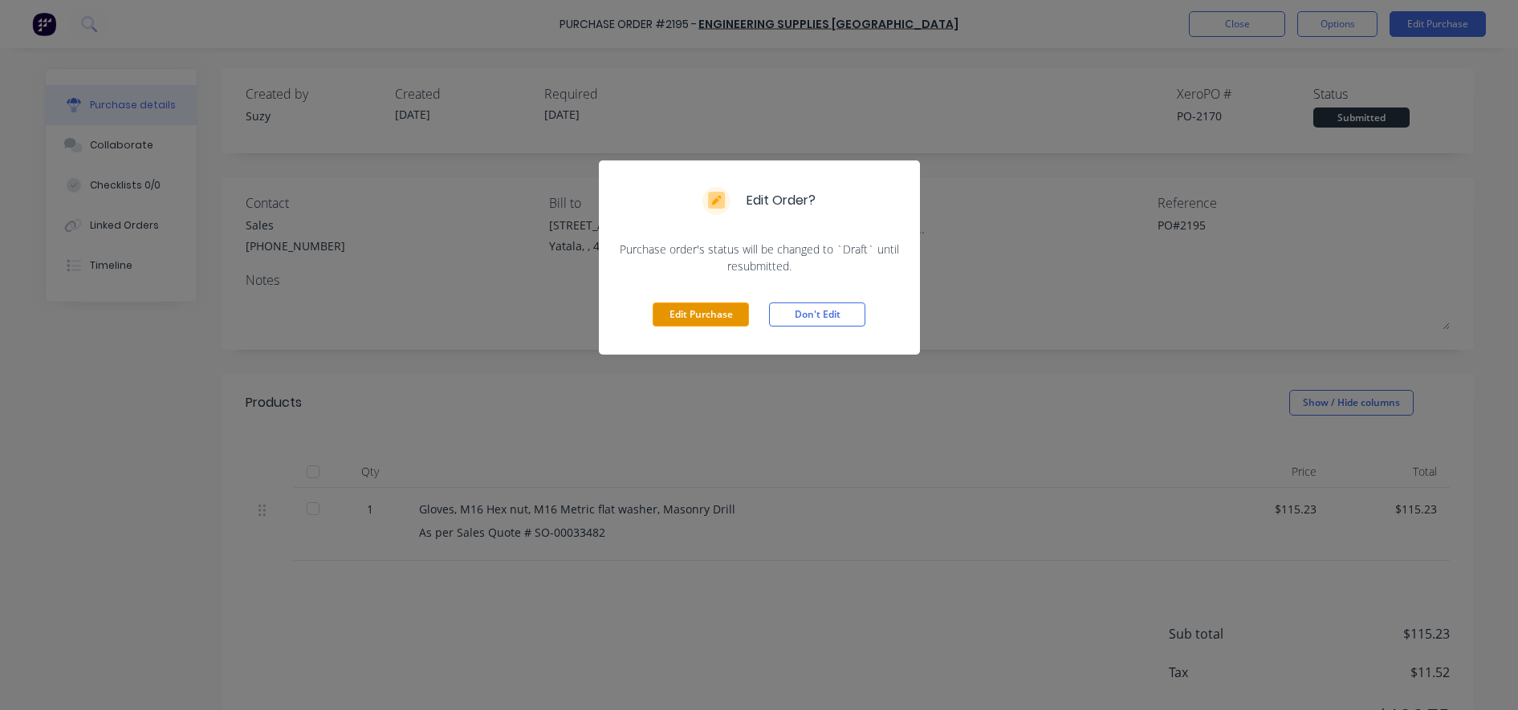
click at [699, 311] on button "Edit Purchase" at bounding box center [701, 315] width 96 height 24
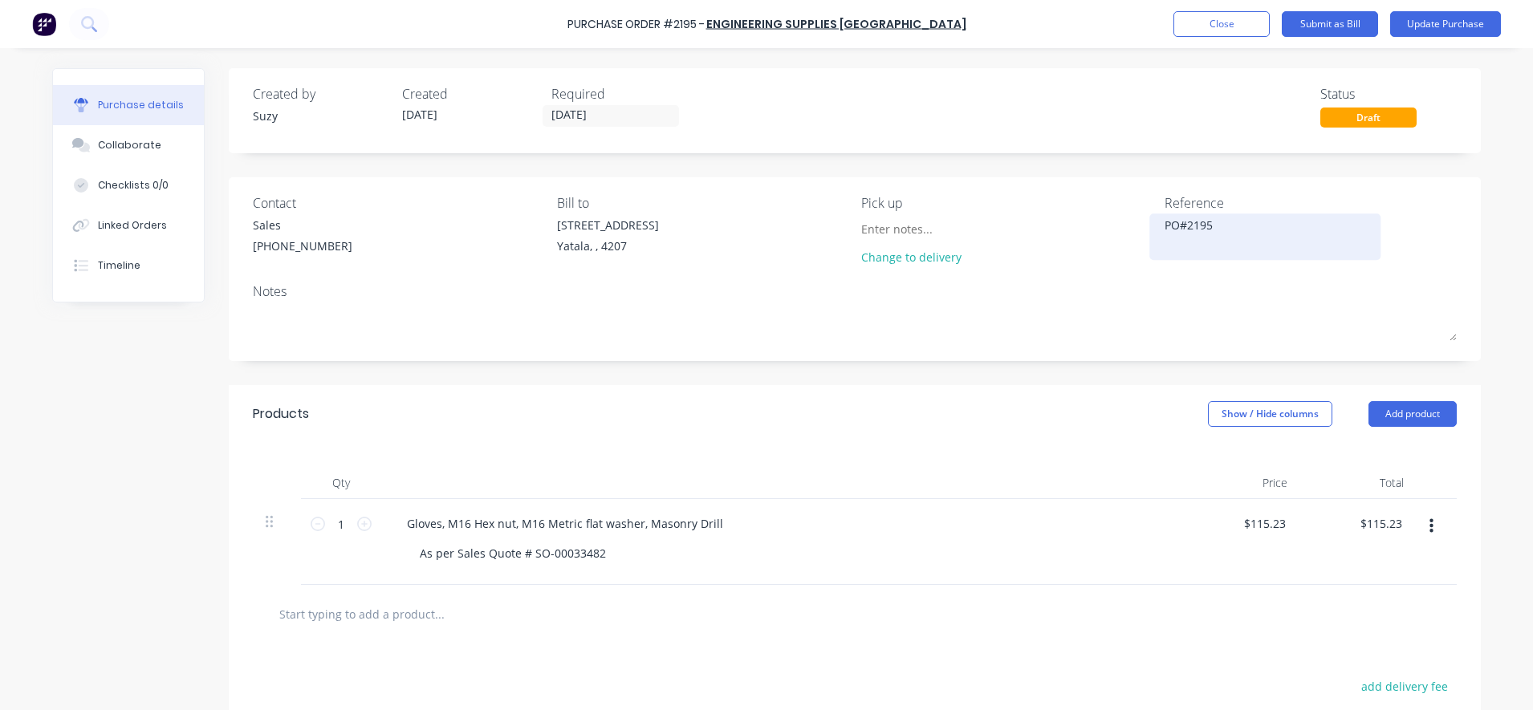
click at [1211, 235] on textarea "PO#2195" at bounding box center [1265, 235] width 201 height 36
type textarea "PO#2195 CC#230"
click at [1454, 26] on button "Update Purchase" at bounding box center [1445, 24] width 111 height 26
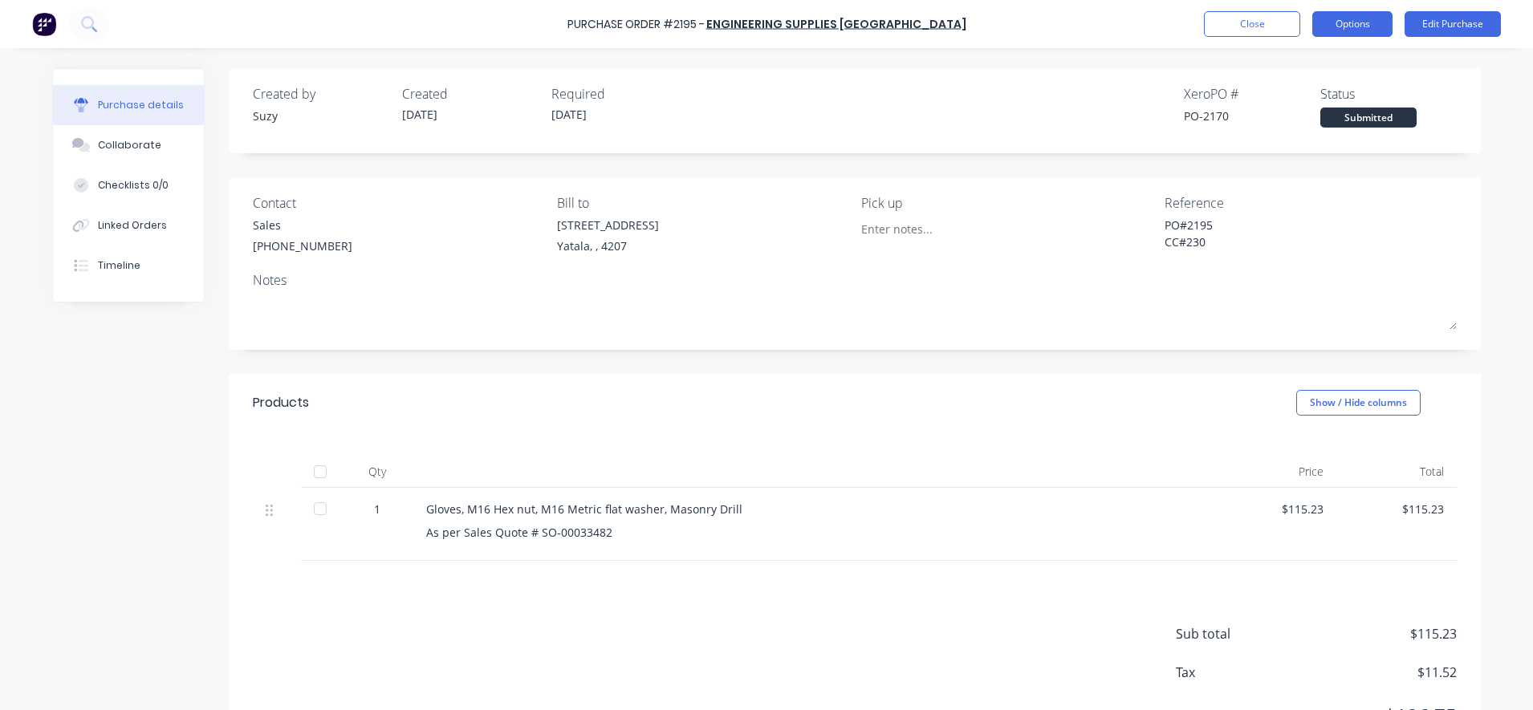
click at [1354, 31] on button "Options" at bounding box center [1352, 24] width 80 height 26
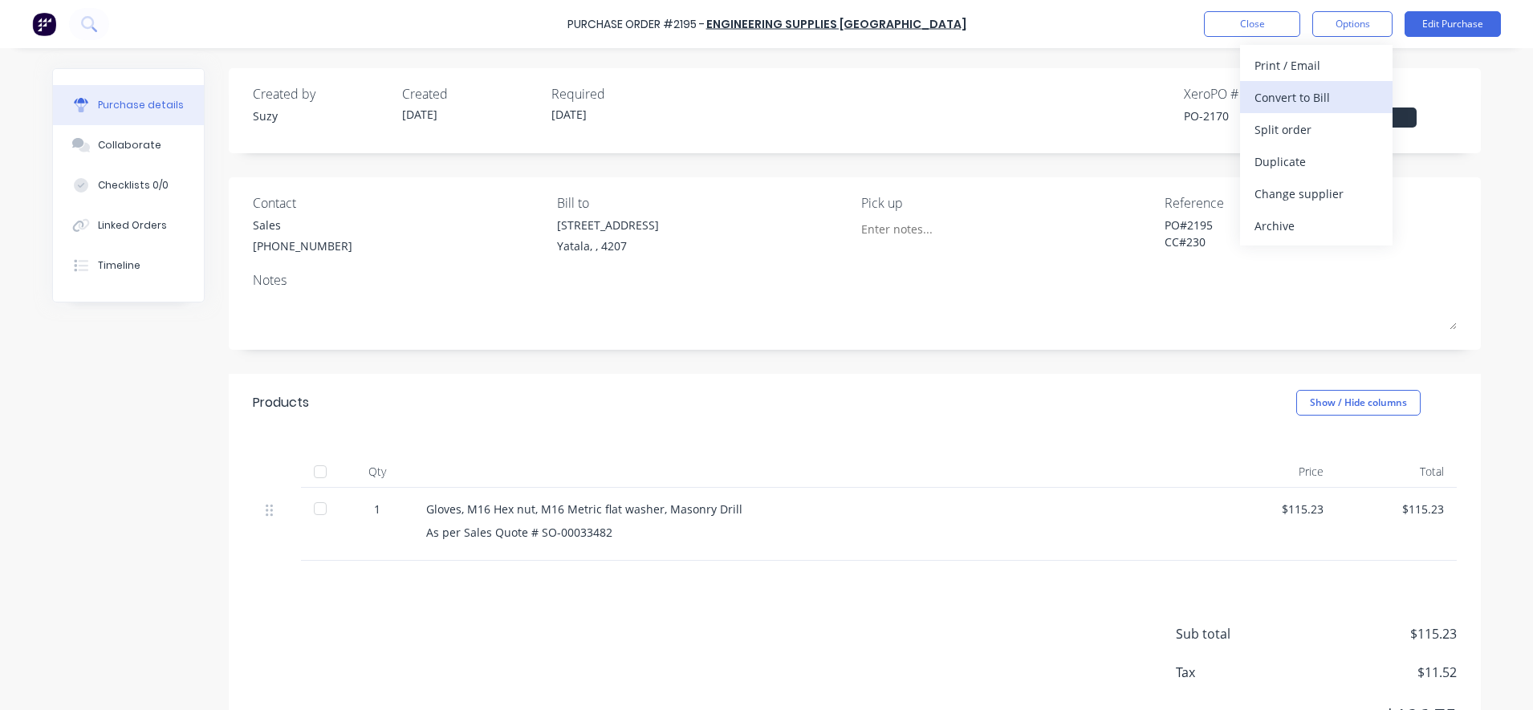
click at [1306, 99] on div "Convert to Bill" at bounding box center [1317, 97] width 124 height 23
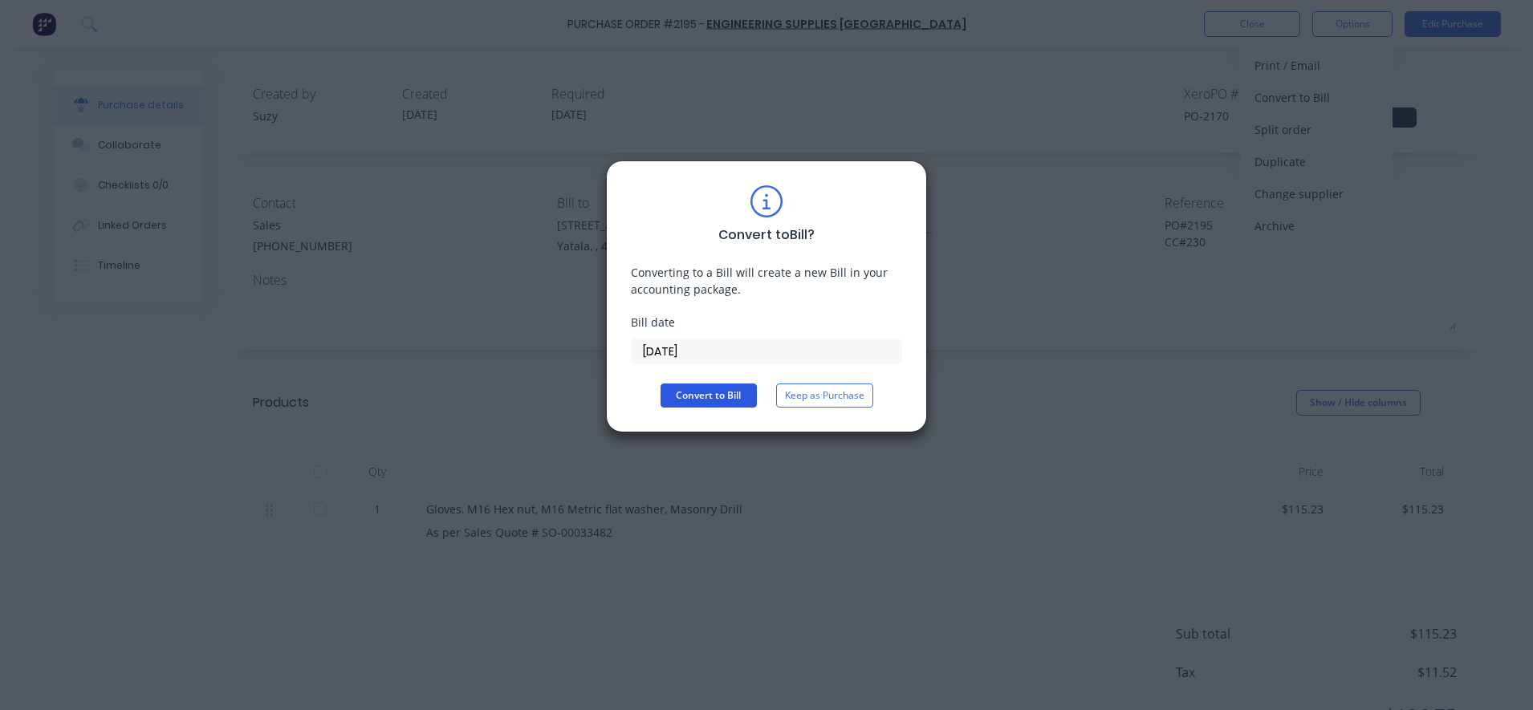
click at [697, 397] on button "Convert to Bill" at bounding box center [709, 396] width 96 height 24
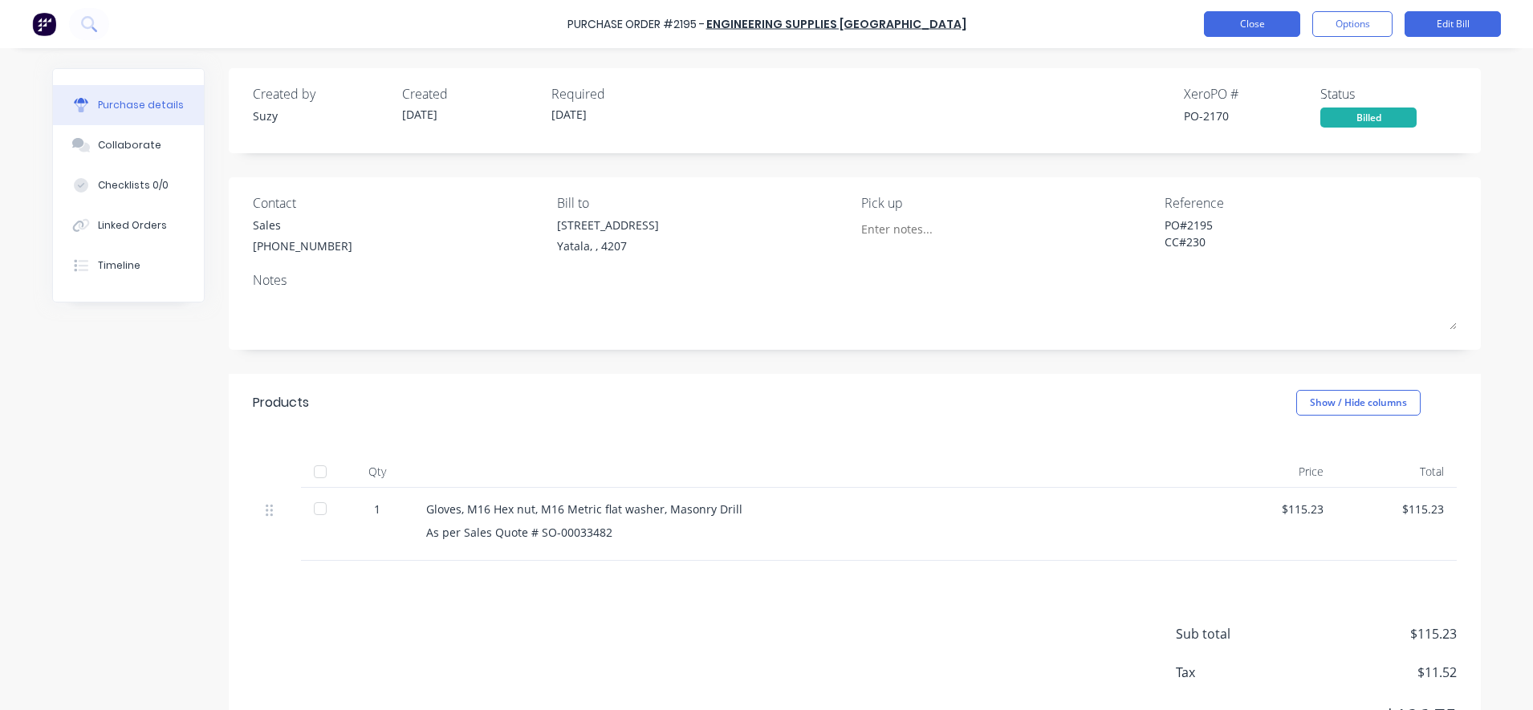
click at [1248, 34] on button "Close" at bounding box center [1252, 24] width 96 height 26
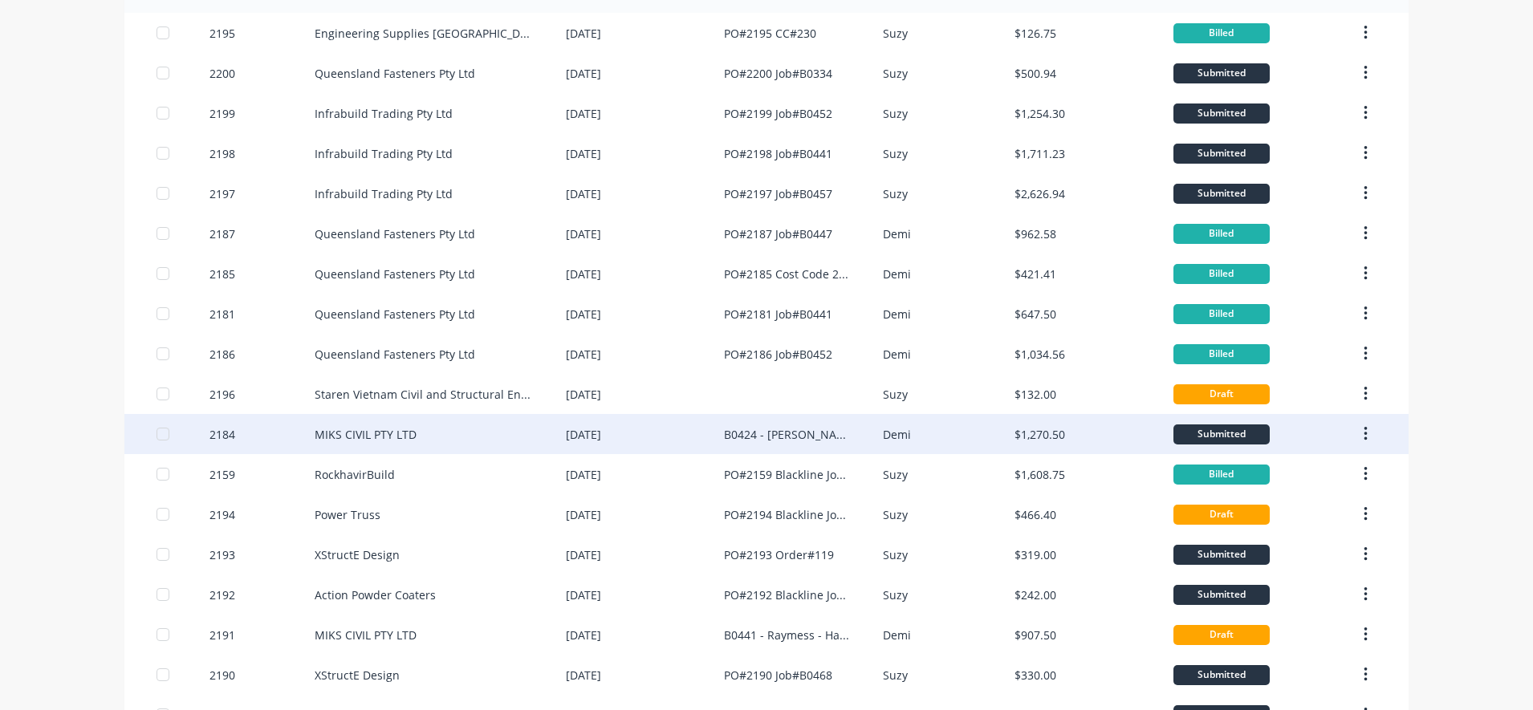
scroll to position [47, 0]
